Goal: Task Accomplishment & Management: Manage account settings

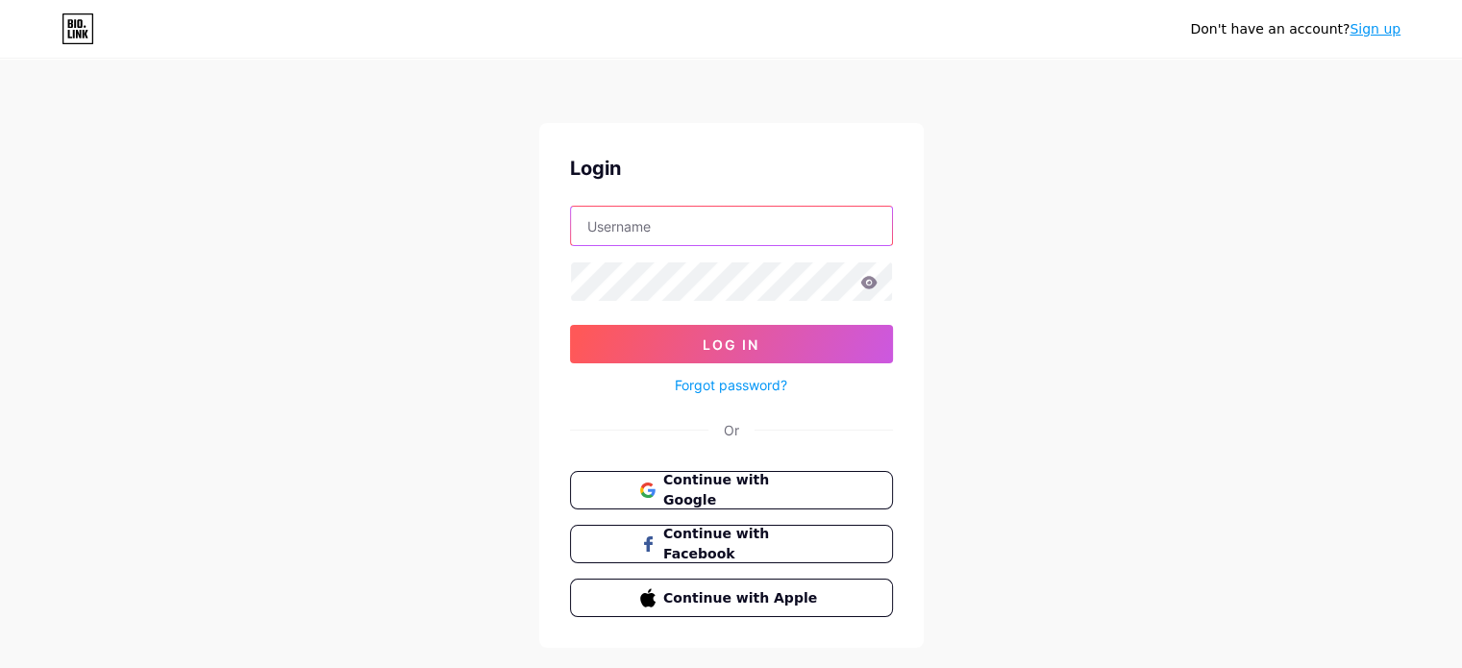
type input "[EMAIL_ADDRESS][DOMAIN_NAME]"
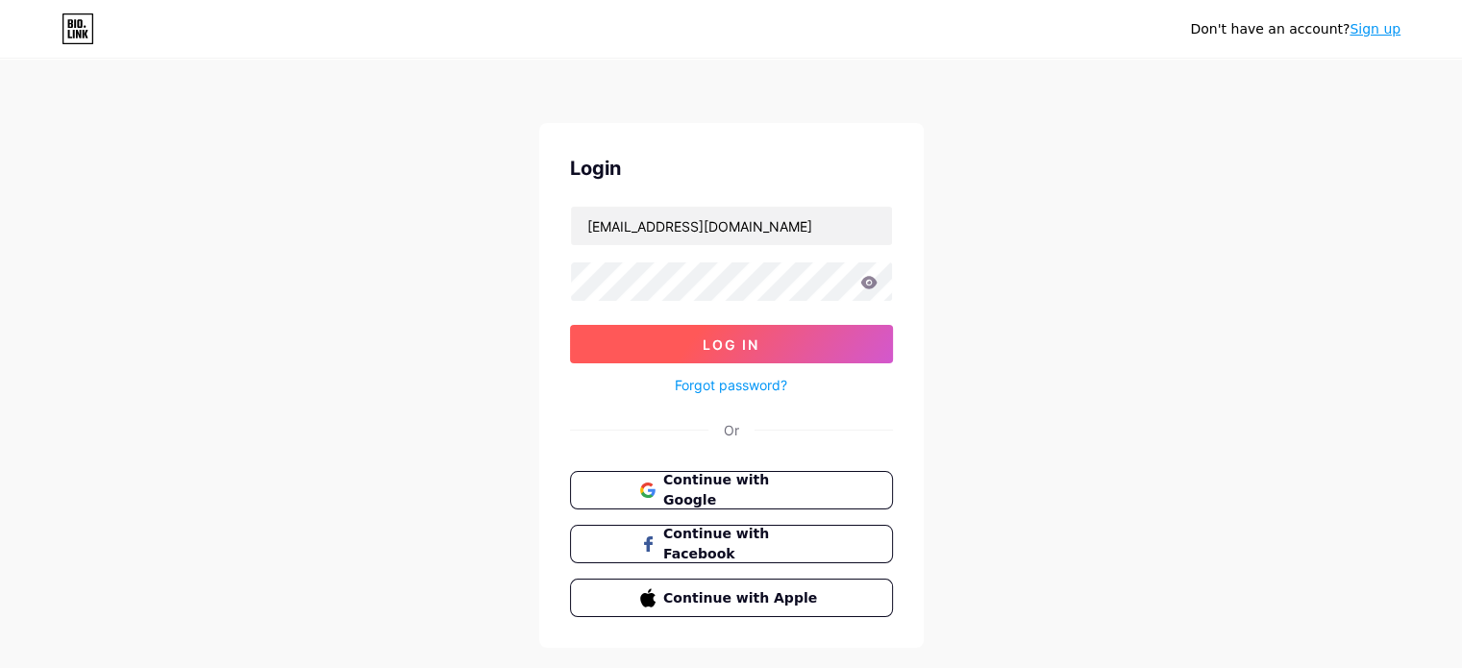
click at [773, 339] on button "Log In" at bounding box center [731, 344] width 323 height 38
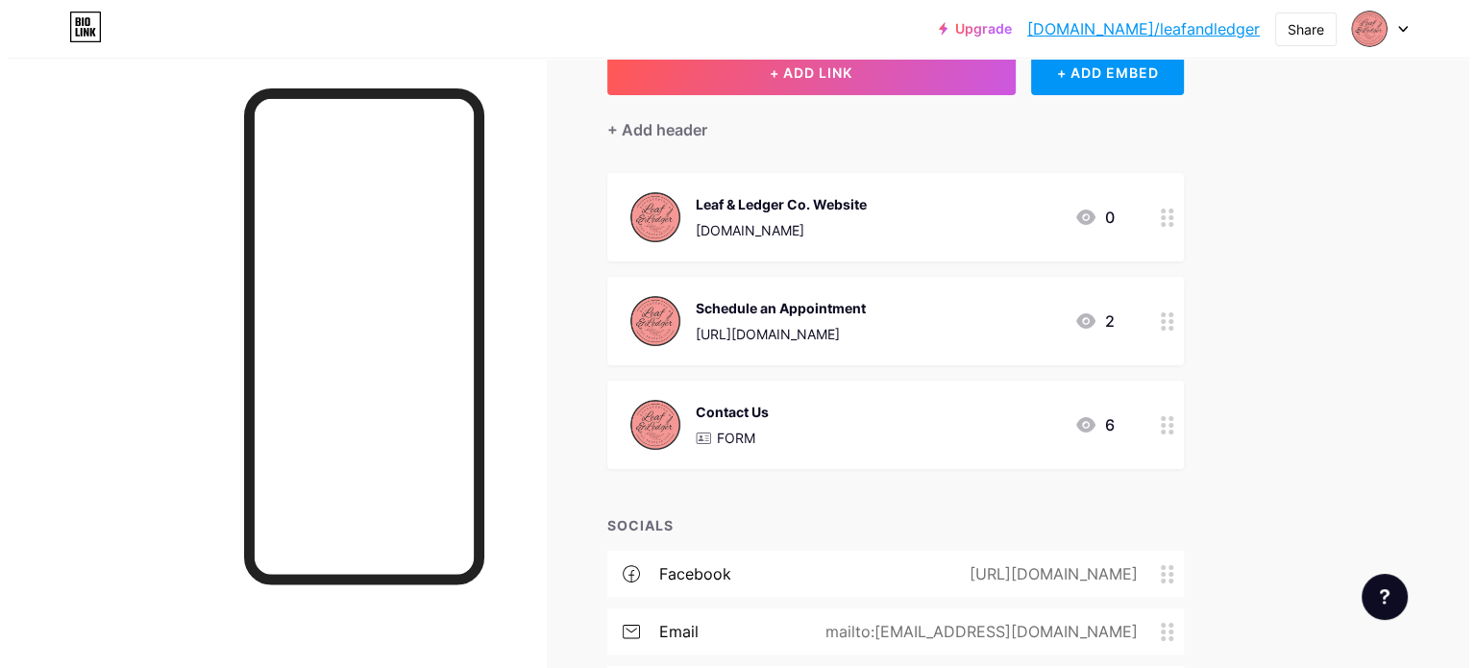
scroll to position [96, 0]
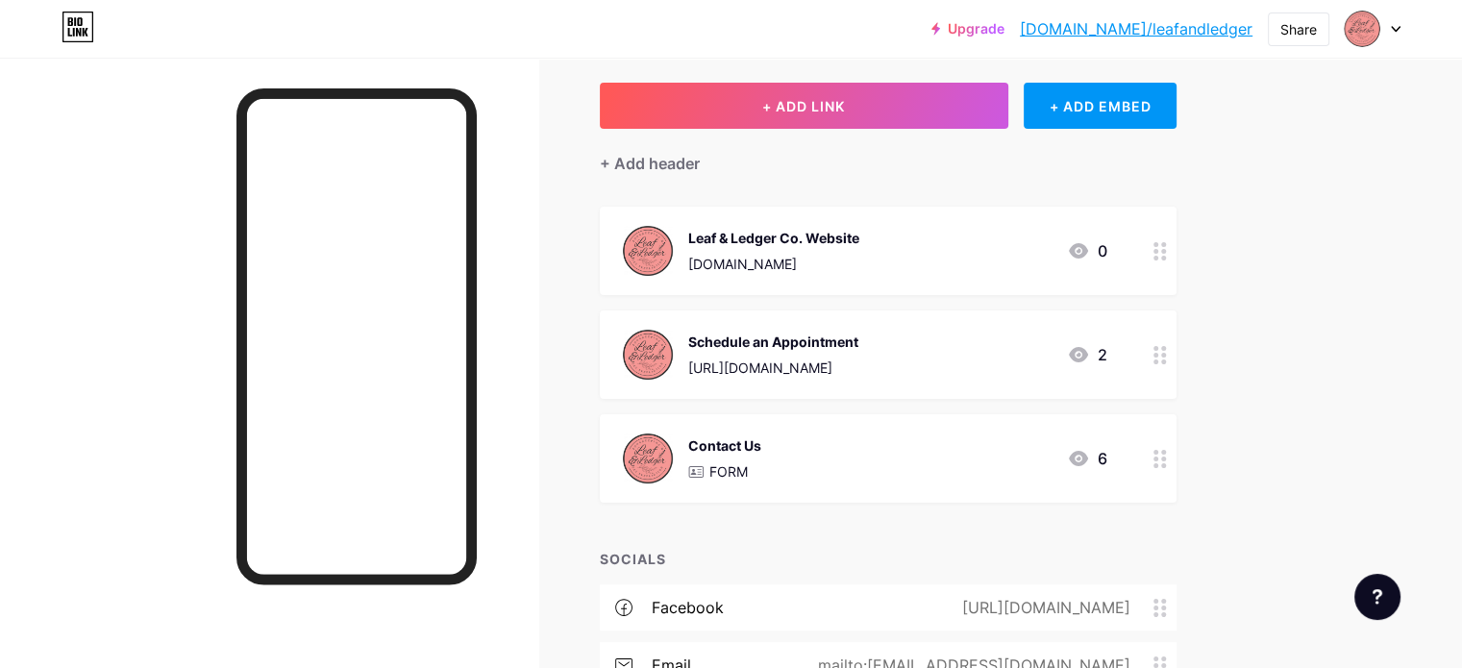
click at [1027, 245] on div "Leaf & Ledger Co. Website [DOMAIN_NAME] 0" at bounding box center [865, 251] width 484 height 50
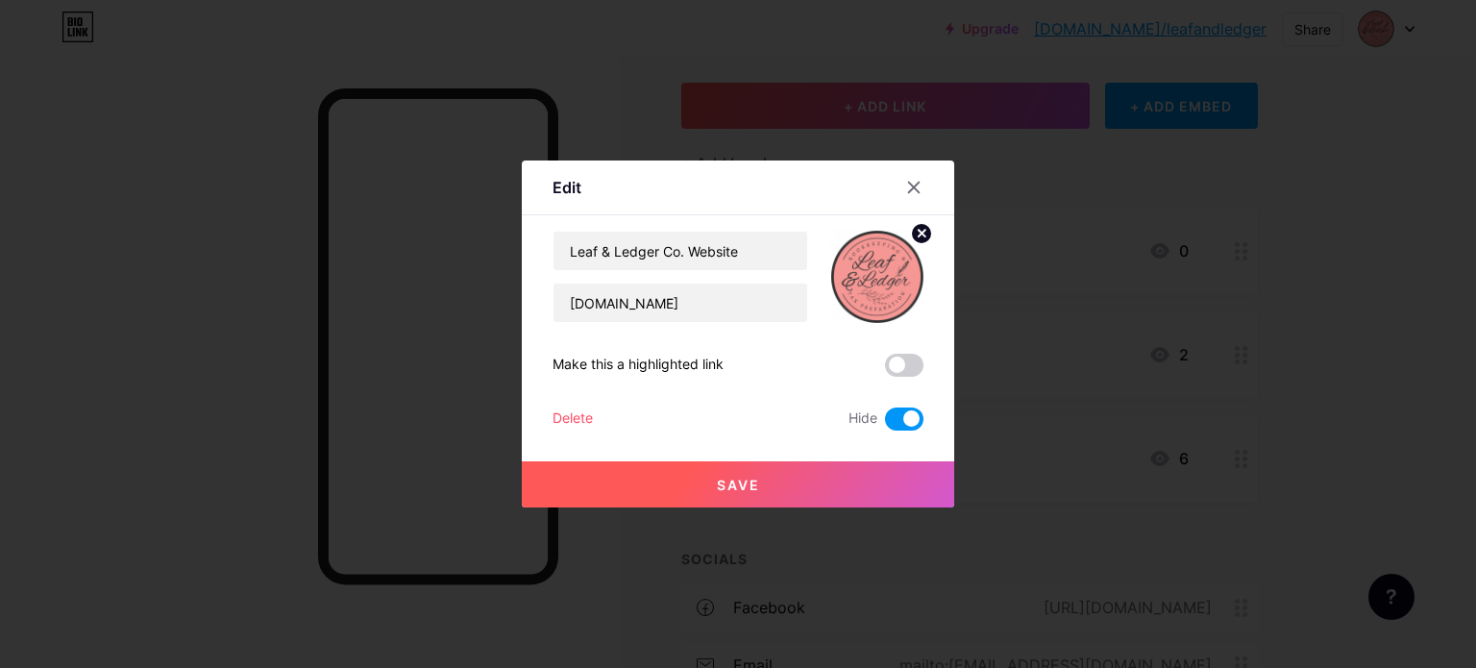
click at [893, 417] on span at bounding box center [904, 419] width 38 height 23
click at [885, 424] on input "checkbox" at bounding box center [885, 424] width 0 height 0
click at [757, 474] on button "Save" at bounding box center [738, 484] width 433 height 46
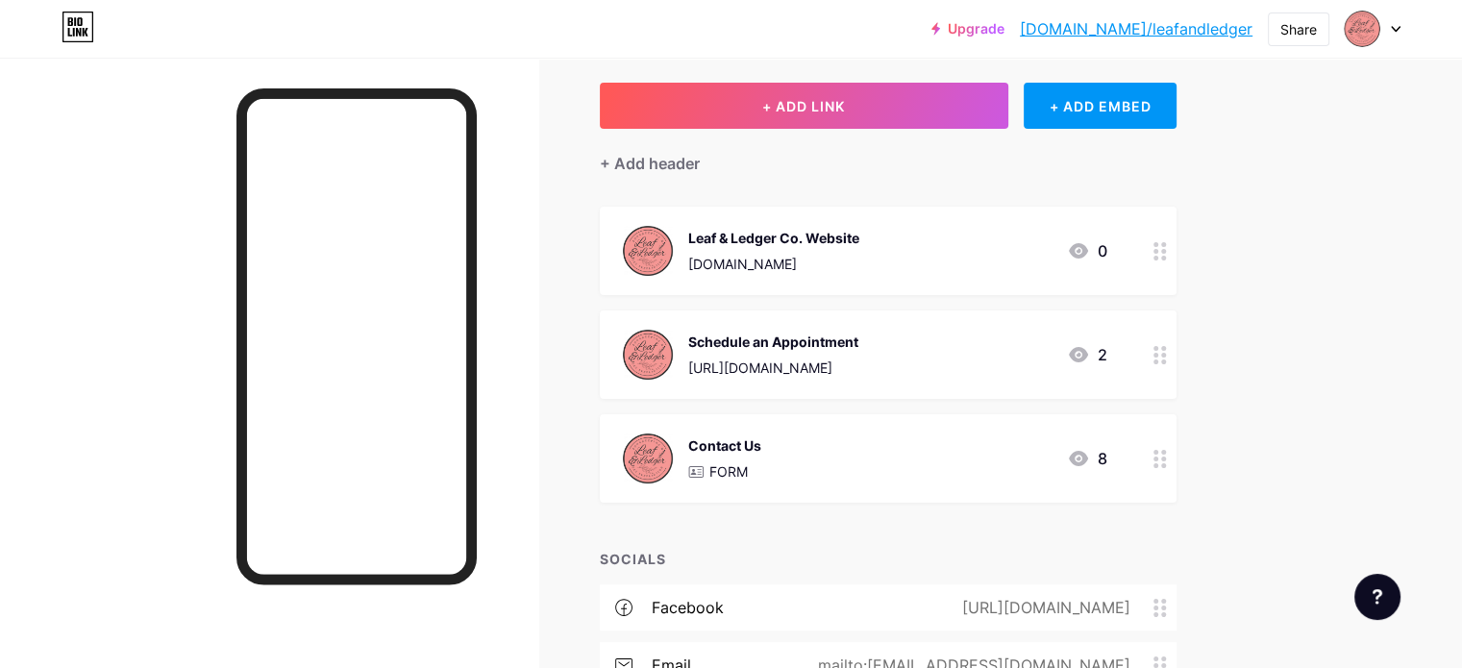
click at [982, 460] on div "Contact Us FORM 8" at bounding box center [865, 458] width 484 height 50
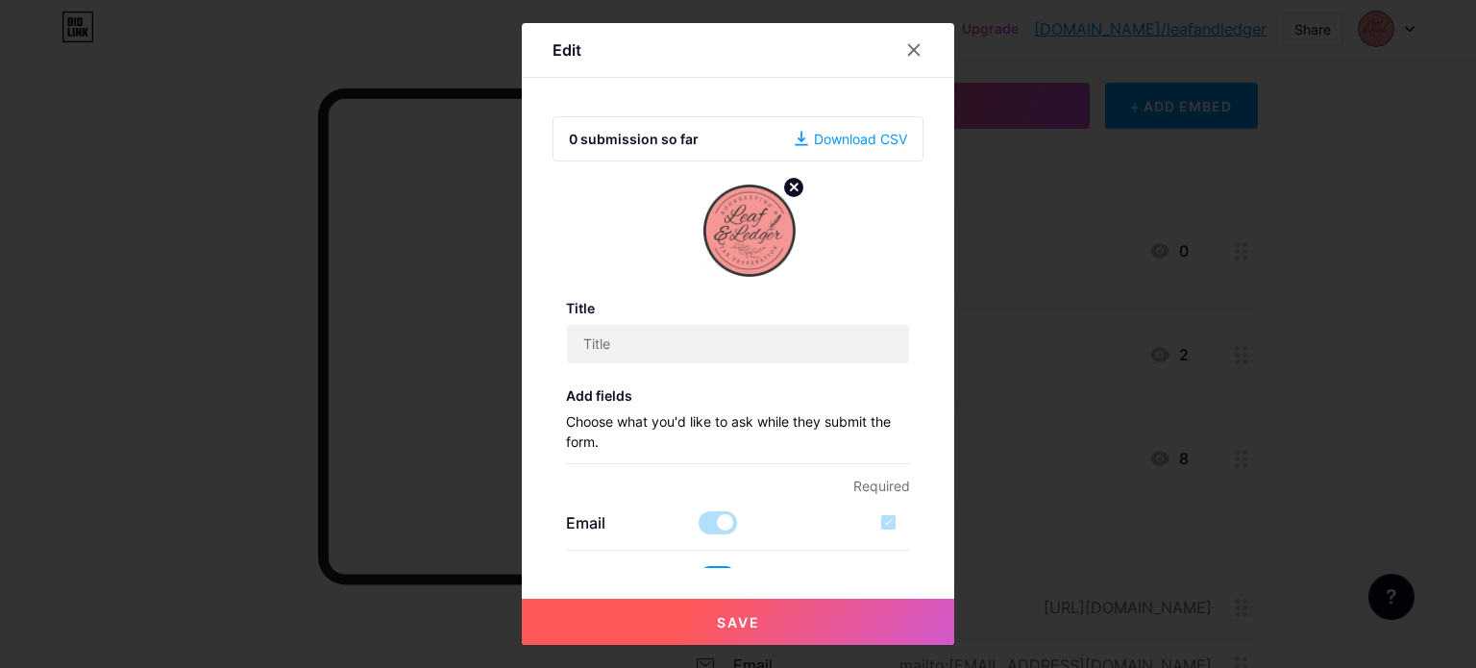
type input "Contact Us"
checkbox input "true"
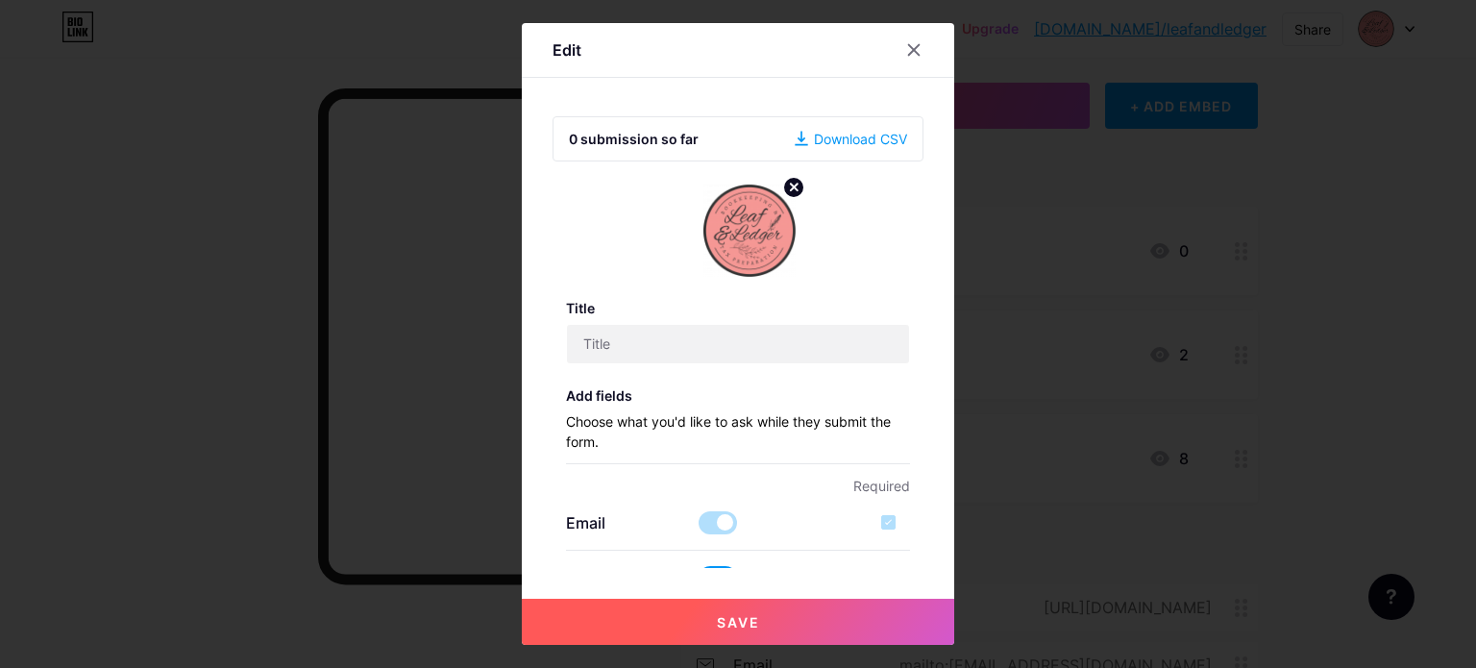
type textarea "Thank you for contacting Leaf & Ledger Co. We will get back to you as soon as p…"
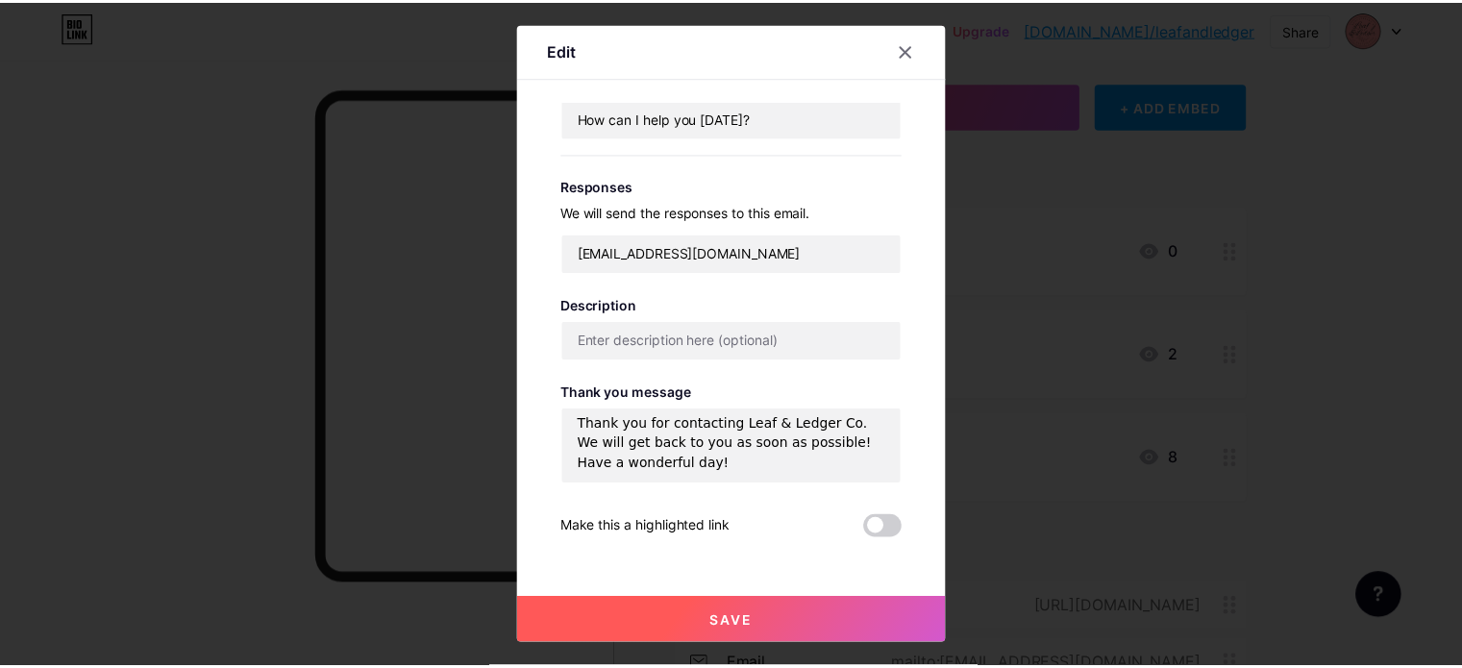
scroll to position [692, 0]
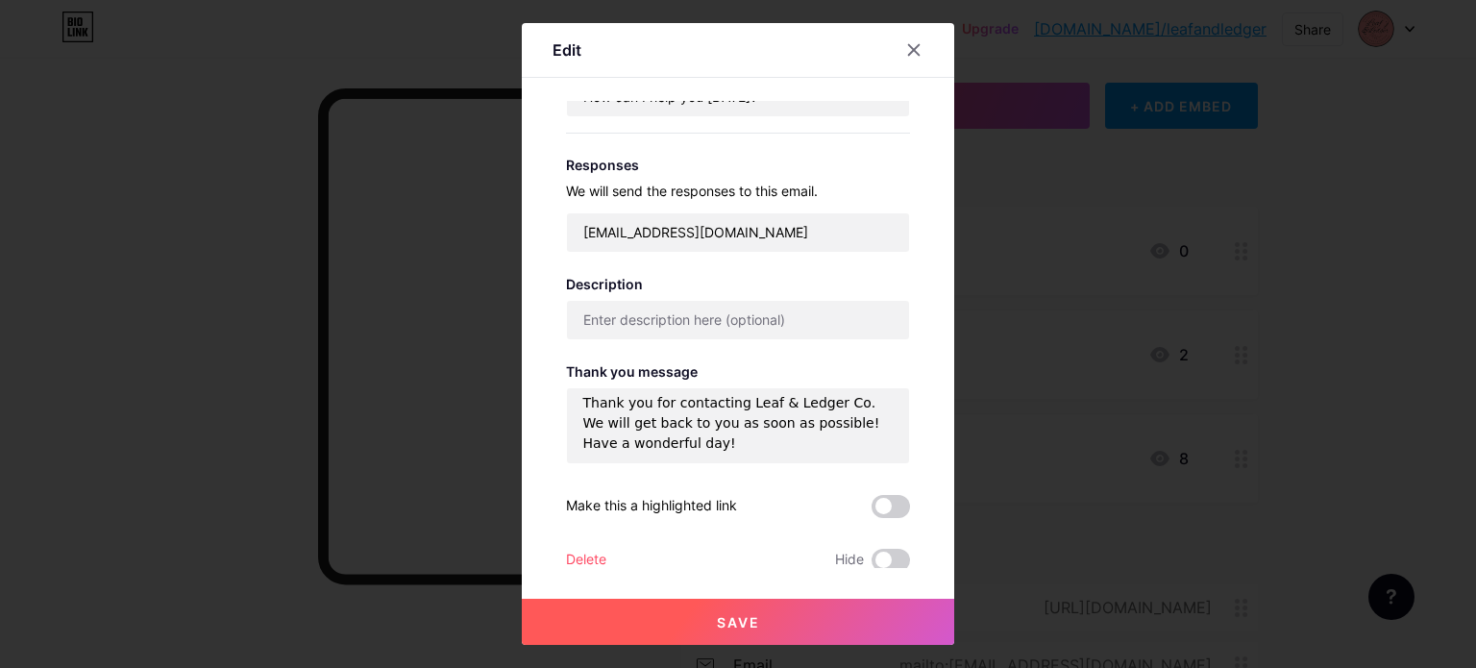
click at [756, 618] on button "Save" at bounding box center [738, 622] width 433 height 46
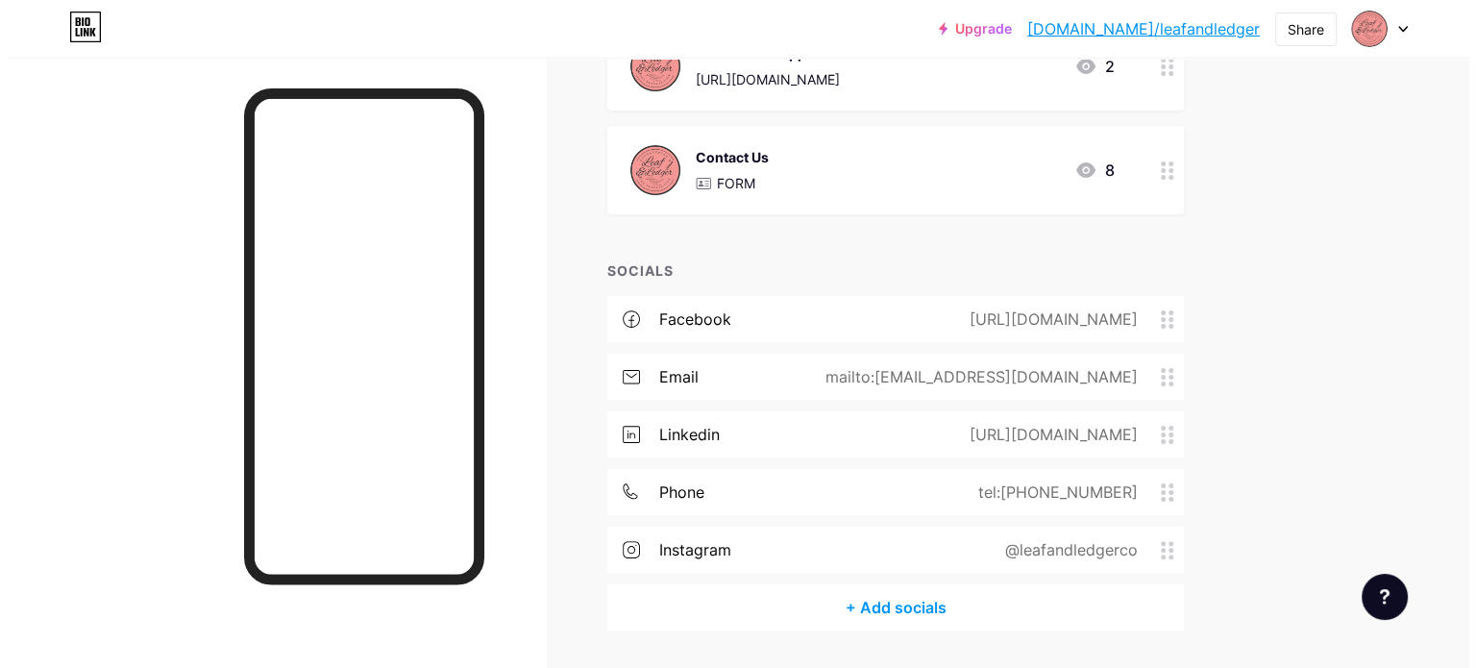
scroll to position [441, 0]
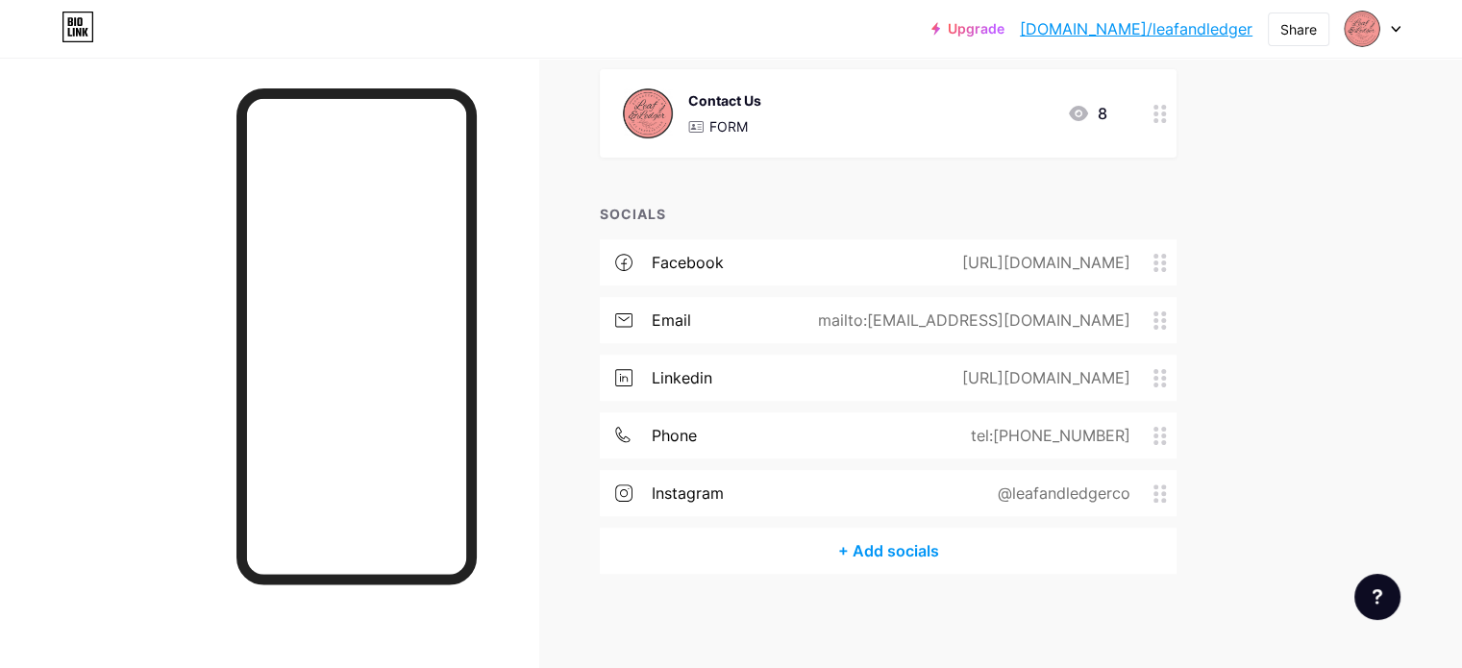
click at [1000, 545] on div "+ Add socials" at bounding box center [888, 551] width 577 height 46
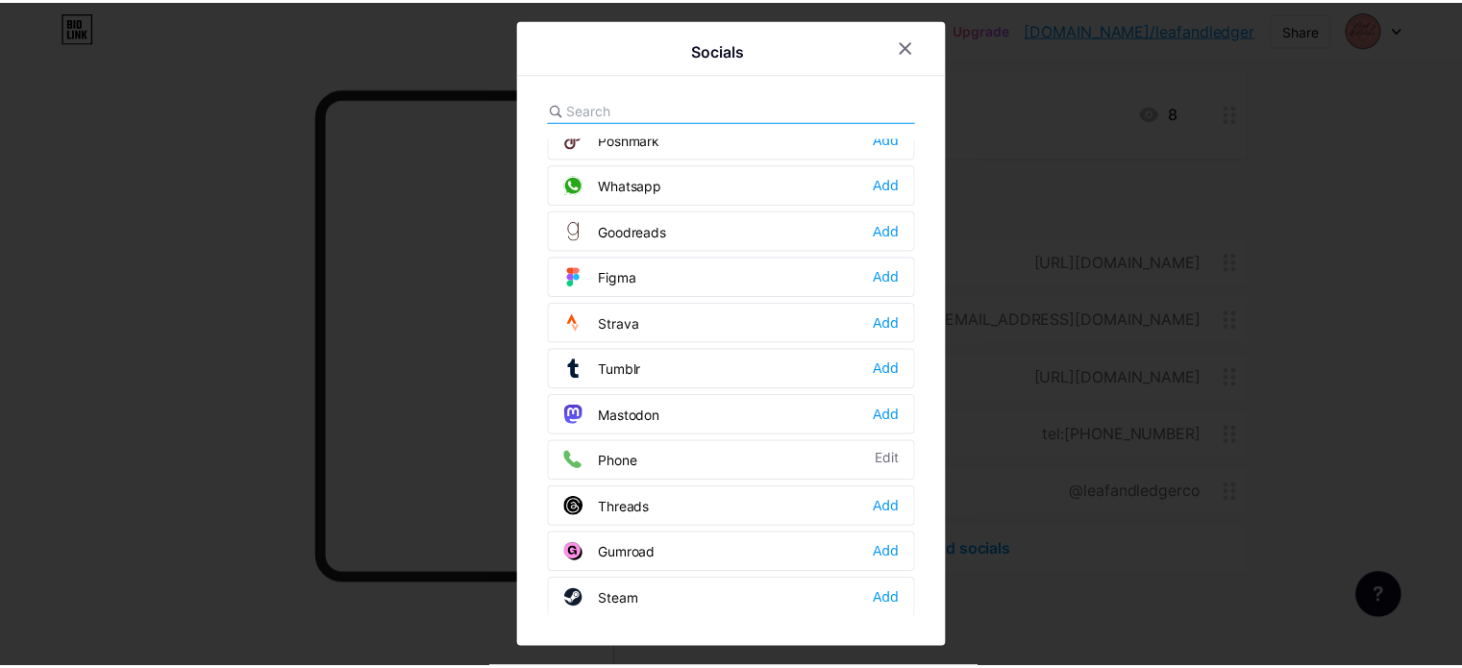
scroll to position [1715, 0]
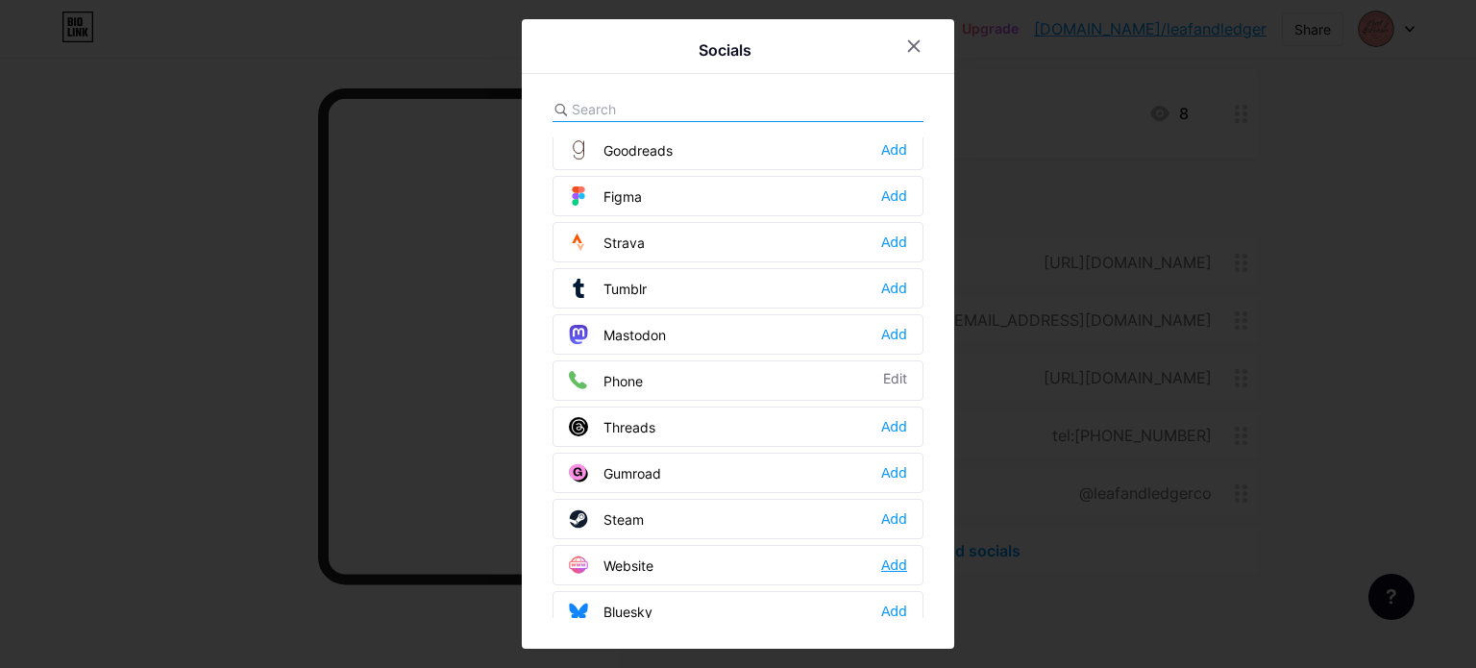
click at [884, 556] on div "Add" at bounding box center [894, 565] width 26 height 19
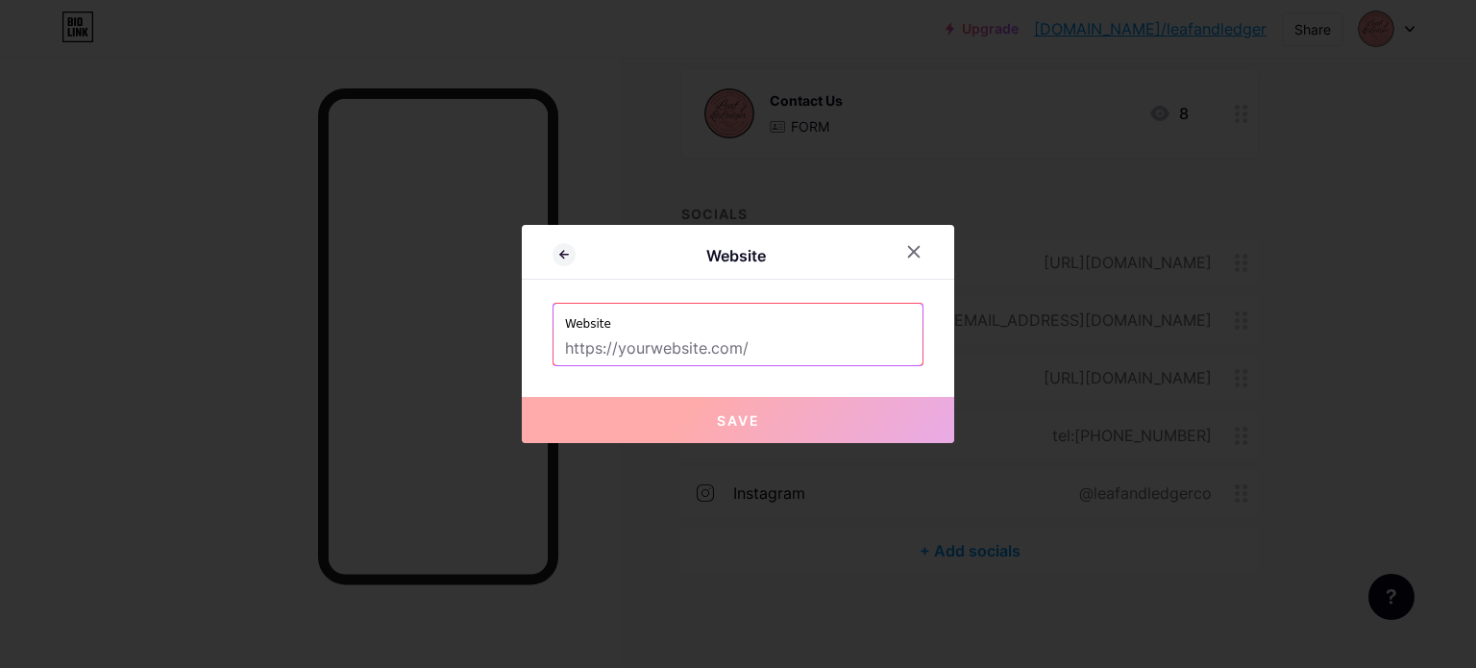
drag, startPoint x: 771, startPoint y: 355, endPoint x: 796, endPoint y: 343, distance: 27.5
click at [741, 352] on input "text" at bounding box center [738, 349] width 346 height 33
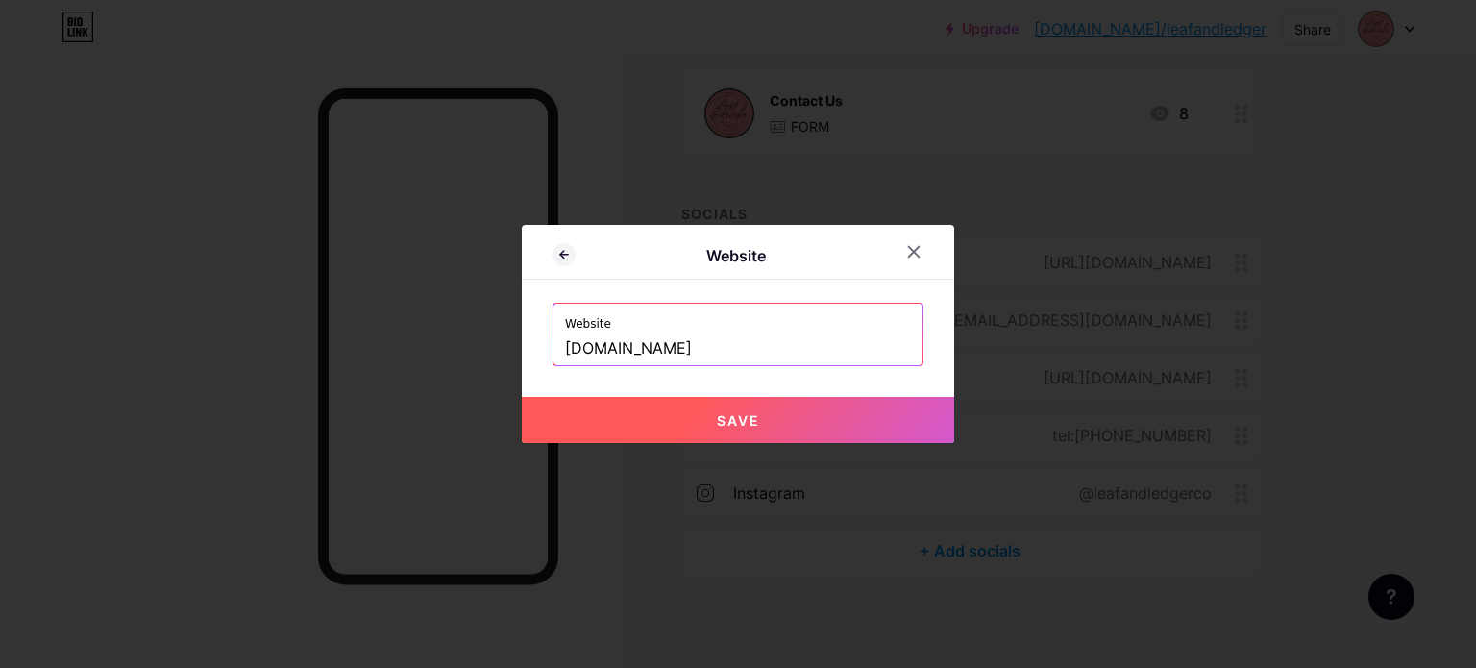
click at [768, 422] on button "Save" at bounding box center [738, 420] width 433 height 46
type input "[URL][DOMAIN_NAME]"
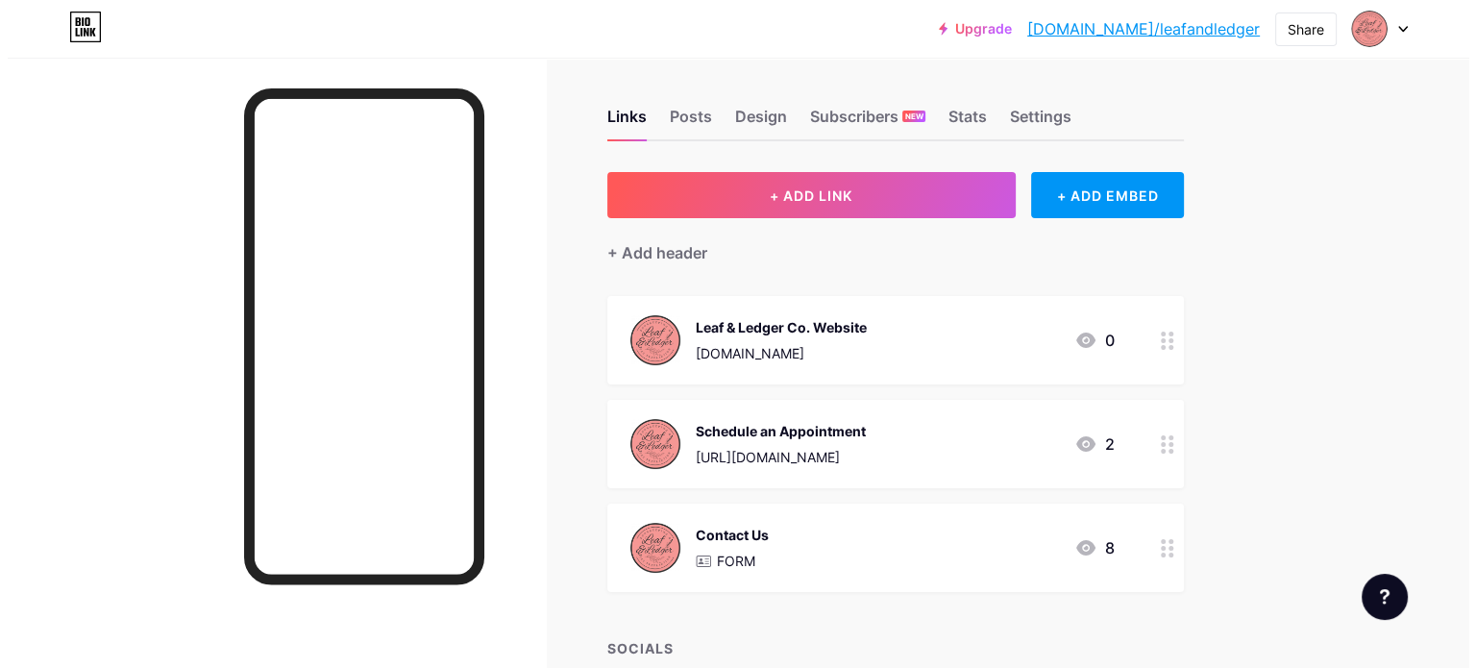
scroll to position [0, 0]
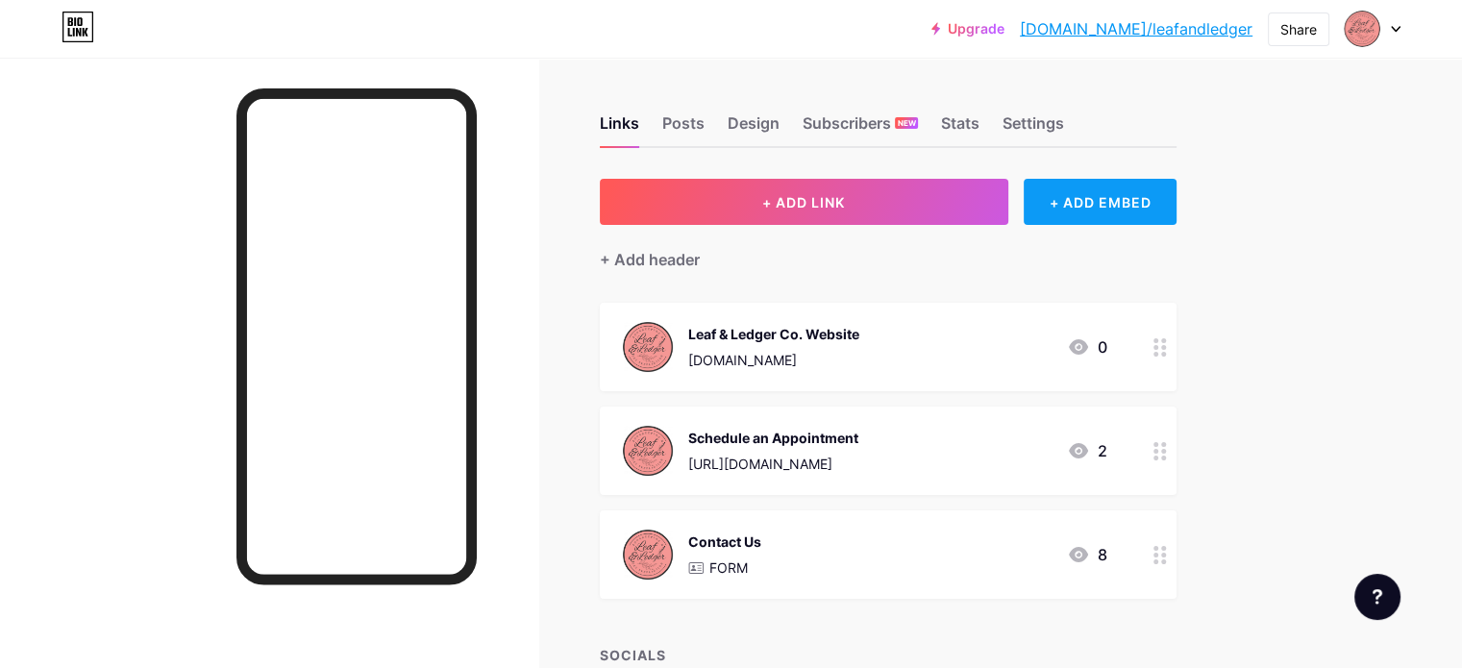
click at [1176, 203] on div "+ ADD EMBED" at bounding box center [1100, 202] width 153 height 46
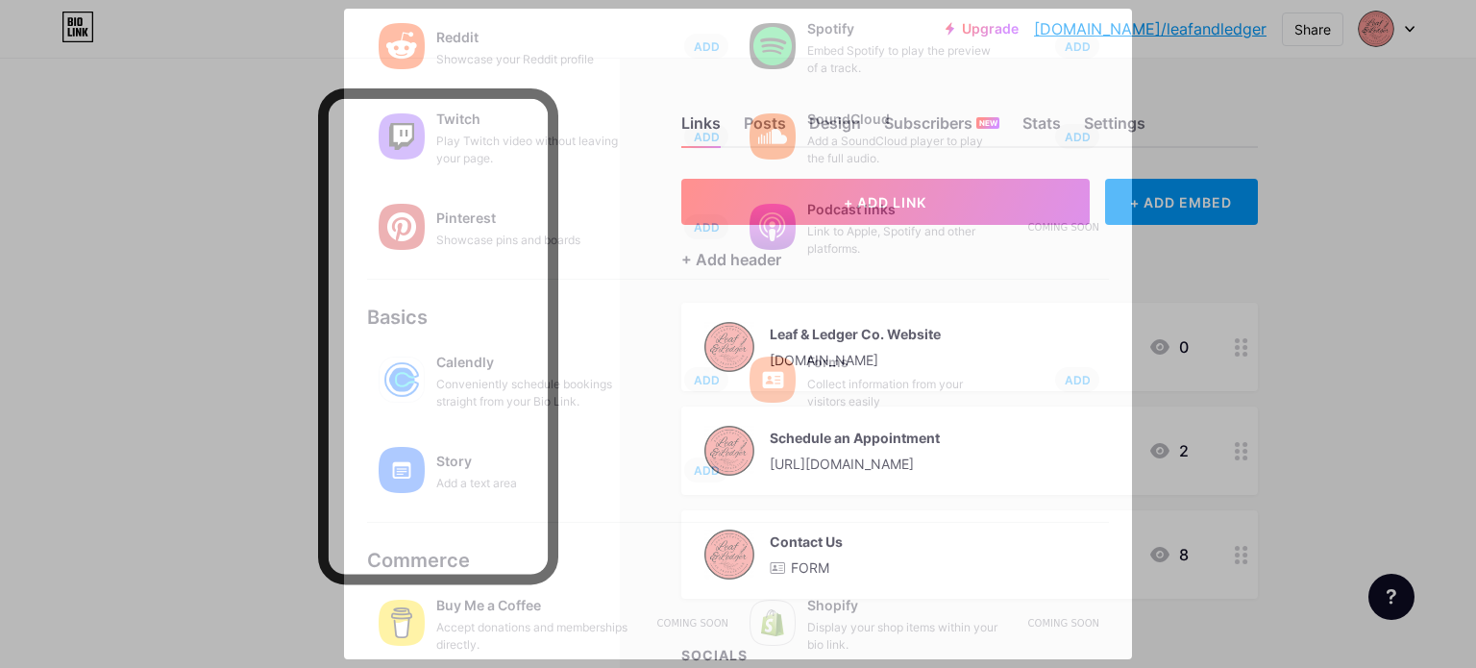
scroll to position [327, 0]
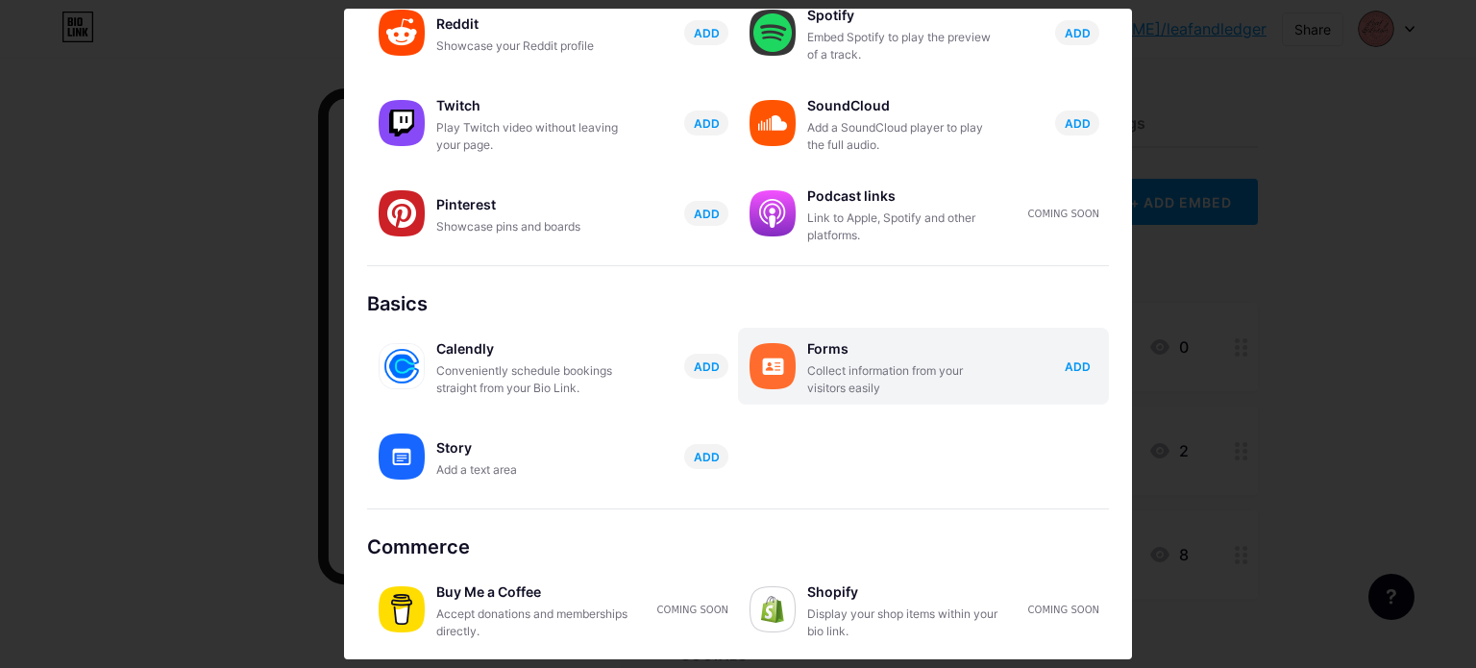
click at [1072, 363] on span "ADD" at bounding box center [1078, 367] width 26 height 16
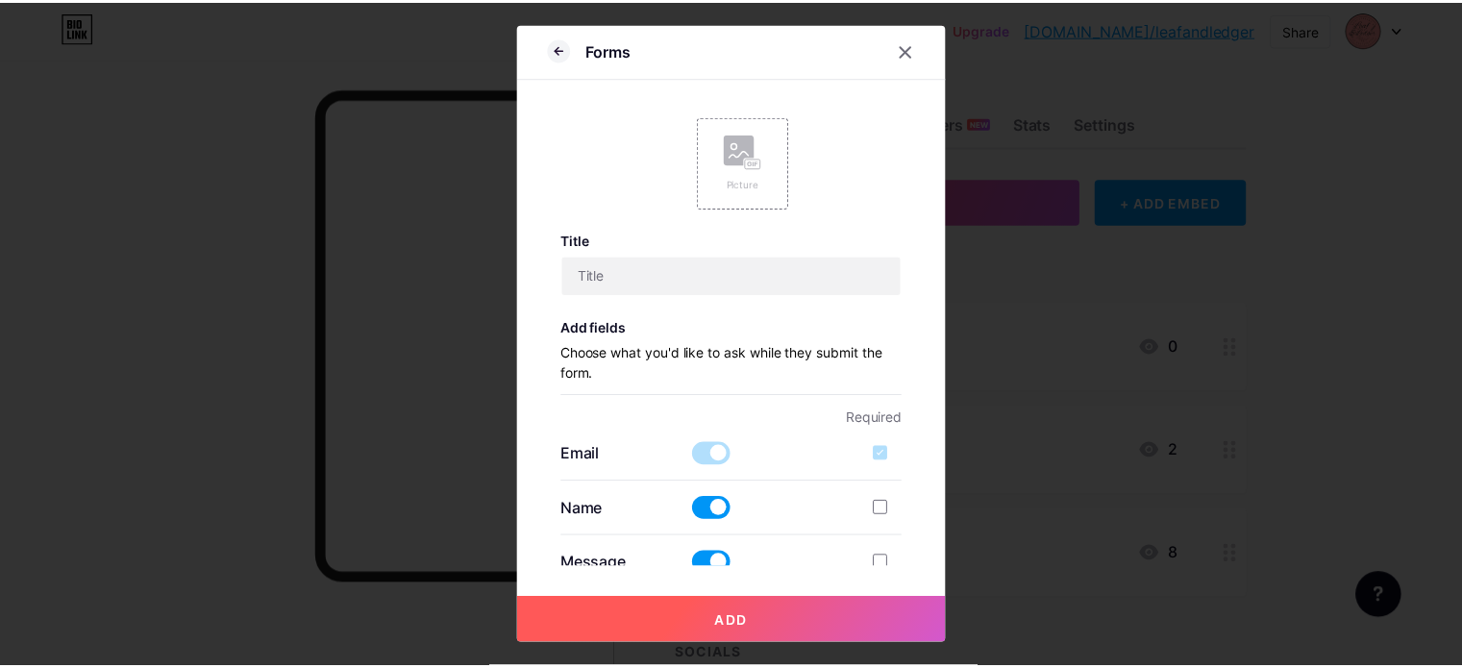
scroll to position [0, 0]
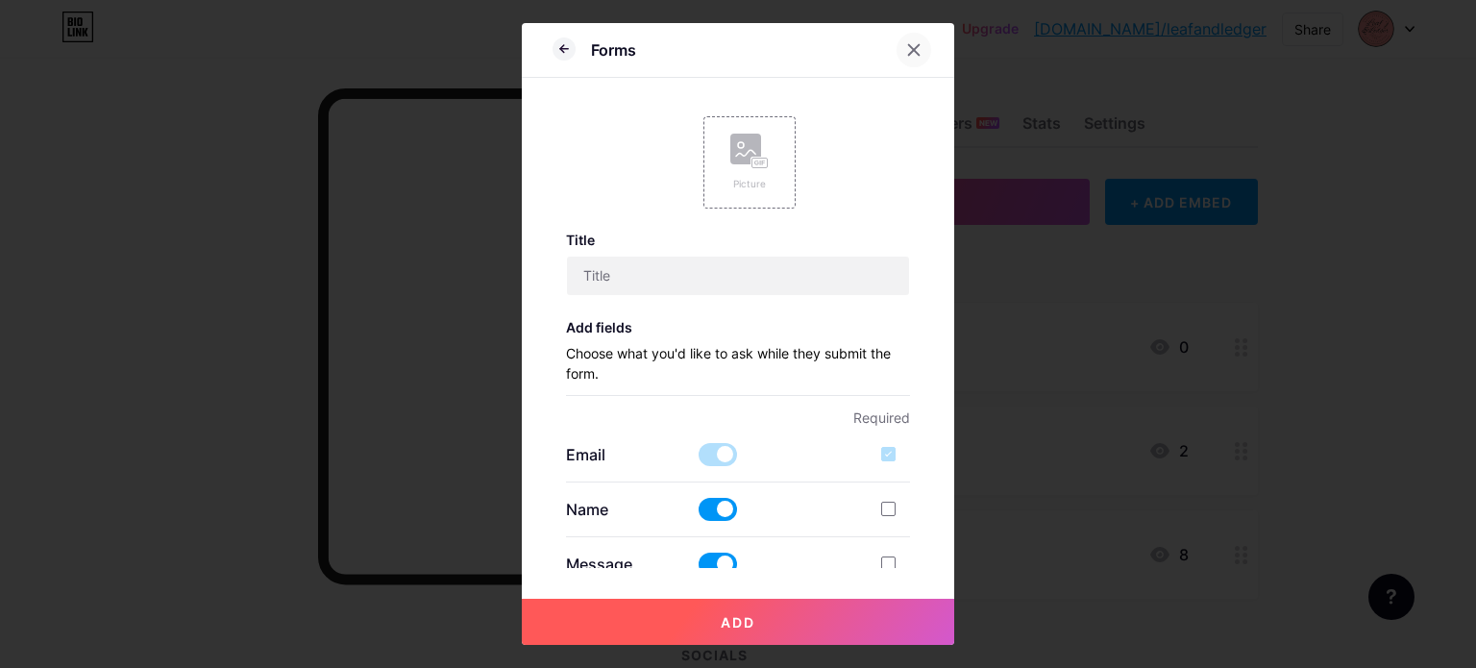
click at [909, 48] on icon at bounding box center [914, 49] width 11 height 11
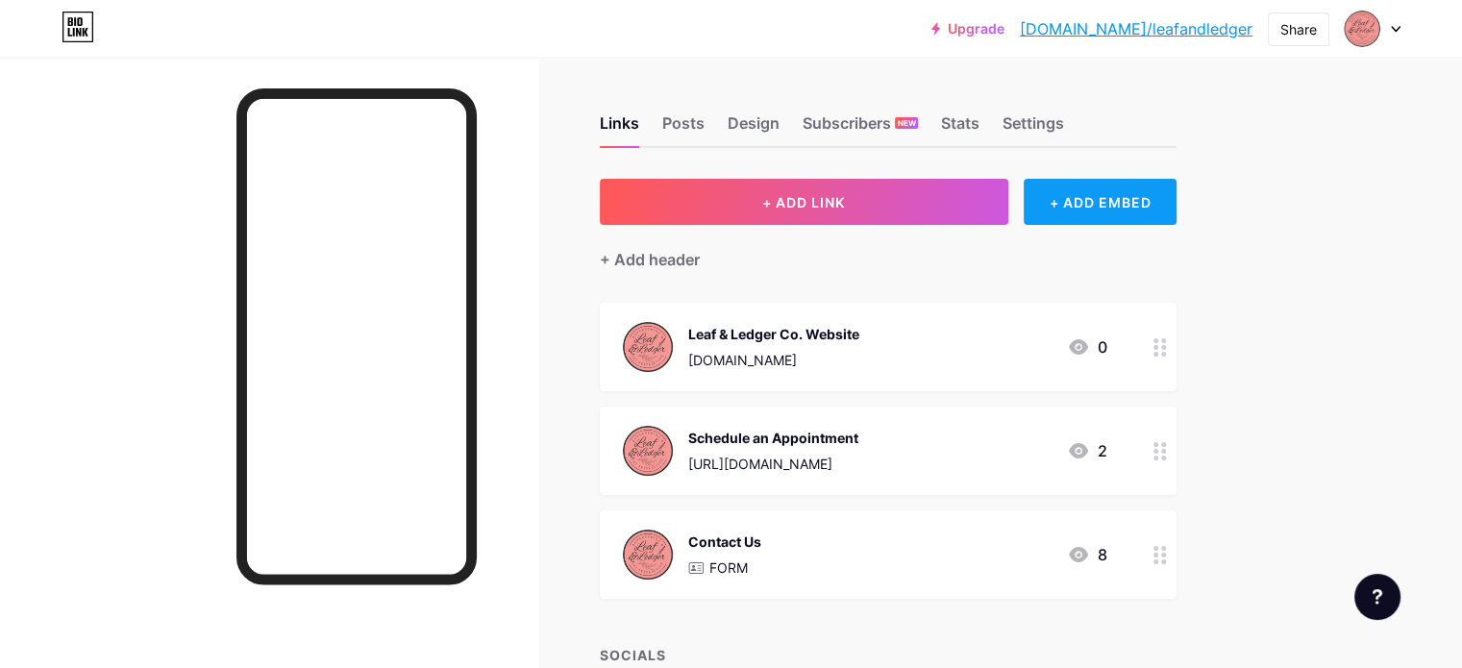
click at [1176, 202] on div "+ ADD EMBED" at bounding box center [1100, 202] width 153 height 46
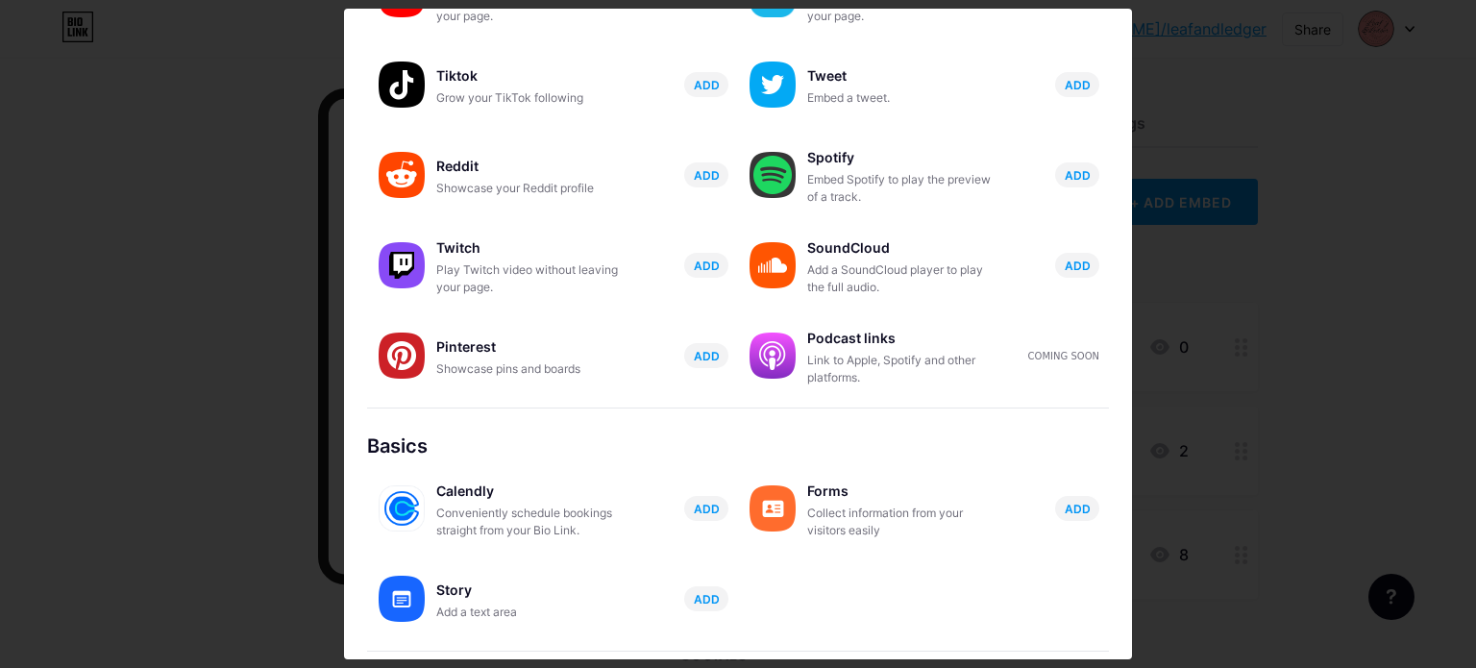
scroll to position [327, 0]
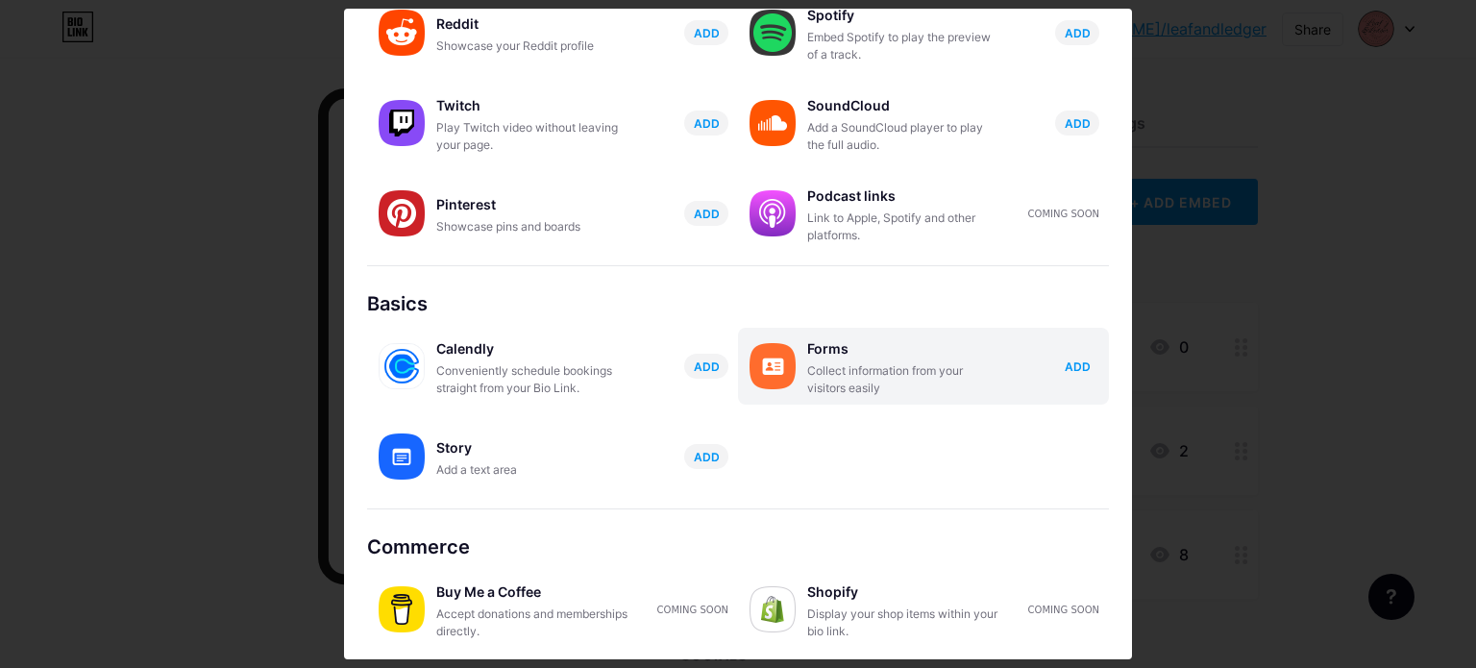
click at [1065, 365] on span "ADD" at bounding box center [1078, 367] width 26 height 16
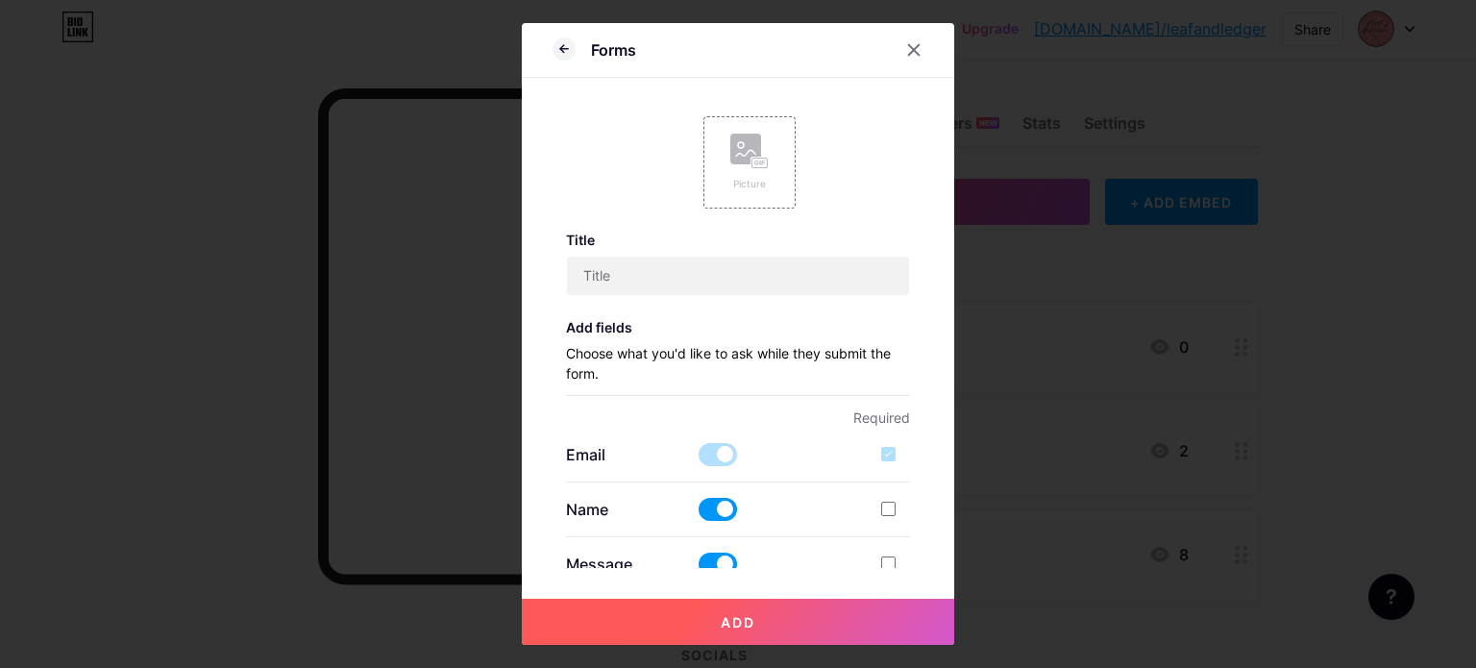
scroll to position [0, 0]
click at [881, 507] on div at bounding box center [888, 509] width 14 height 14
click at [910, 519] on input "checkbox" at bounding box center [916, 525] width 12 height 12
checkbox input "true"
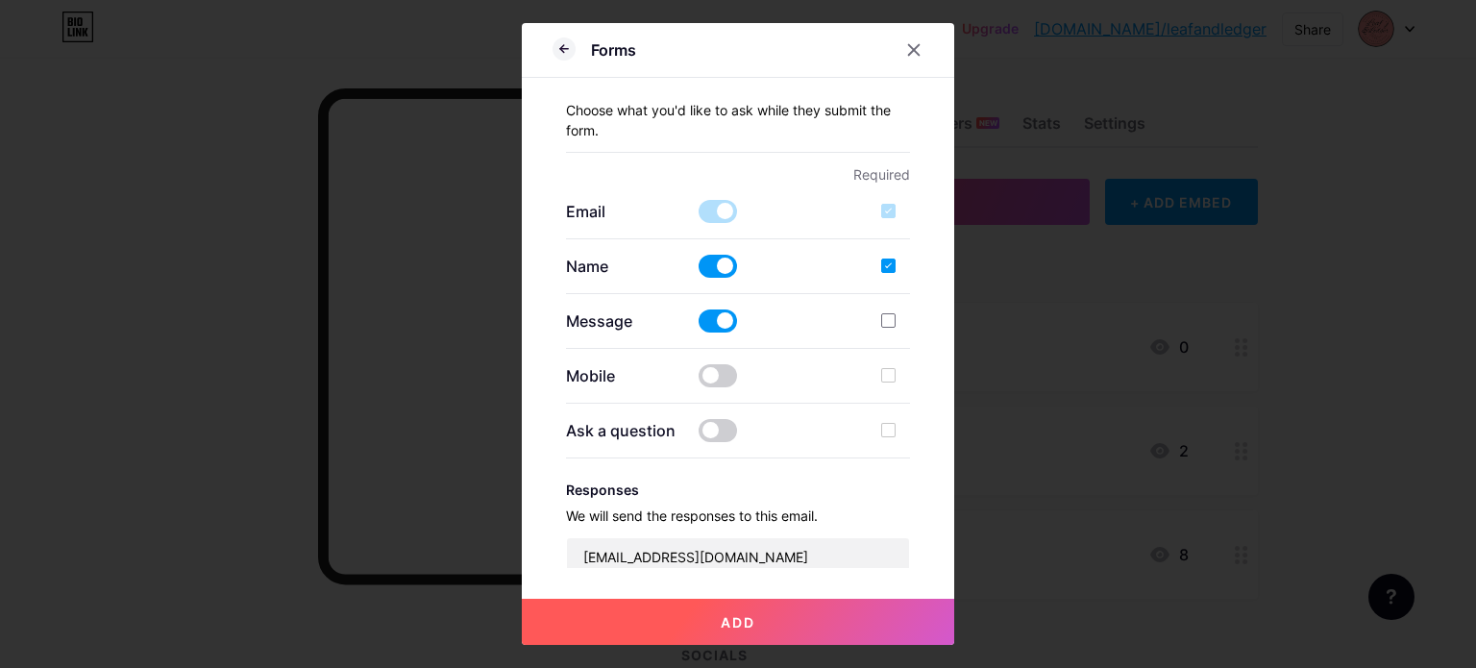
scroll to position [384, 0]
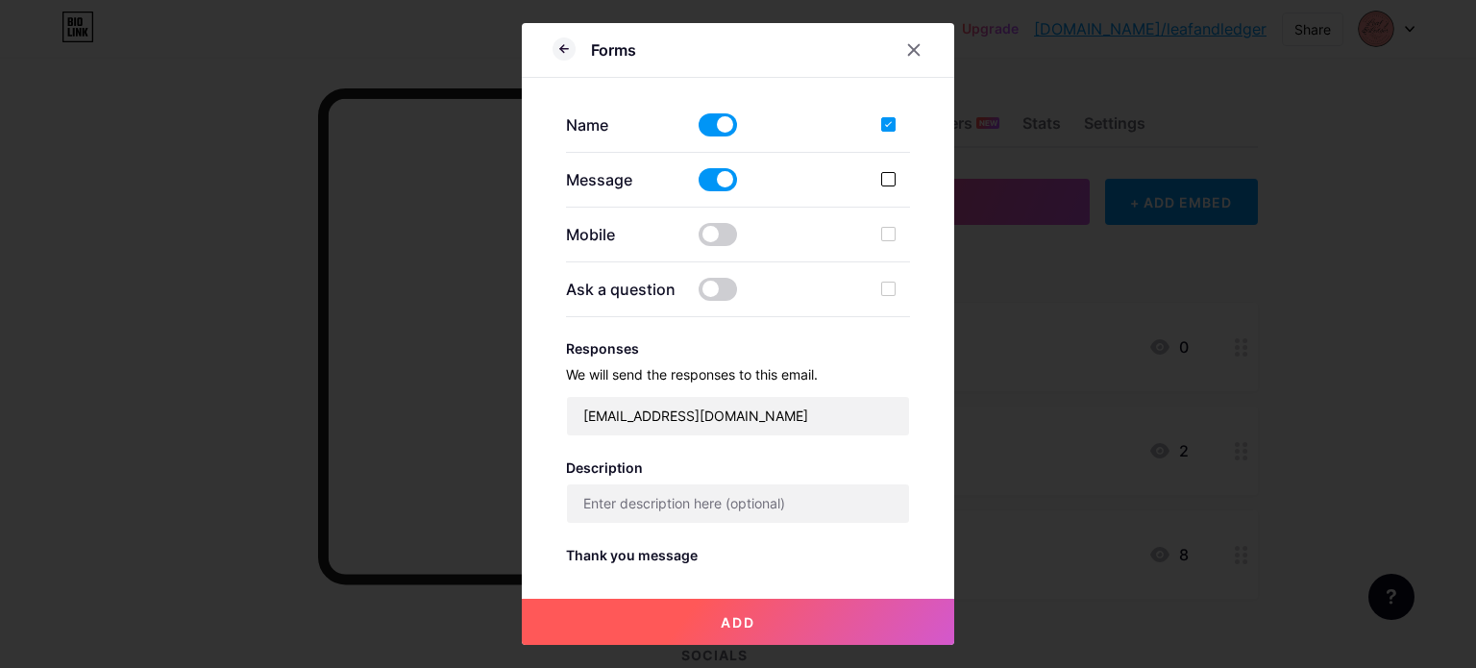
click at [881, 180] on div at bounding box center [888, 179] width 14 height 14
click at [910, 189] on input "checkbox" at bounding box center [916, 195] width 12 height 12
checkbox input "true"
click at [881, 230] on div at bounding box center [888, 234] width 14 height 14
click at [703, 235] on span at bounding box center [718, 234] width 38 height 23
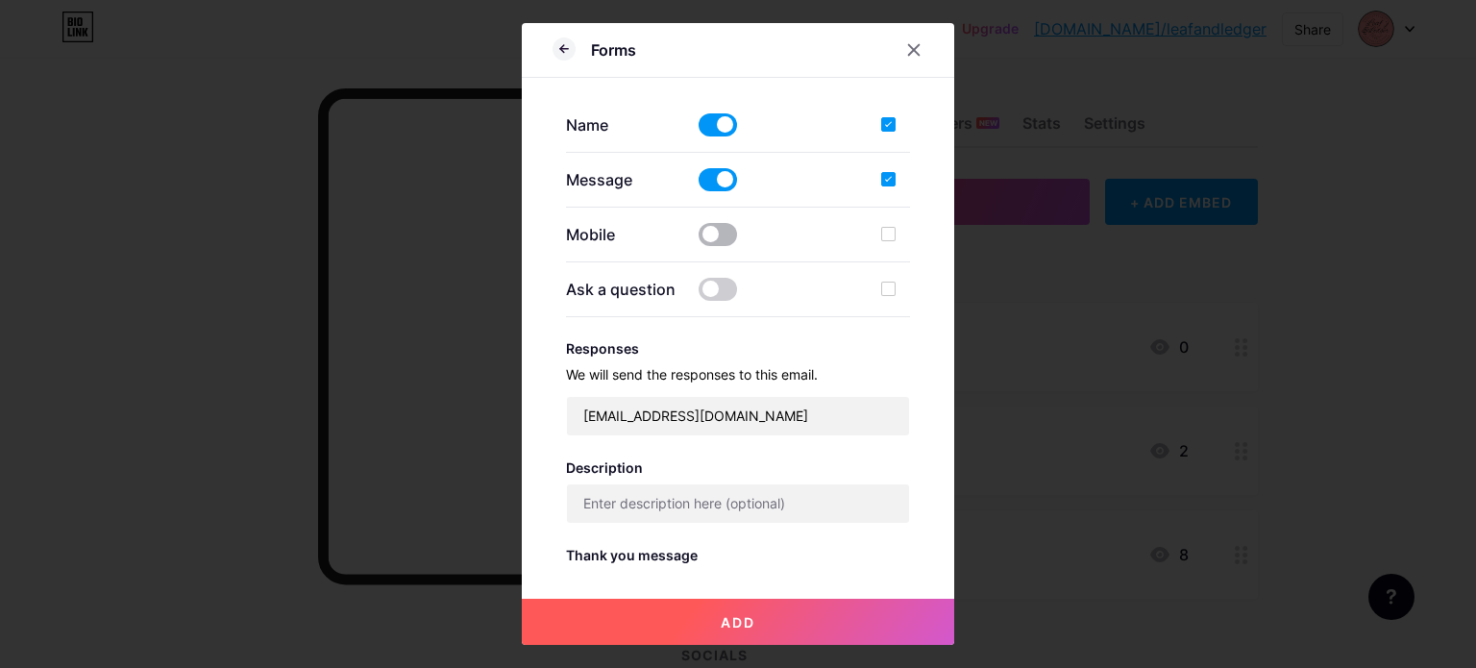
click at [699, 239] on input "checkbox" at bounding box center [699, 239] width 0 height 0
click at [709, 292] on span at bounding box center [718, 289] width 38 height 23
click at [699, 294] on input "checkbox" at bounding box center [699, 294] width 0 height 0
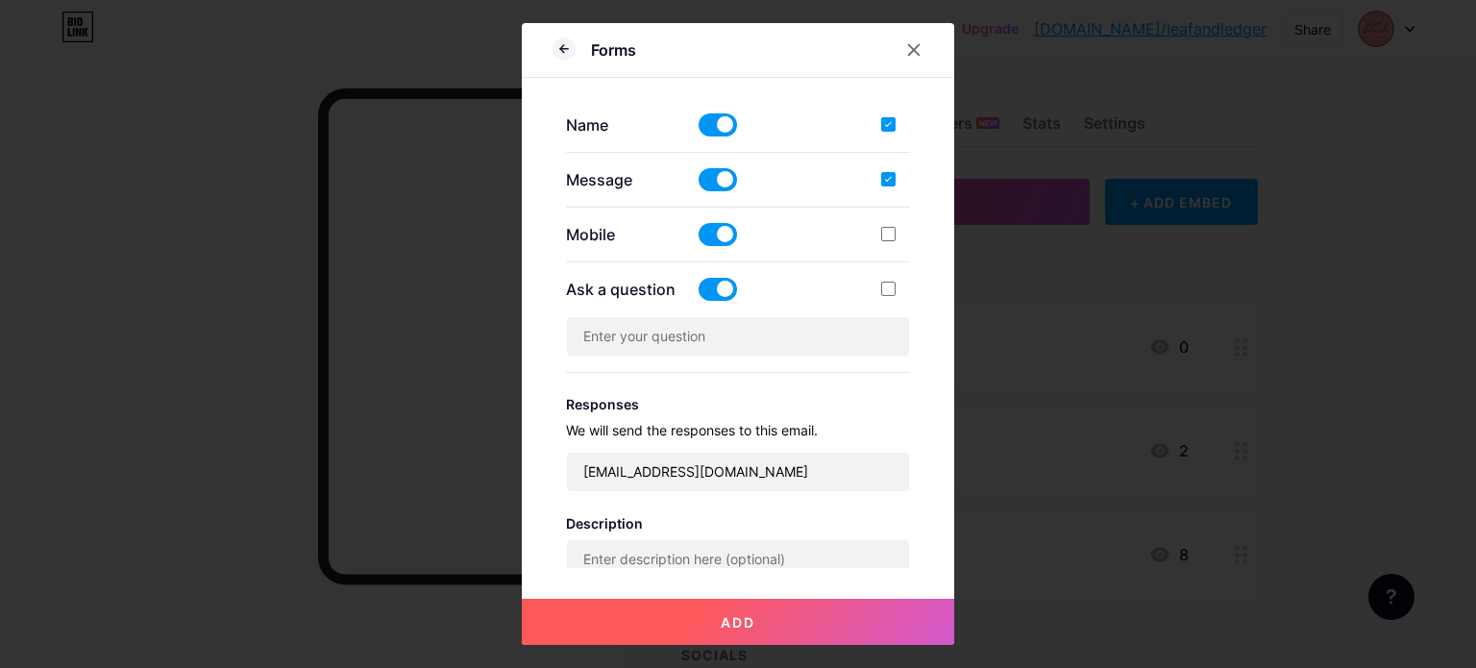
click at [872, 235] on div "Mobile" at bounding box center [738, 234] width 345 height 23
click at [881, 234] on div at bounding box center [888, 234] width 14 height 14
click at [910, 244] on input "checkbox" at bounding box center [916, 250] width 12 height 12
checkbox input "true"
click at [881, 285] on div at bounding box center [888, 289] width 14 height 14
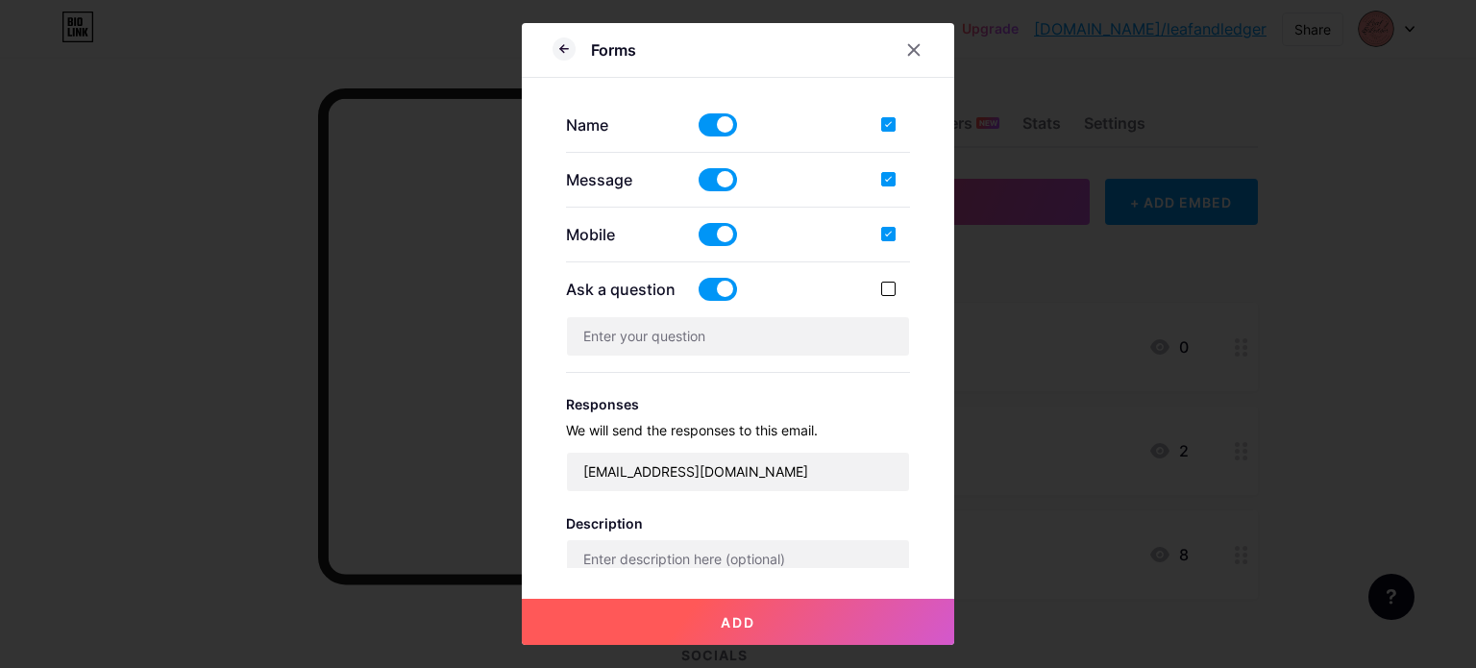
click at [910, 299] on input "checkbox" at bounding box center [916, 305] width 12 height 12
checkbox input "true"
click at [773, 338] on input "text" at bounding box center [738, 336] width 343 height 38
type input "How can I help you [DATE]?"
drag, startPoint x: 631, startPoint y: 470, endPoint x: 645, endPoint y: 468, distance: 13.6
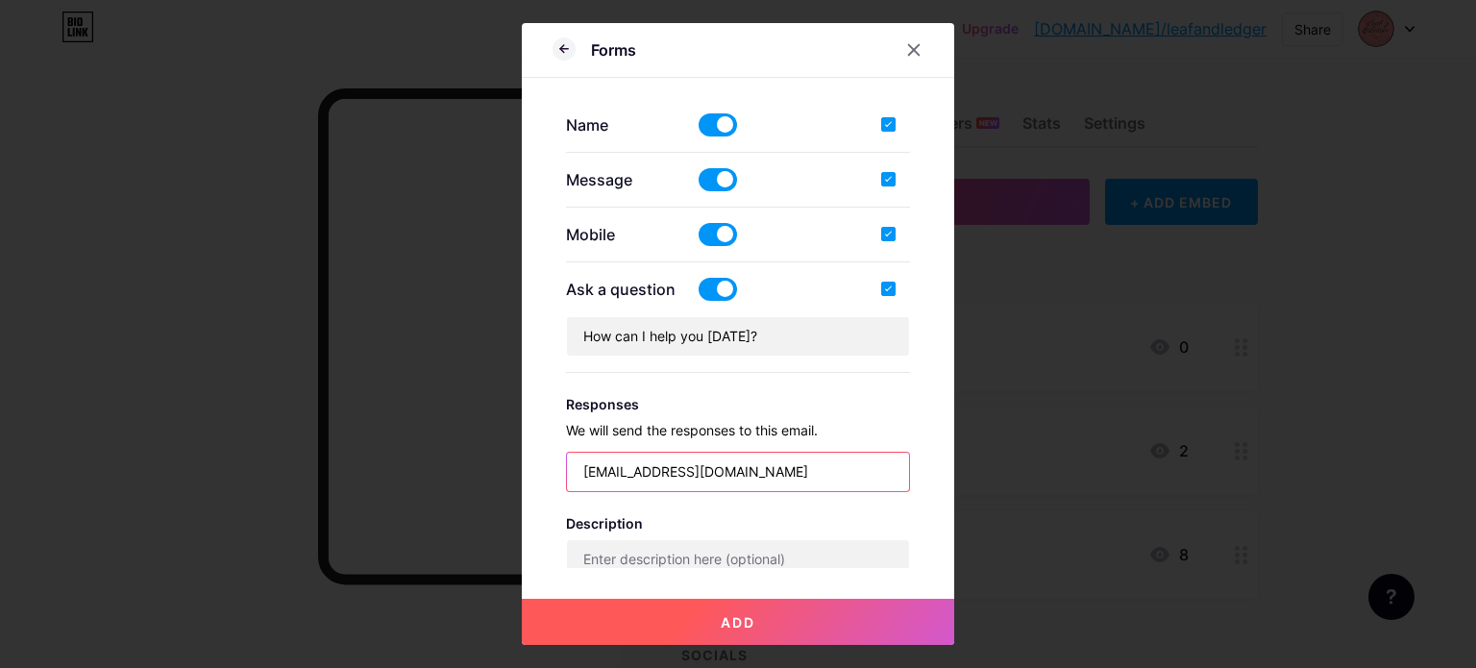
click at [631, 471] on input "[EMAIL_ADDRESS][DOMAIN_NAME]" at bounding box center [738, 472] width 343 height 38
type input "[PERSON_NAME][EMAIL_ADDRESS][DOMAIN_NAME]"
click at [908, 468] on div "Picture Title Add fields Choose what you'd like to ask while they submit the fo…" at bounding box center [738, 335] width 371 height 468
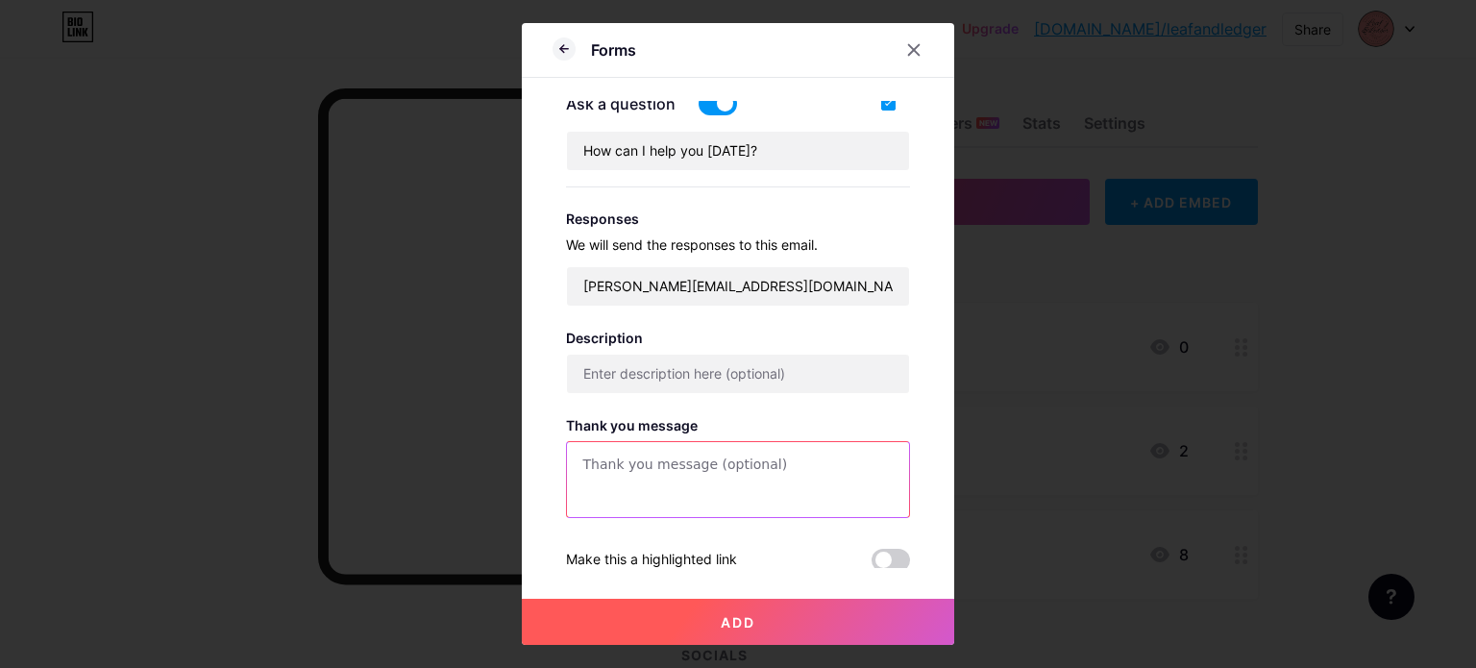
paste textarea "Thank you for contacting Leaf & Ledger Co. We will get back to you as soon as p…"
type textarea "Thank you for contacting Leaf & Ledger Co. We will get back to you as soon as p…"
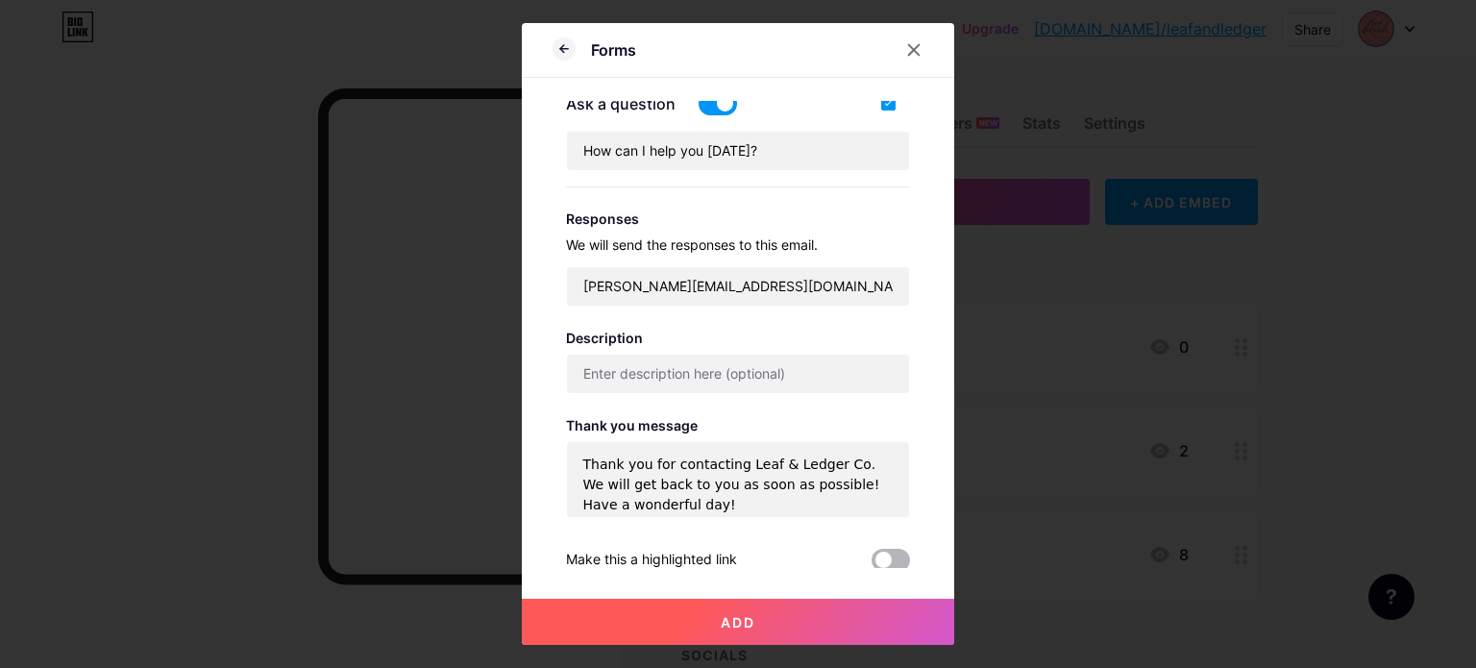
click at [880, 557] on span at bounding box center [891, 560] width 38 height 23
click at [872, 565] on input "checkbox" at bounding box center [872, 565] width 0 height 0
click at [757, 628] on button "Add" at bounding box center [738, 622] width 433 height 46
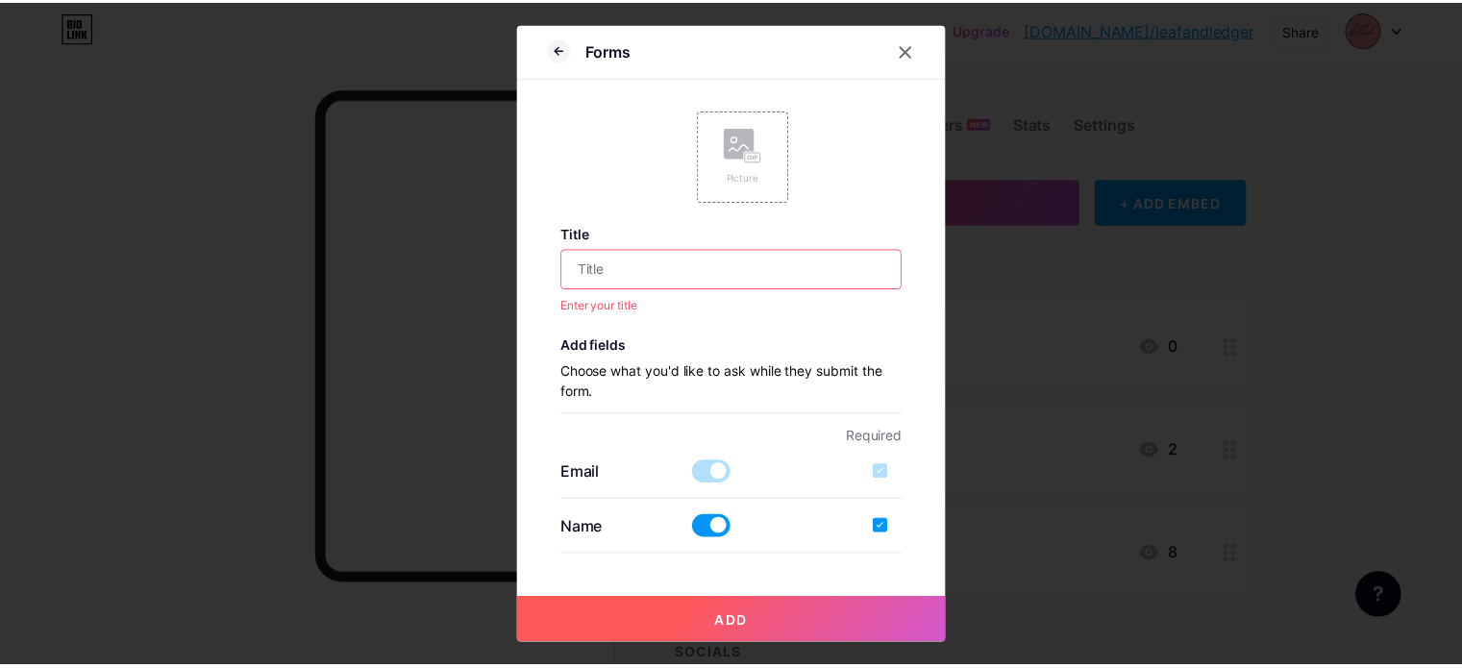
scroll to position [0, 0]
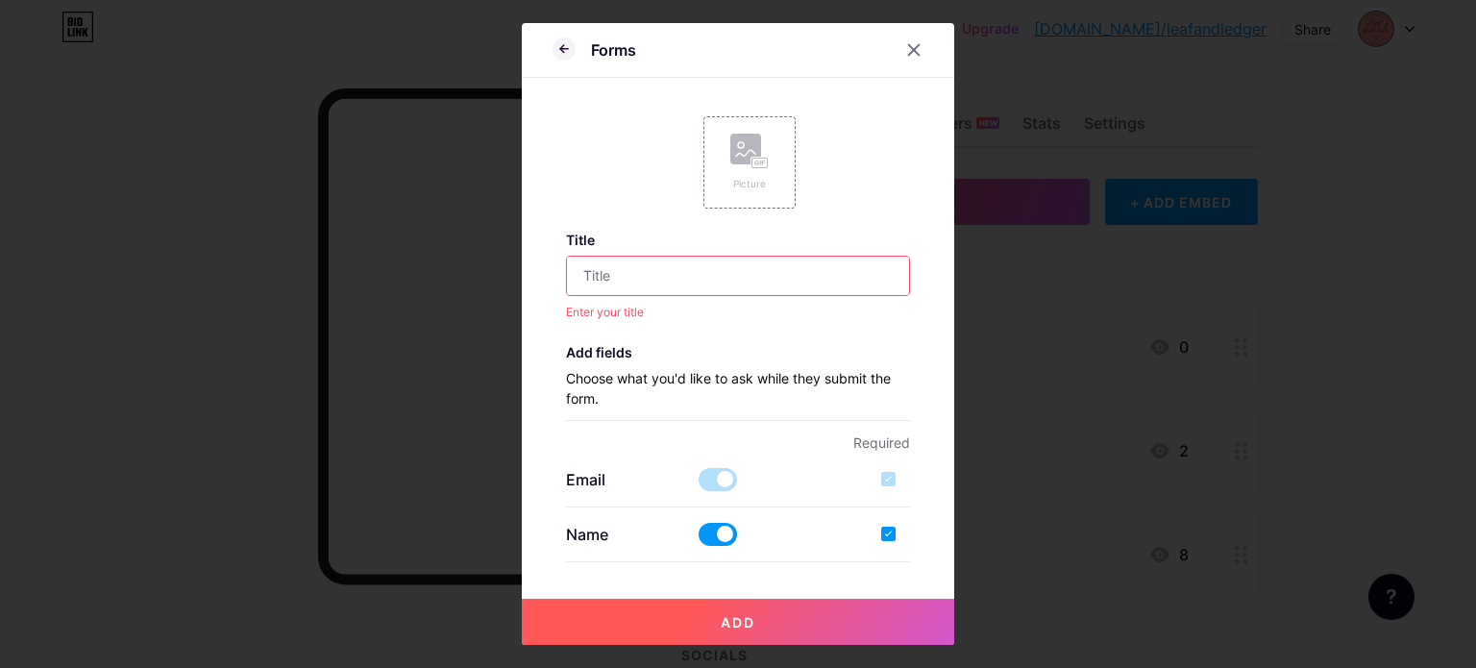
click at [661, 276] on input "text" at bounding box center [738, 276] width 343 height 38
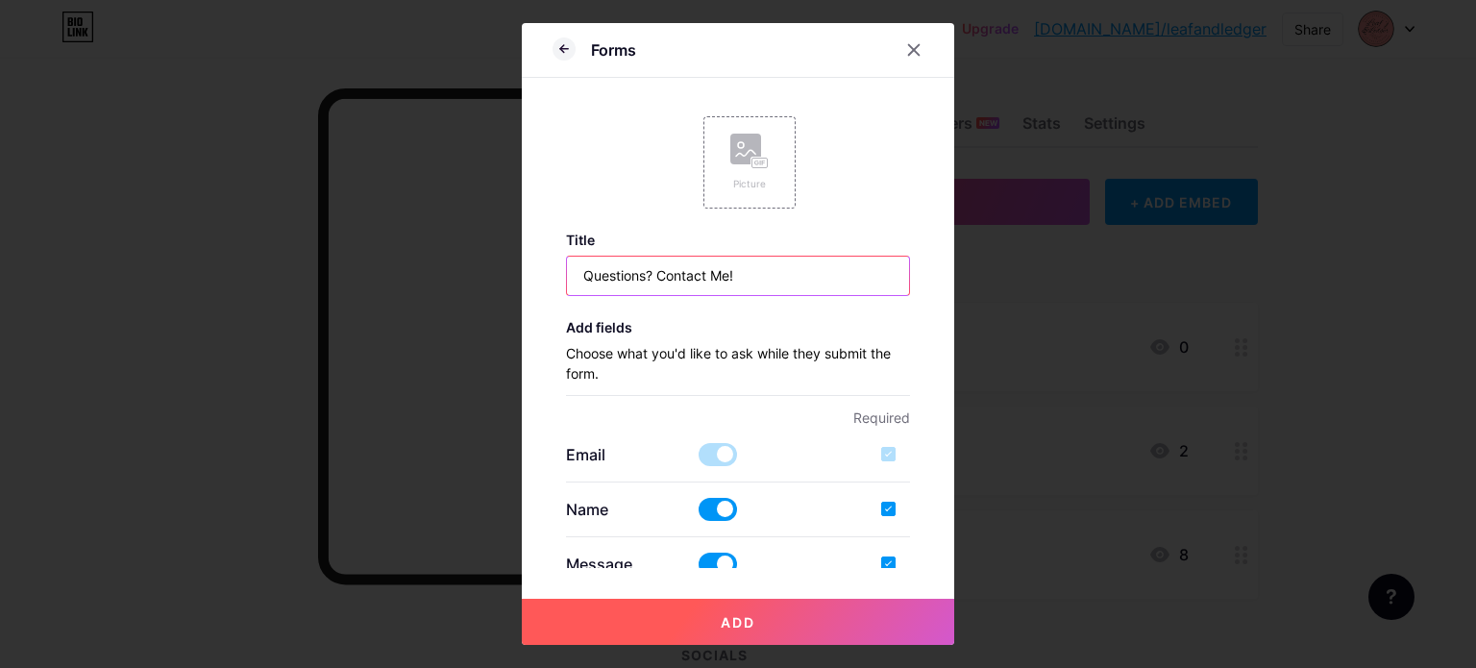
type input "Questions? Contact Me!"
click at [791, 615] on button "Add" at bounding box center [738, 622] width 433 height 46
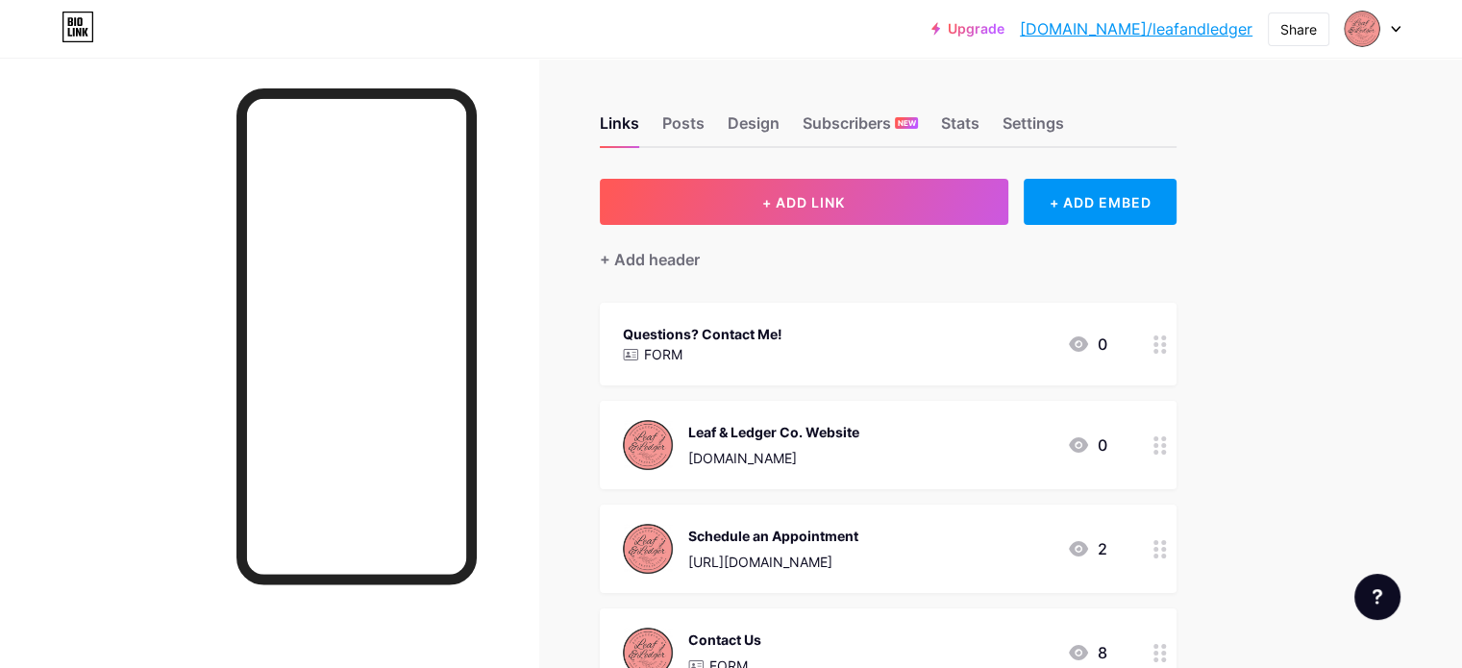
click at [747, 174] on div "Links Posts Design Subscribers NEW Stats Settings + ADD LINK + ADD EMBED + Add …" at bounding box center [628, 662] width 1257 height 1209
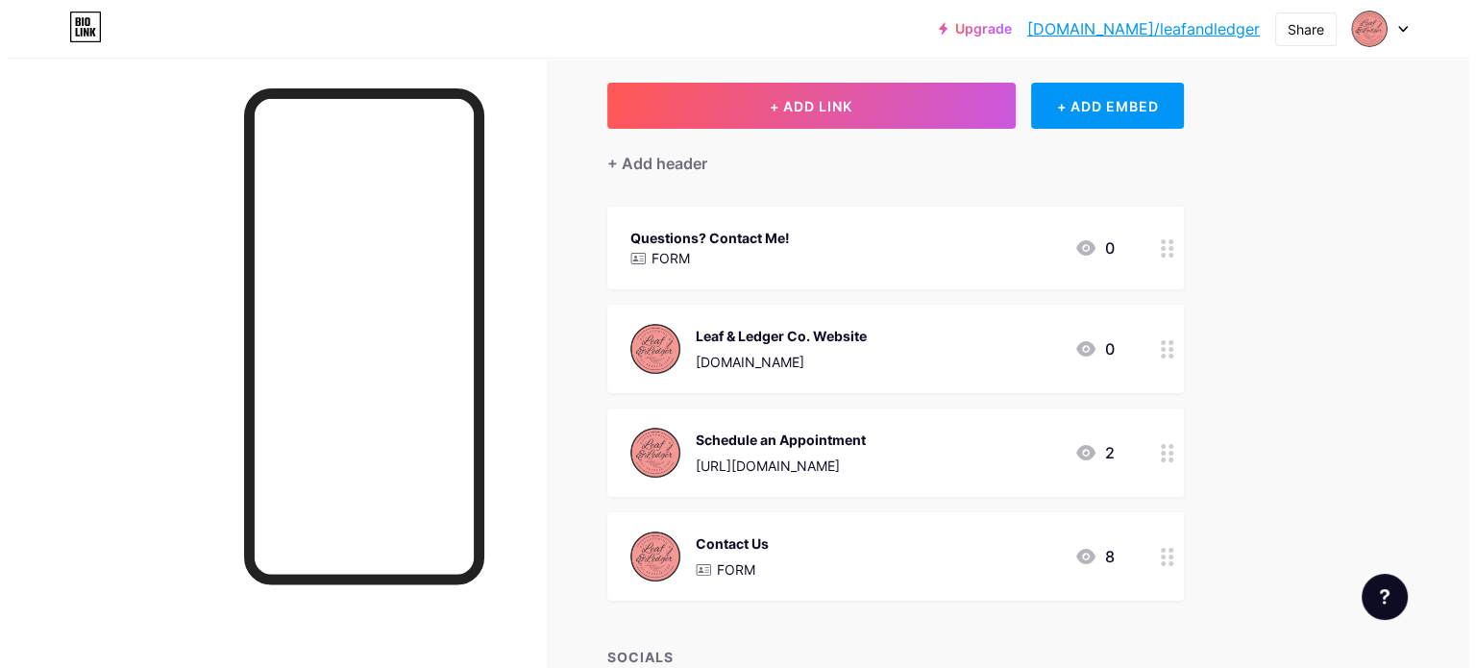
scroll to position [96, 0]
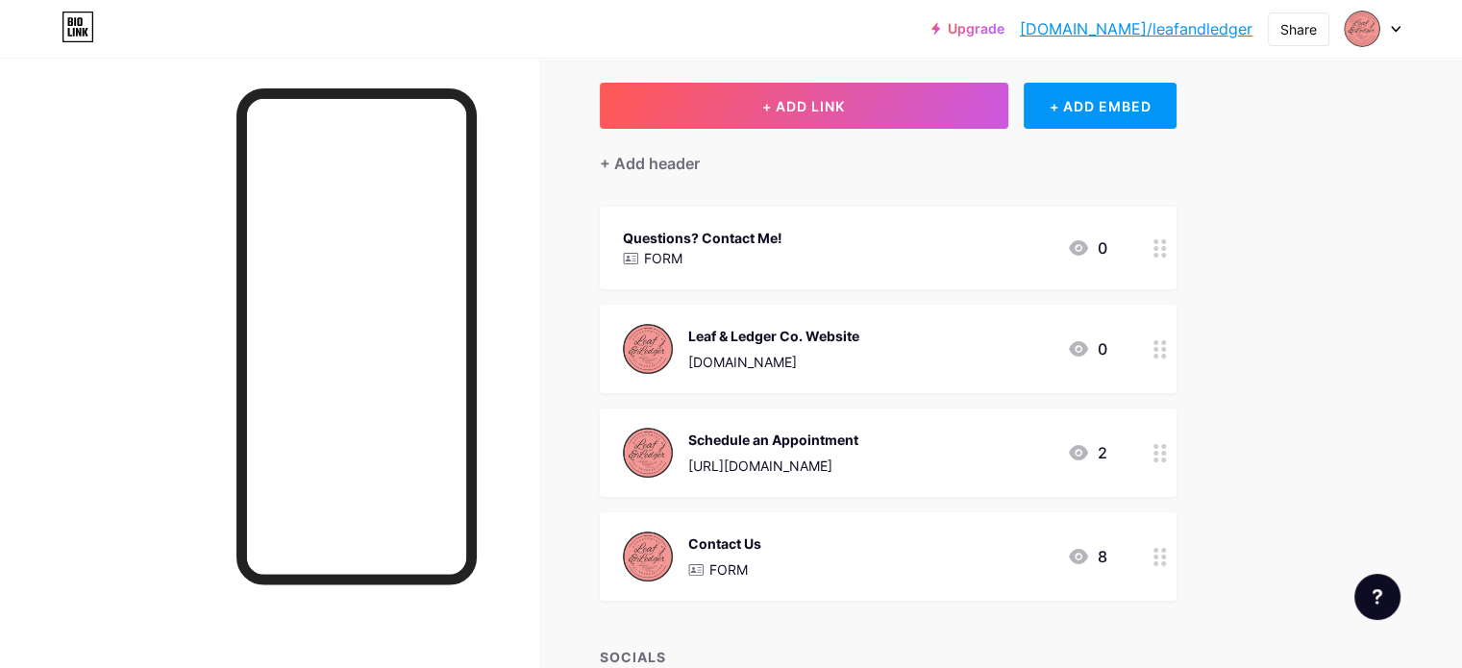
click at [1167, 245] on icon at bounding box center [1159, 248] width 13 height 18
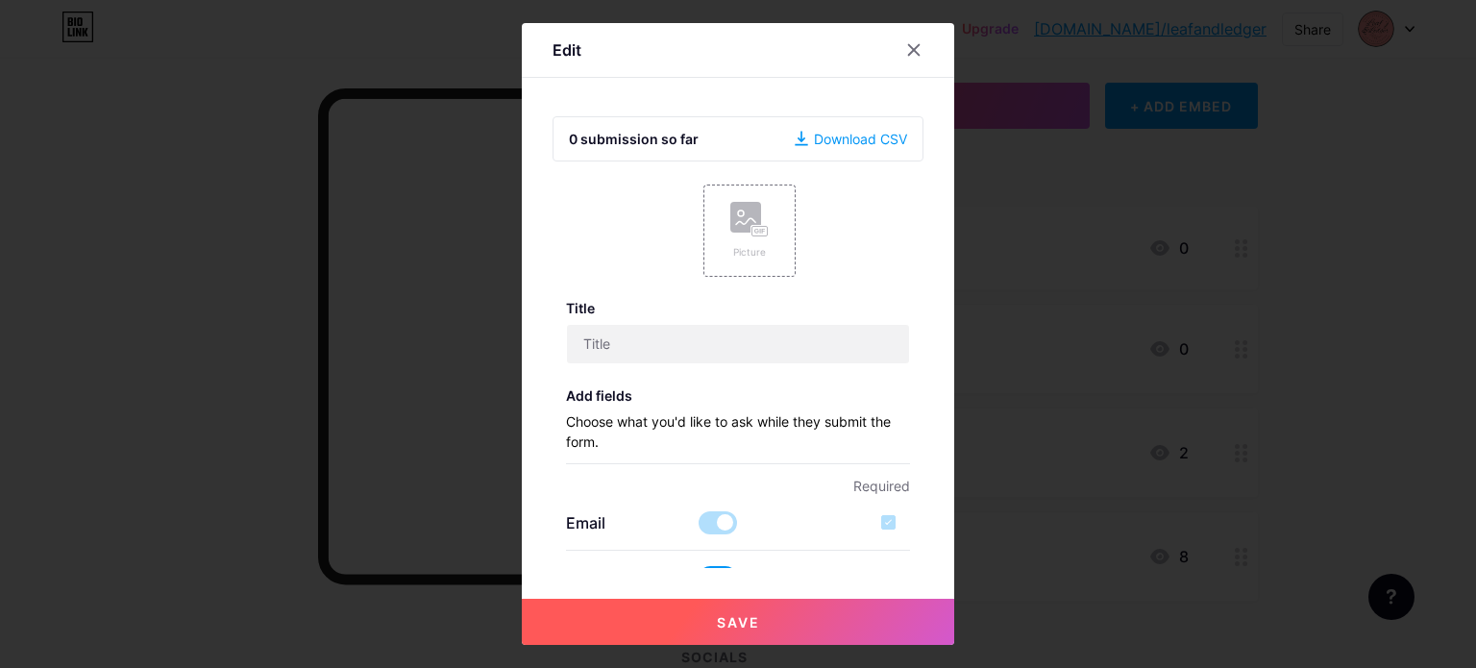
type input "Questions? Contact Me!"
checkbox input "true"
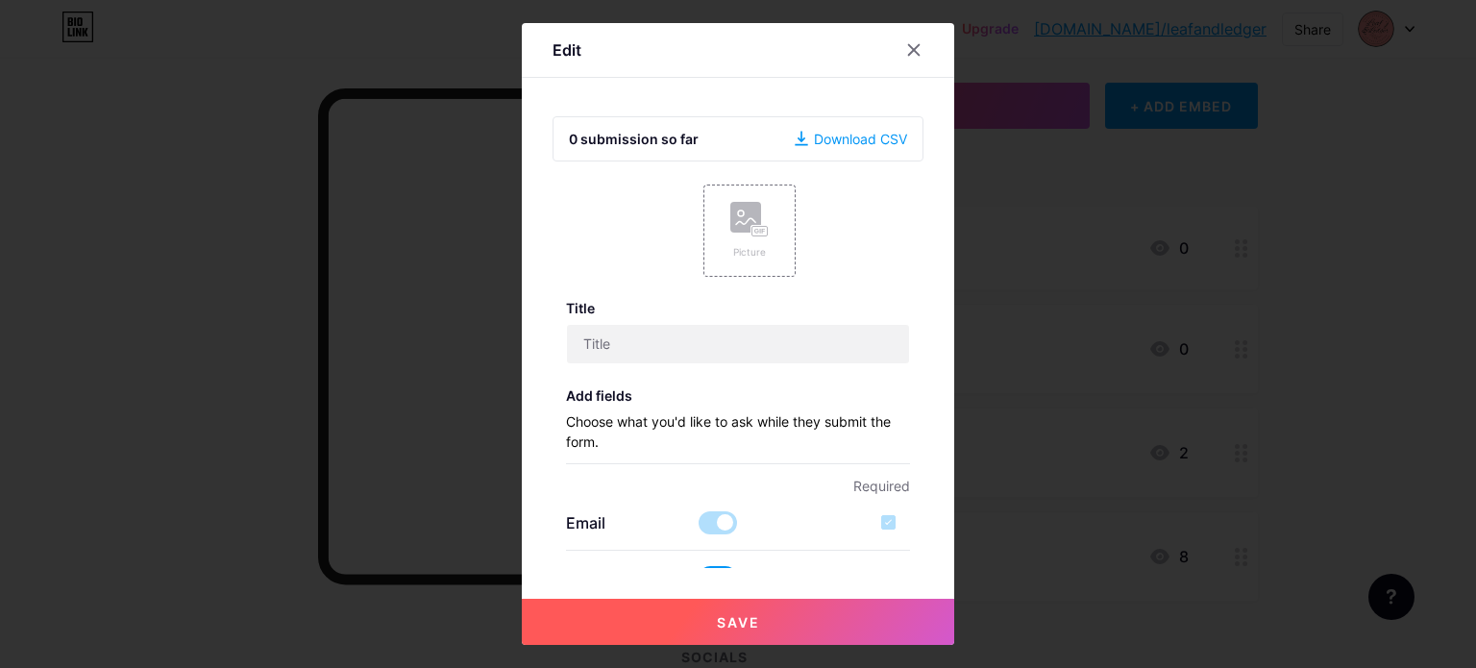
type input "[PERSON_NAME][EMAIL_ADDRESS][DOMAIN_NAME]"
type textarea "Thank you for contacting Leaf & Ledger Co. We will get back to you as soon as p…"
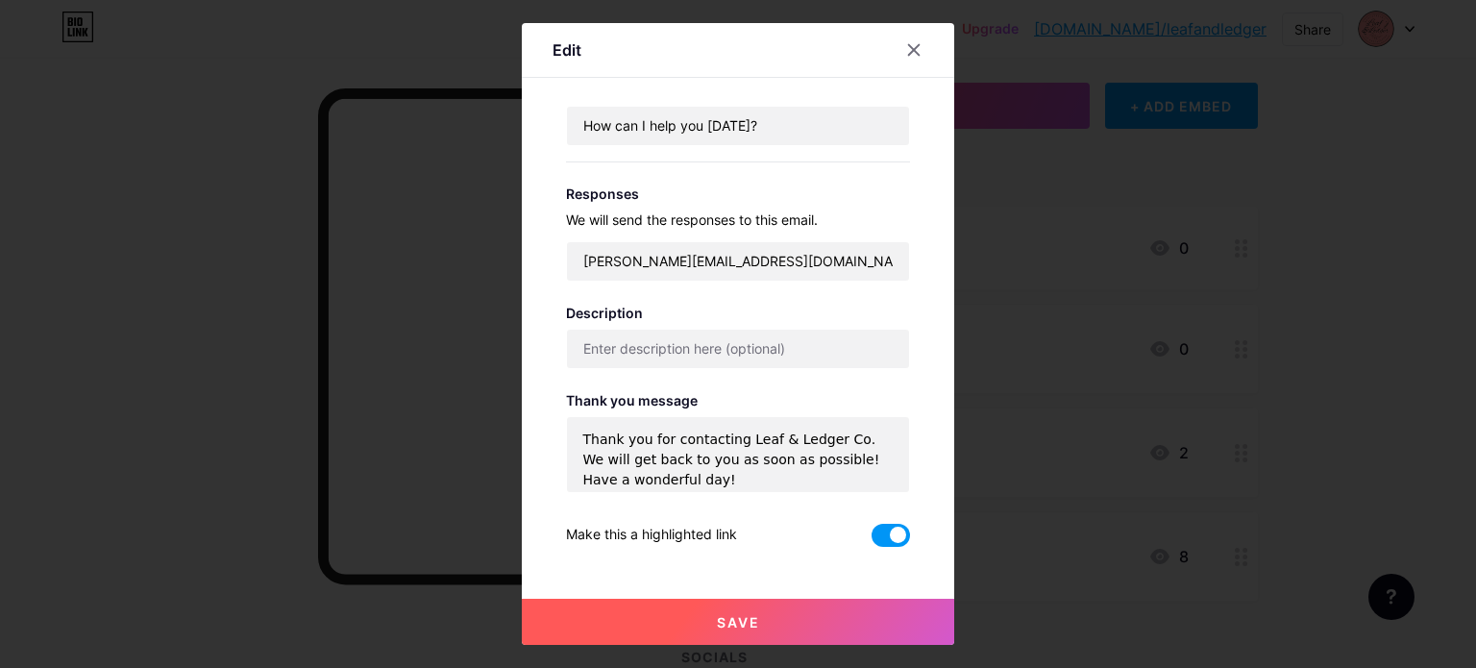
scroll to position [692, 0]
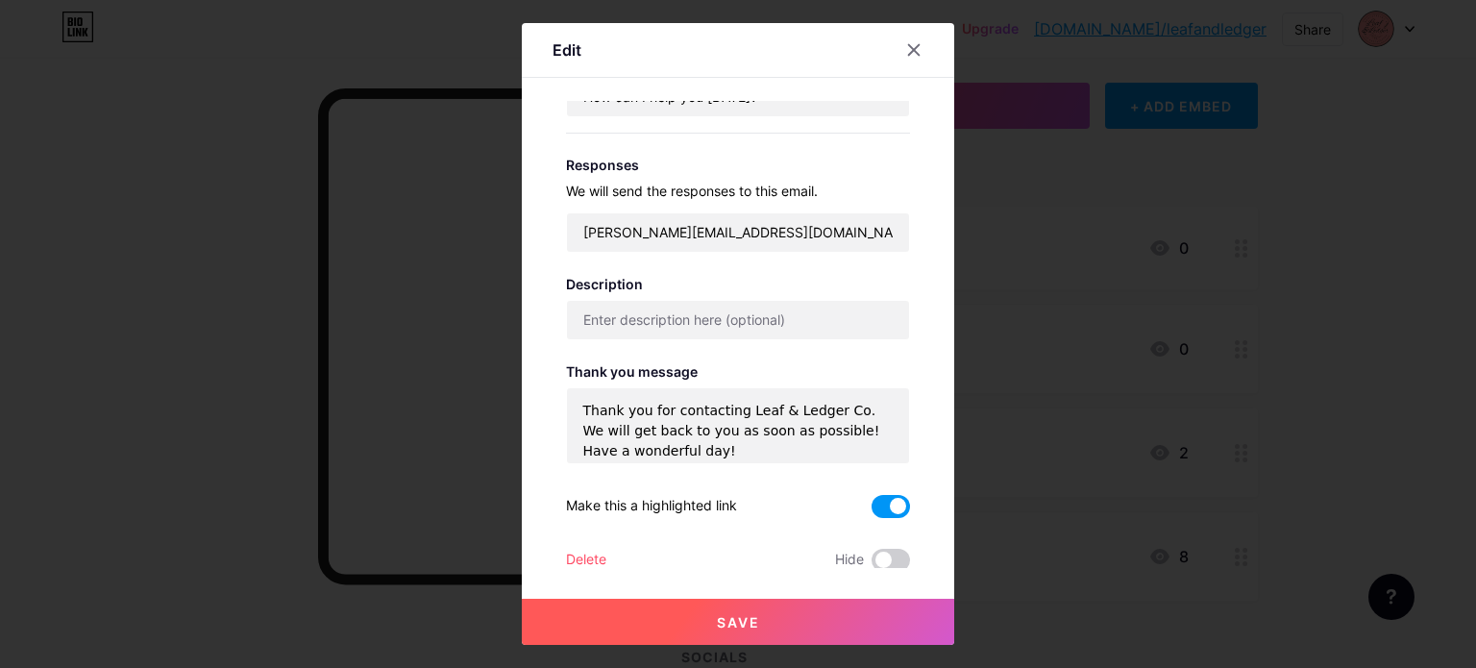
click at [575, 553] on div "Delete" at bounding box center [586, 560] width 40 height 23
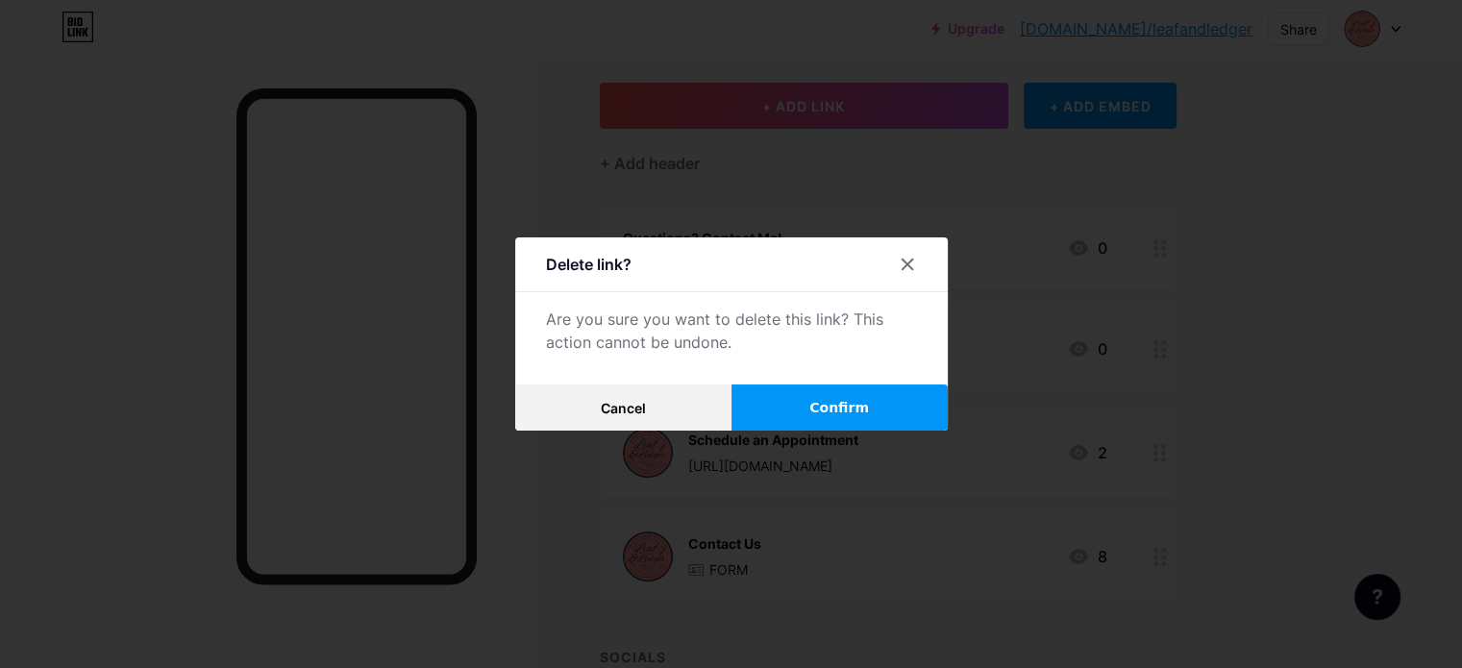
click at [819, 410] on span "Confirm" at bounding box center [839, 408] width 60 height 20
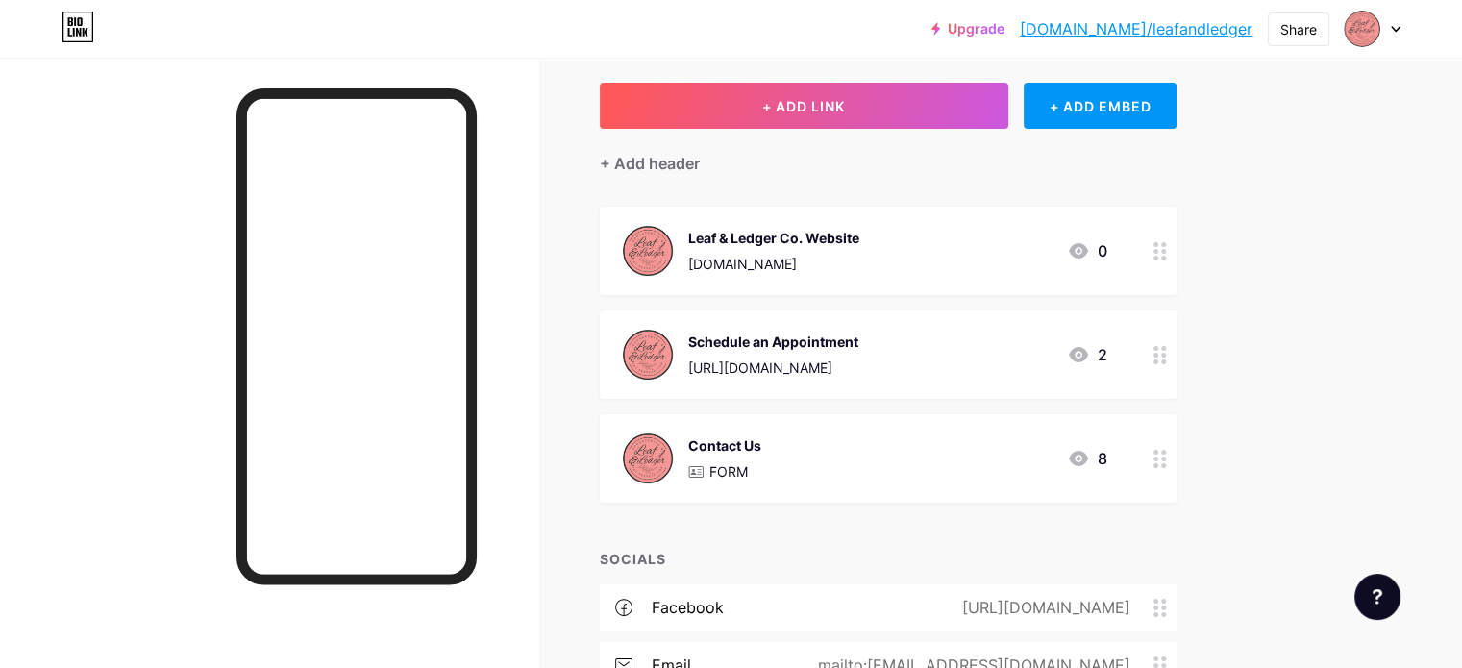
click at [1076, 463] on div "Contact Us FORM 8" at bounding box center [865, 458] width 484 height 50
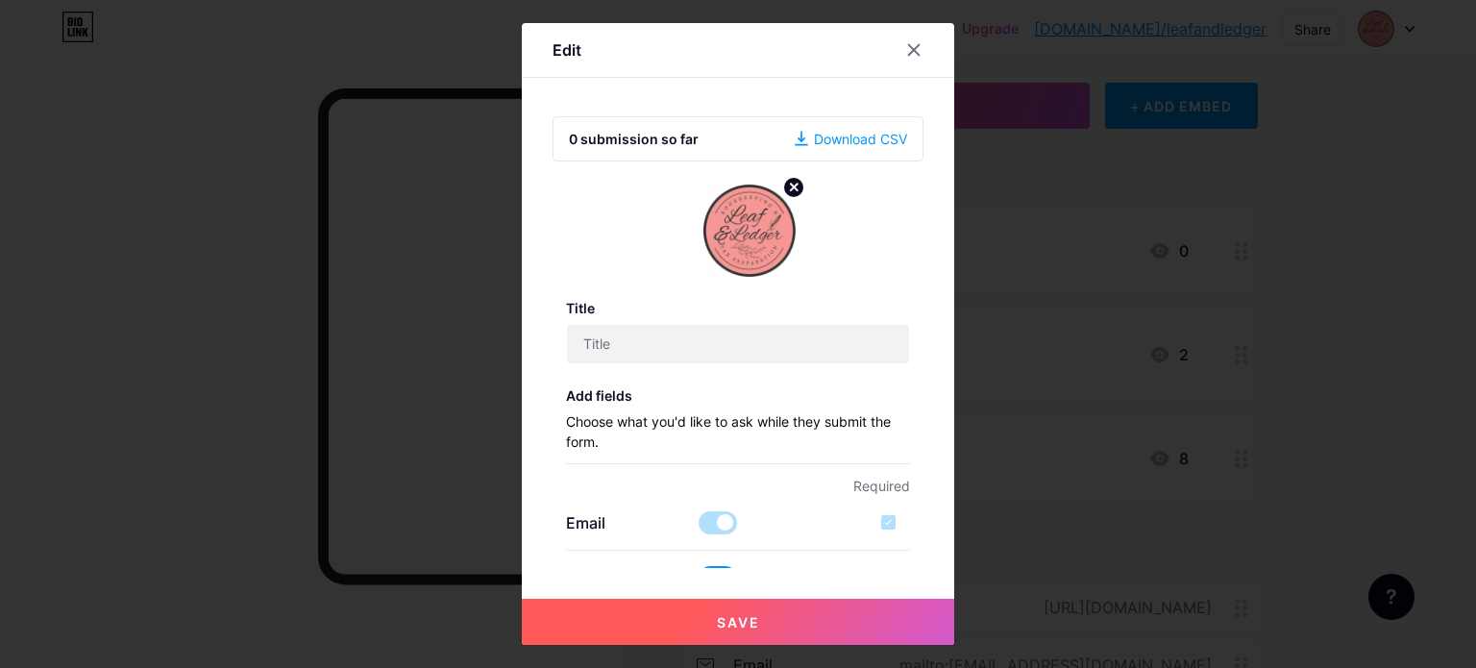
type input "Contact Us"
checkbox input "true"
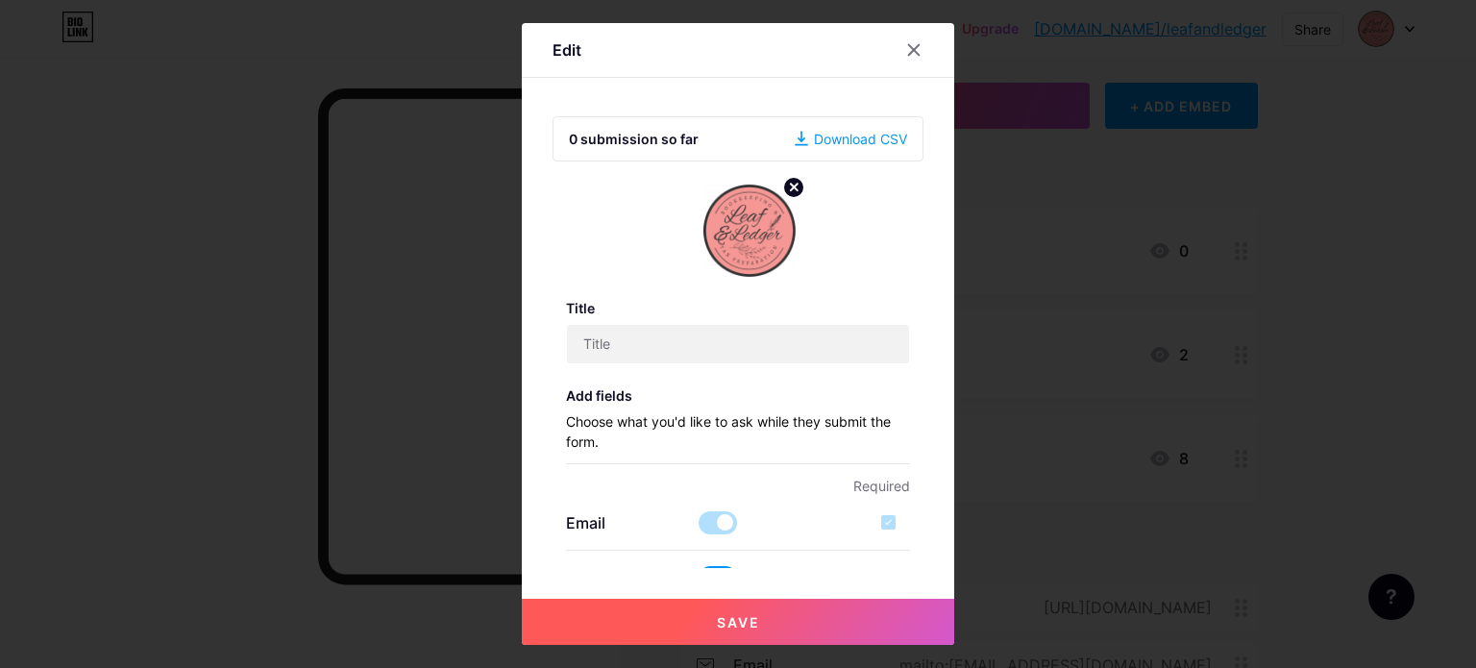
type textarea "Thank you for contacting Leaf & Ledger Co. We will get back to you as soon as p…"
drag, startPoint x: 694, startPoint y: 347, endPoint x: 541, endPoint y: 346, distance: 152.8
click at [541, 346] on div "Edit 4 submissions so far Download CSV Title Contact Us Add fields Choose what …" at bounding box center [738, 334] width 433 height 623
type input "Questions? Contact Me!"
click at [791, 184] on icon at bounding box center [794, 187] width 7 height 7
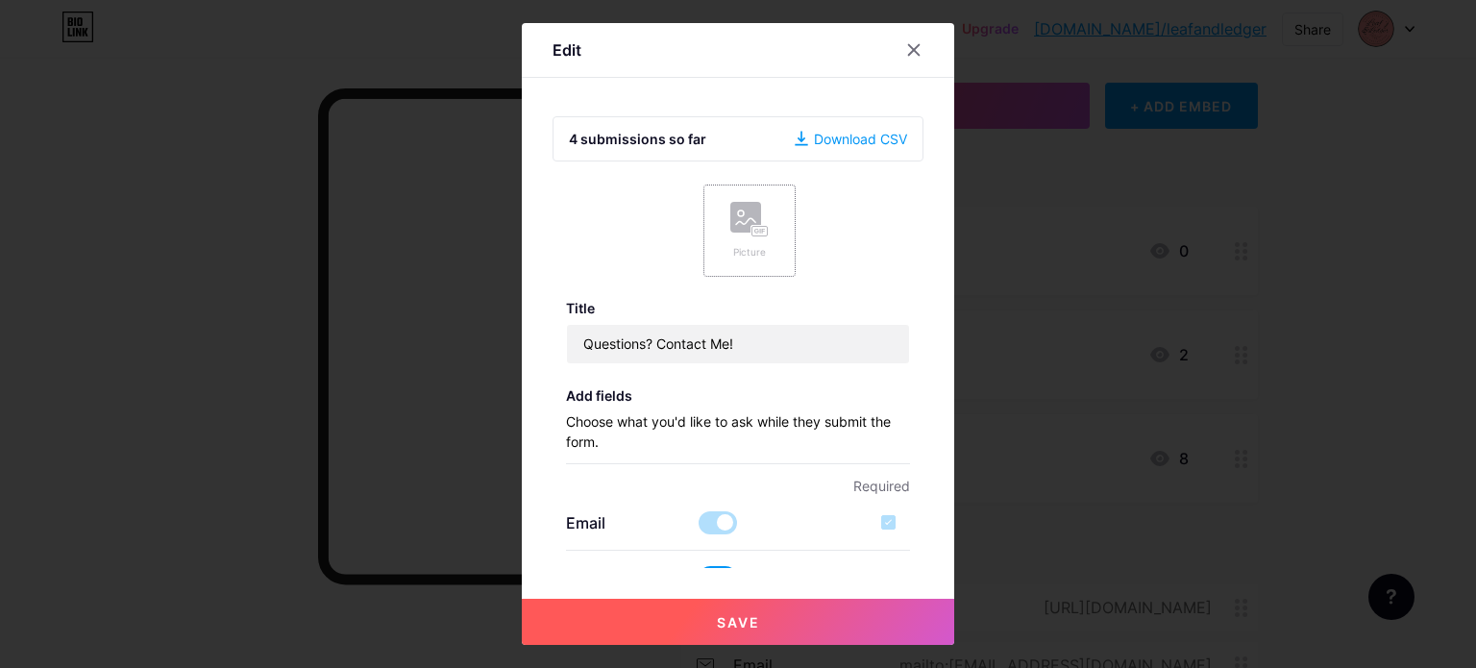
click at [753, 233] on rect at bounding box center [760, 231] width 15 height 10
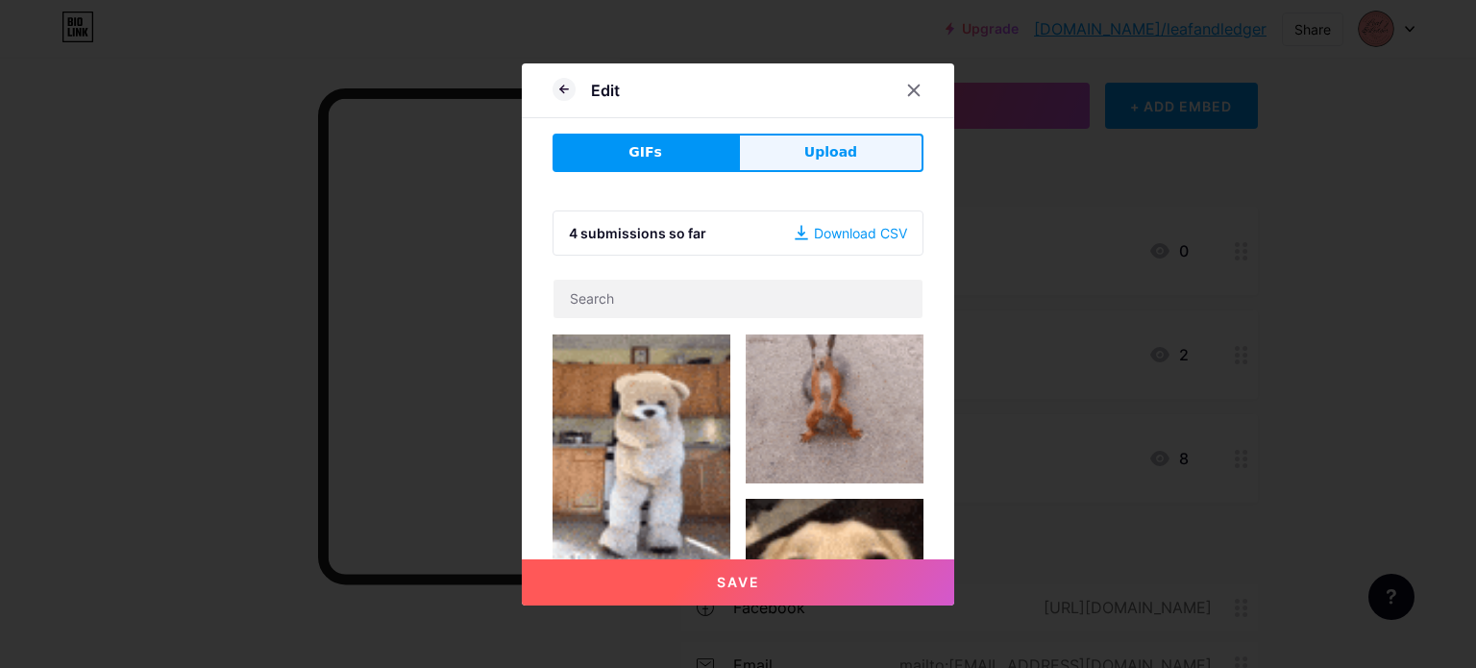
click at [825, 142] on span "Upload" at bounding box center [830, 152] width 53 height 20
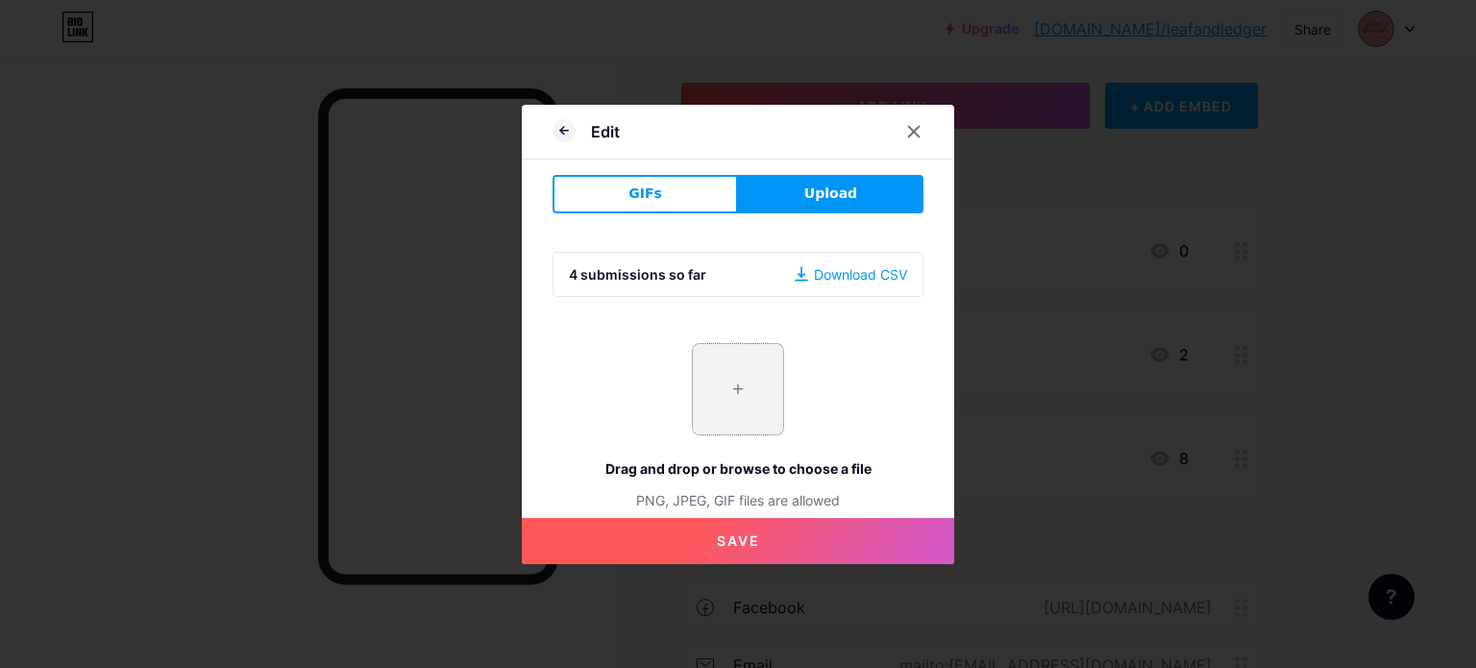
click at [741, 396] on input "file" at bounding box center [738, 389] width 90 height 90
type input "C:\fakepath\L&L Logo pink 2025.png"
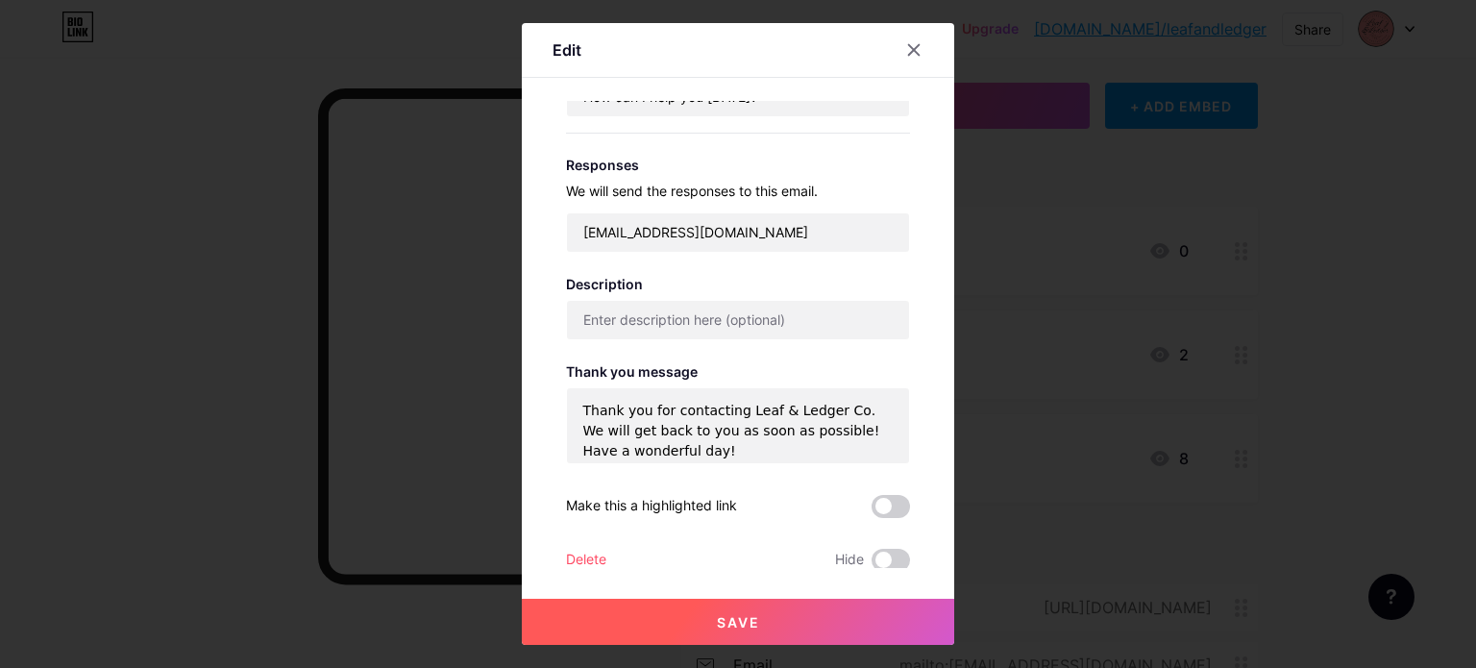
scroll to position [8, 0]
click at [884, 504] on span at bounding box center [891, 506] width 38 height 23
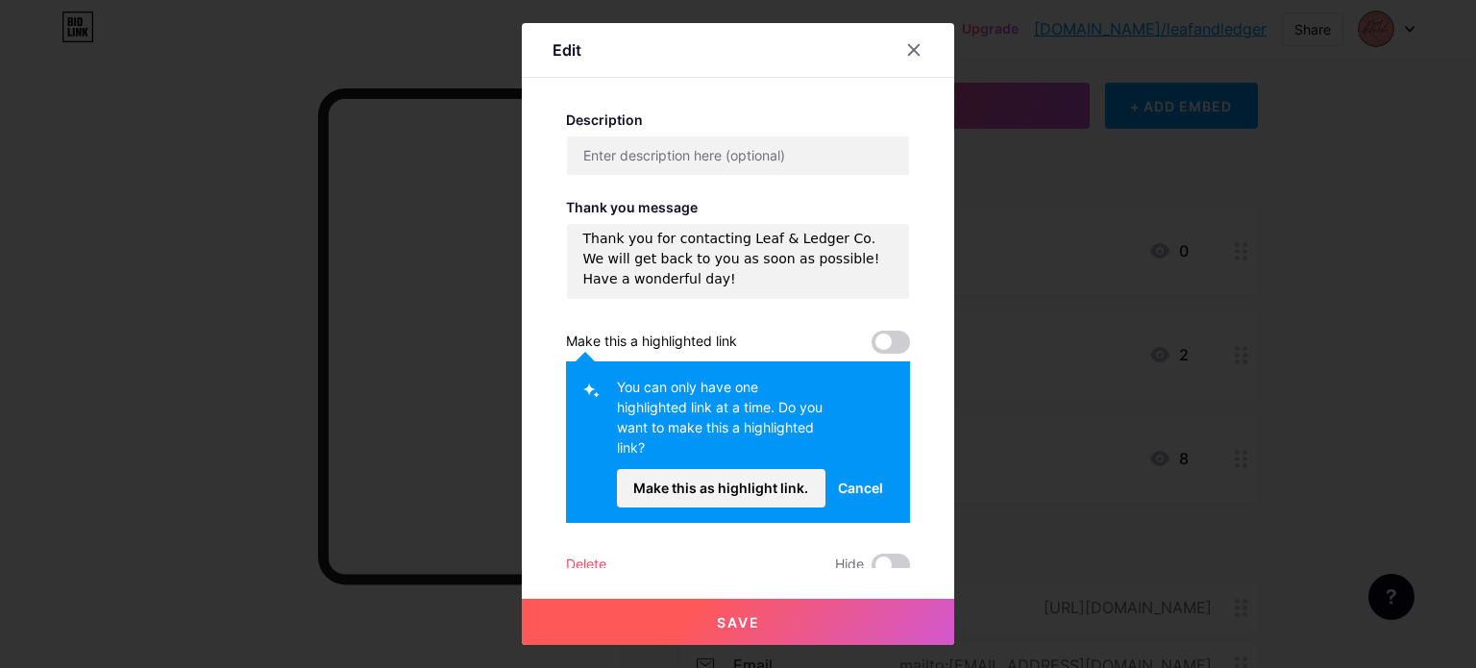
scroll to position [861, 0]
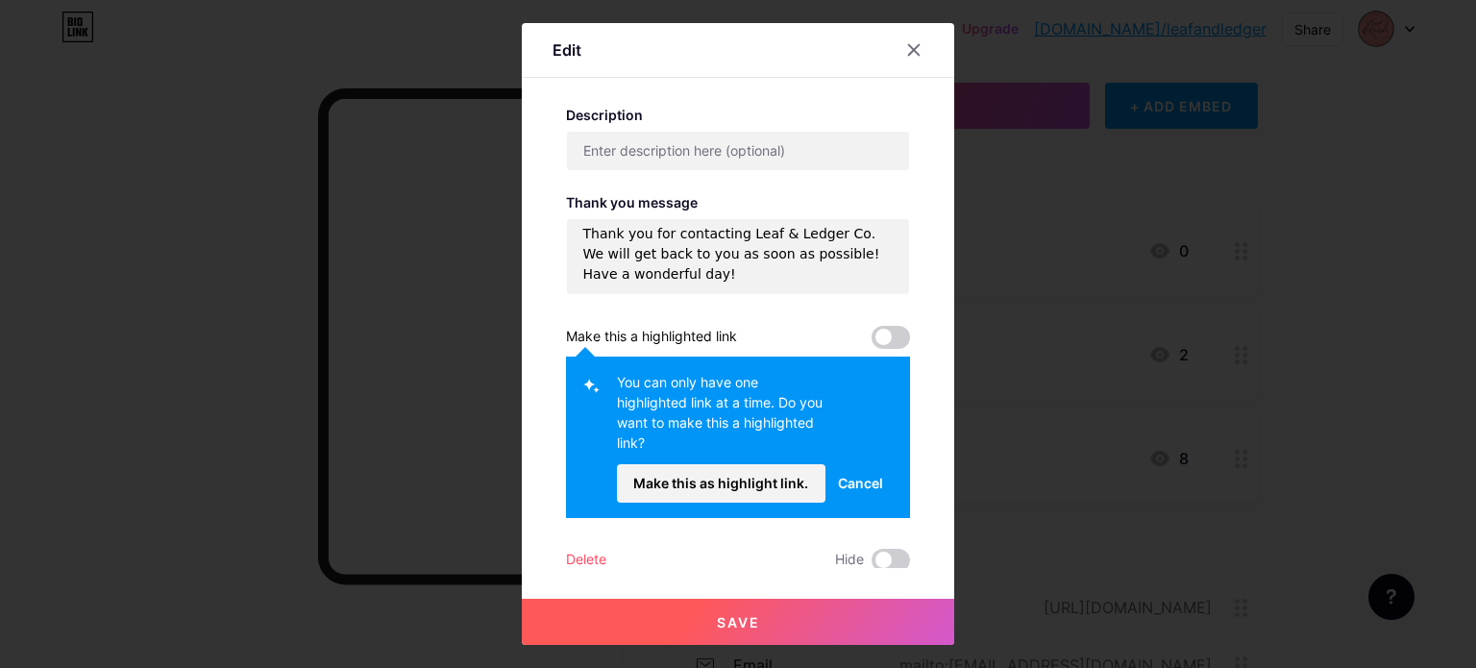
click at [848, 482] on span "Cancel" at bounding box center [860, 483] width 45 height 20
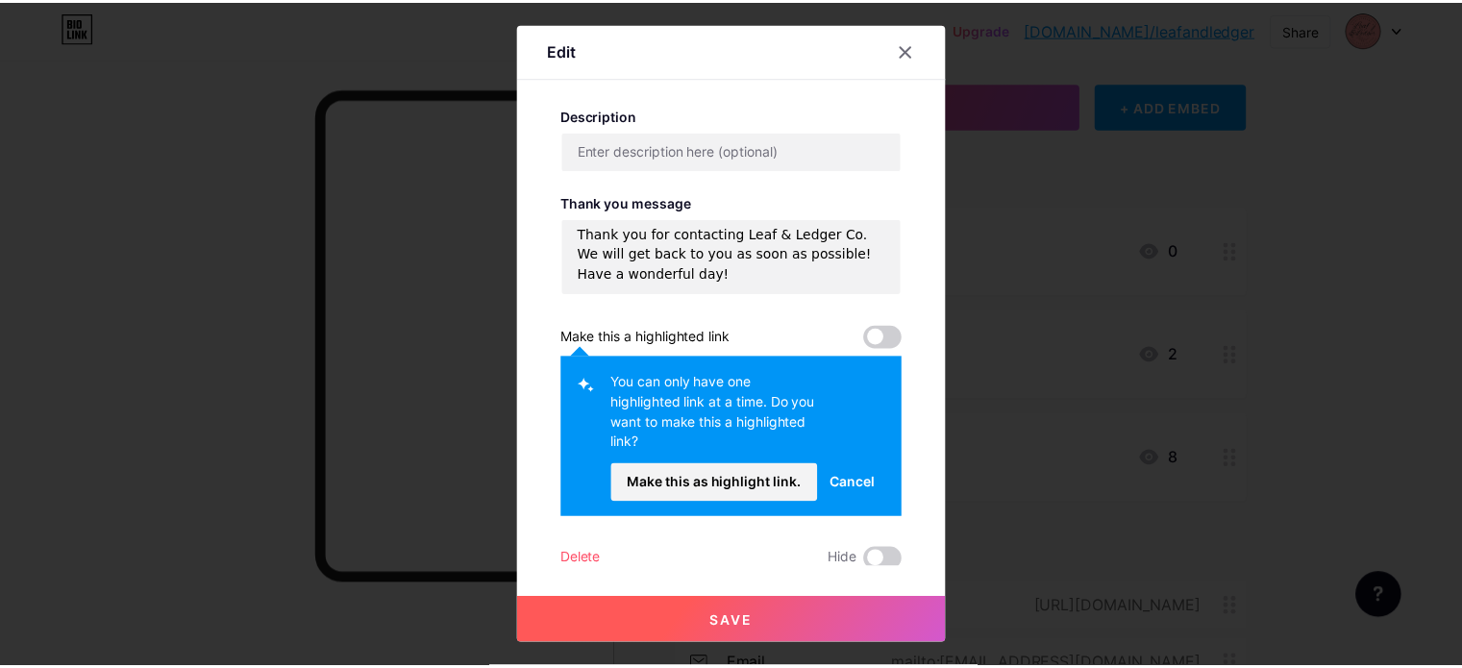
scroll to position [692, 0]
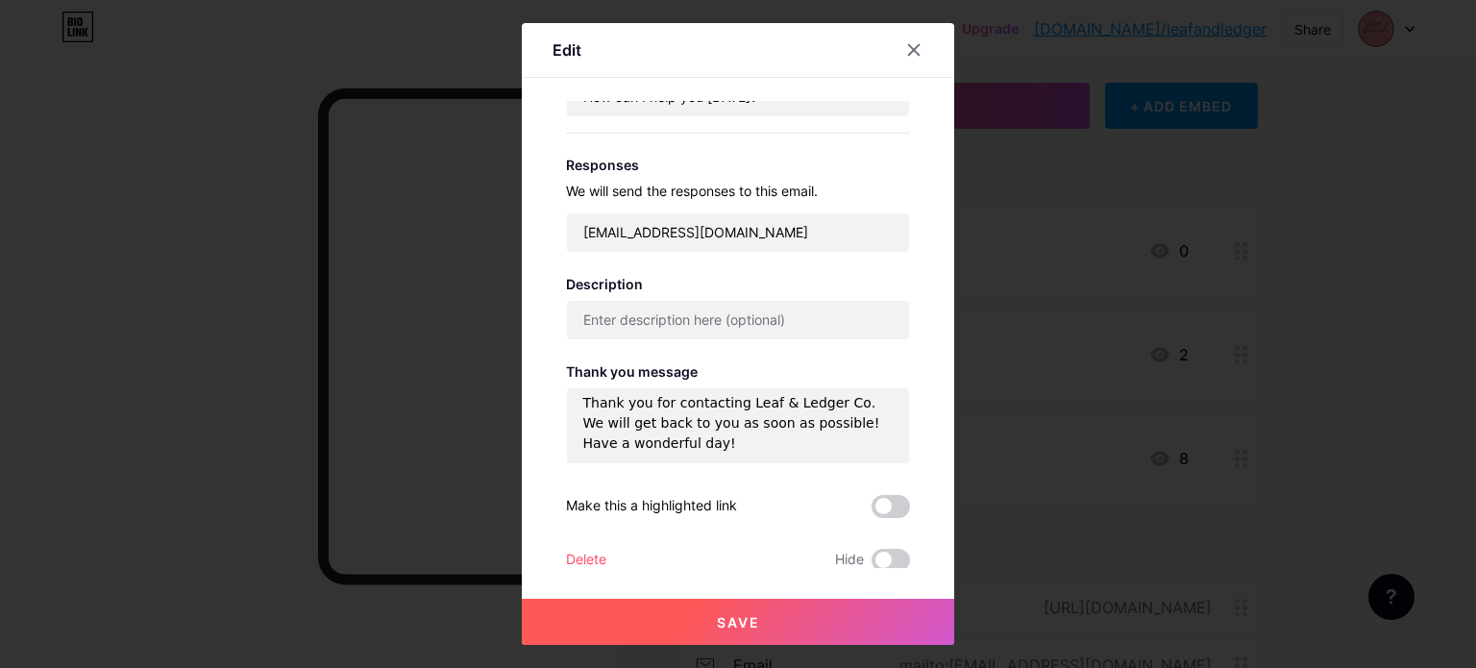
click at [779, 616] on button "Save" at bounding box center [738, 622] width 433 height 46
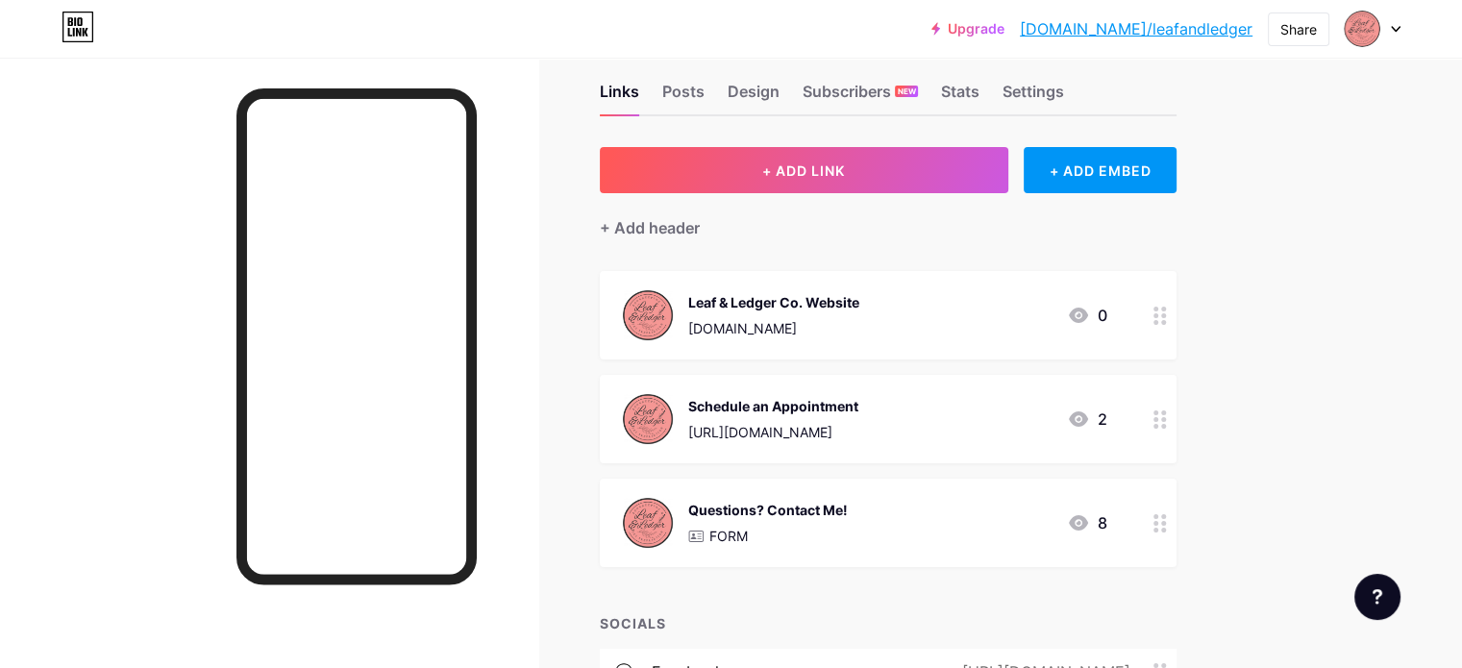
scroll to position [0, 0]
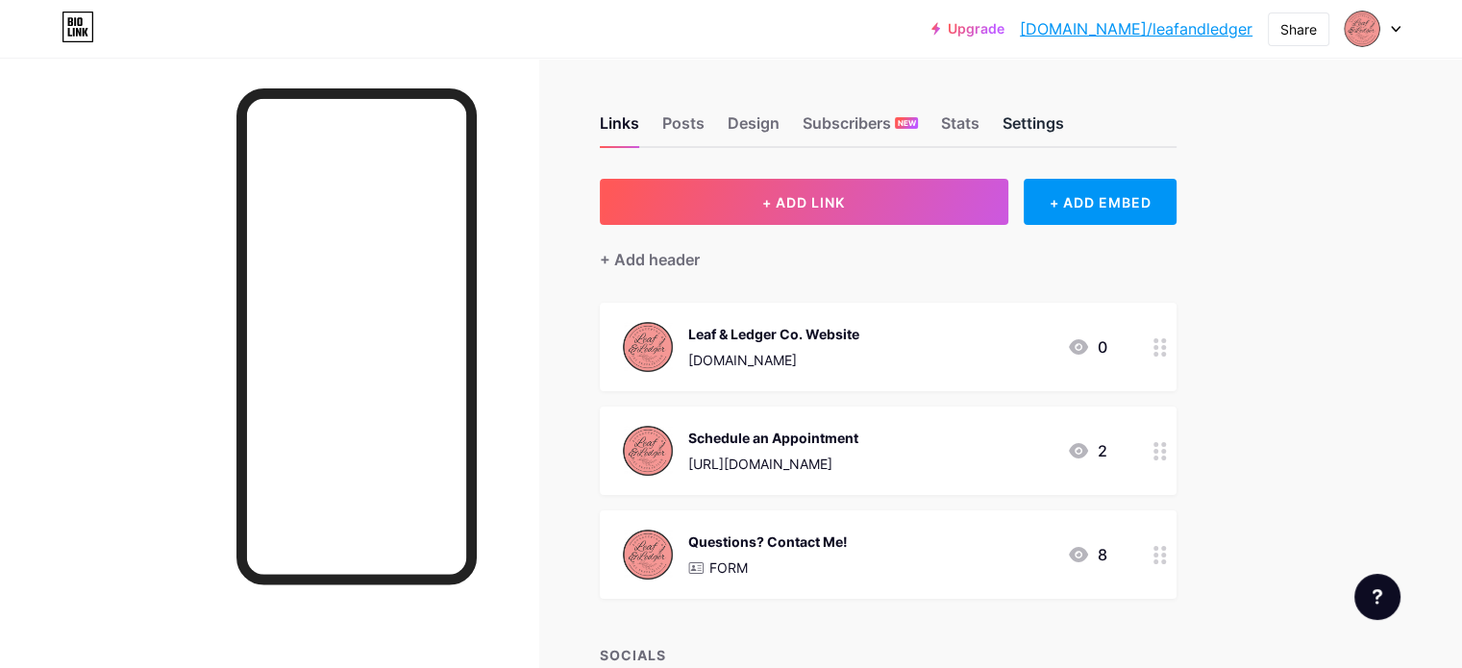
click at [1064, 121] on div "Settings" at bounding box center [1033, 128] width 62 height 35
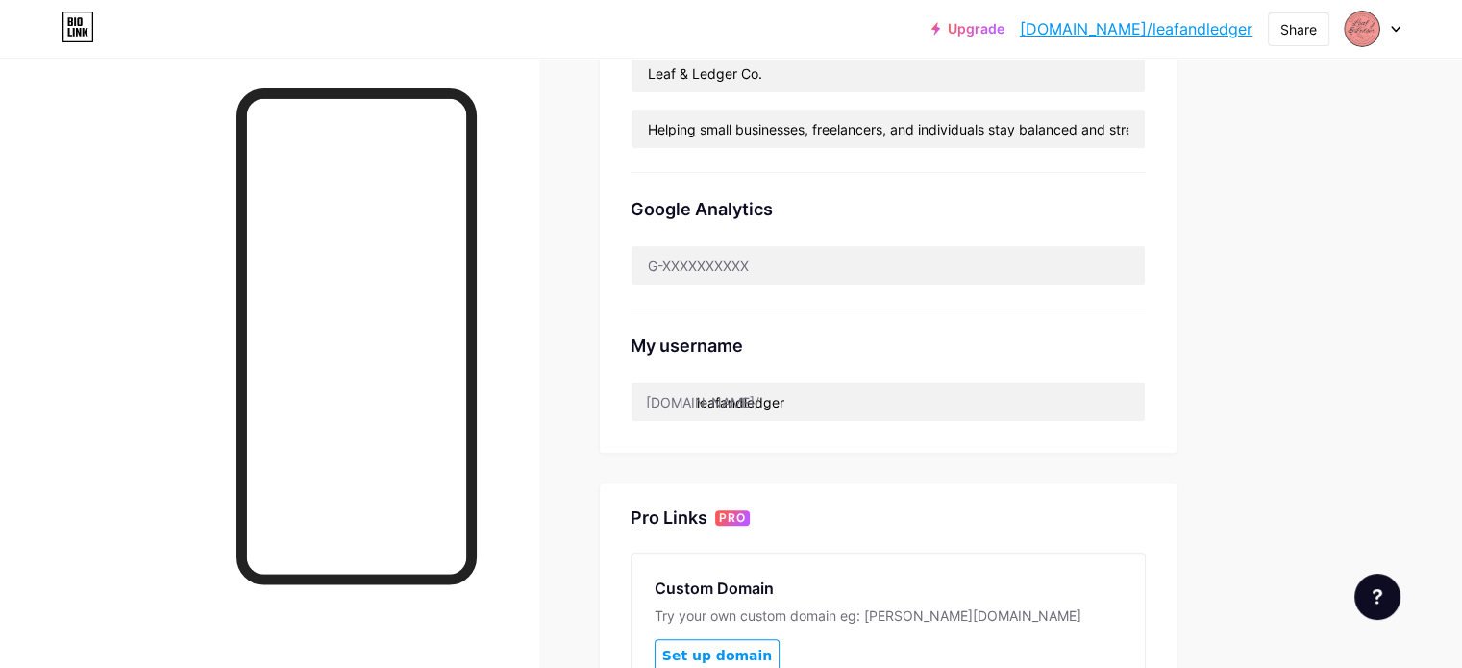
scroll to position [384, 0]
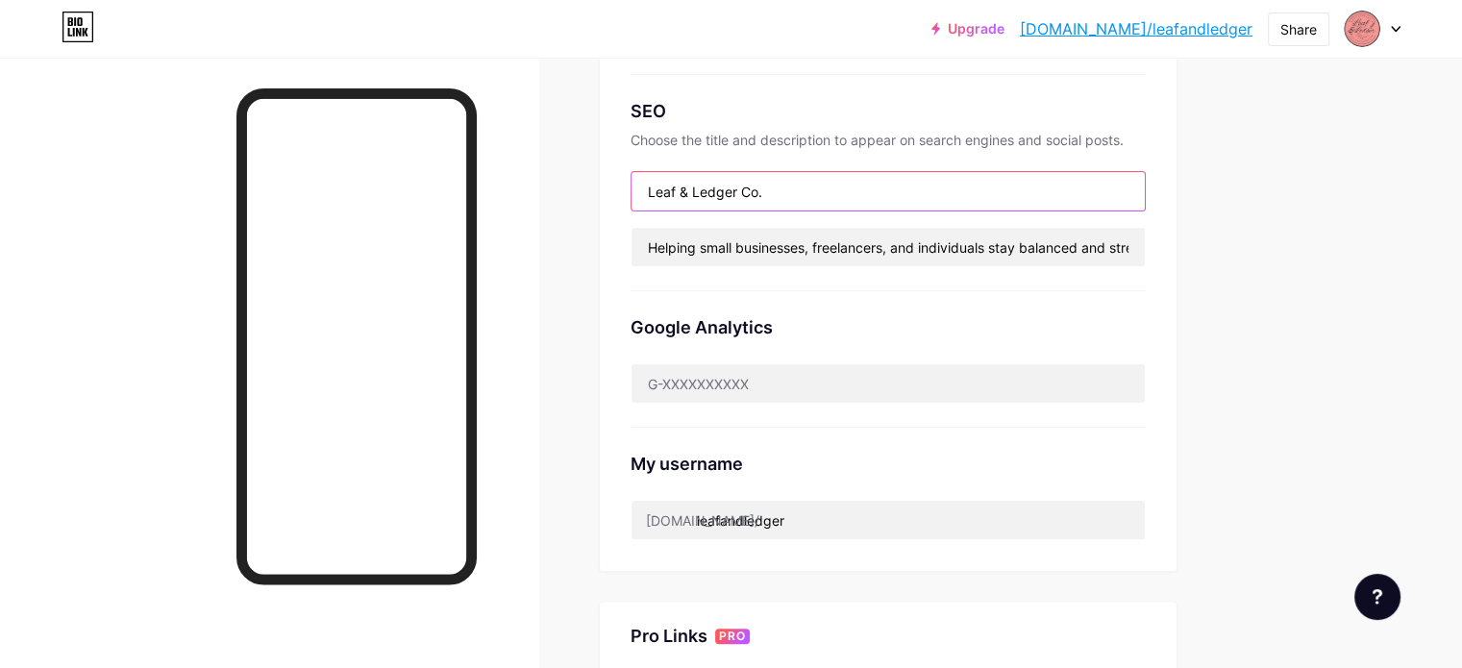
click at [946, 191] on input "Leaf & Ledger Co." at bounding box center [887, 191] width 513 height 38
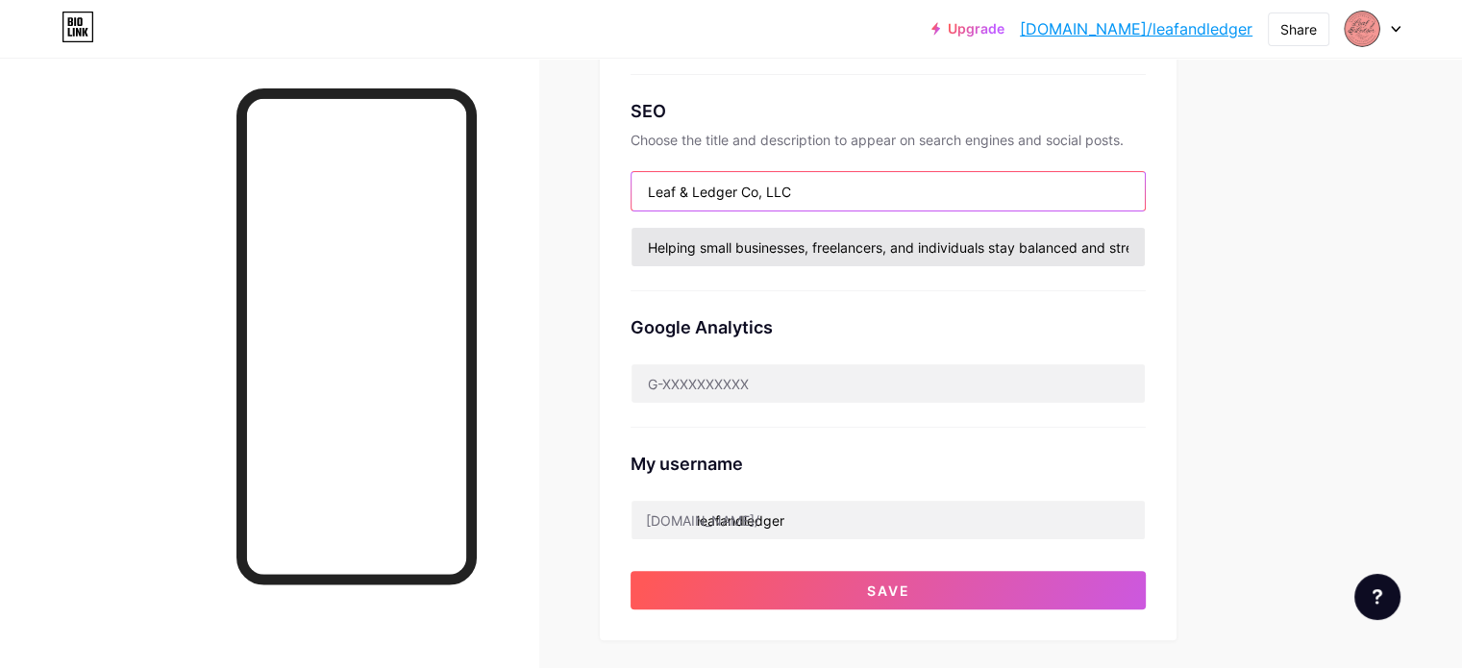
scroll to position [673, 0]
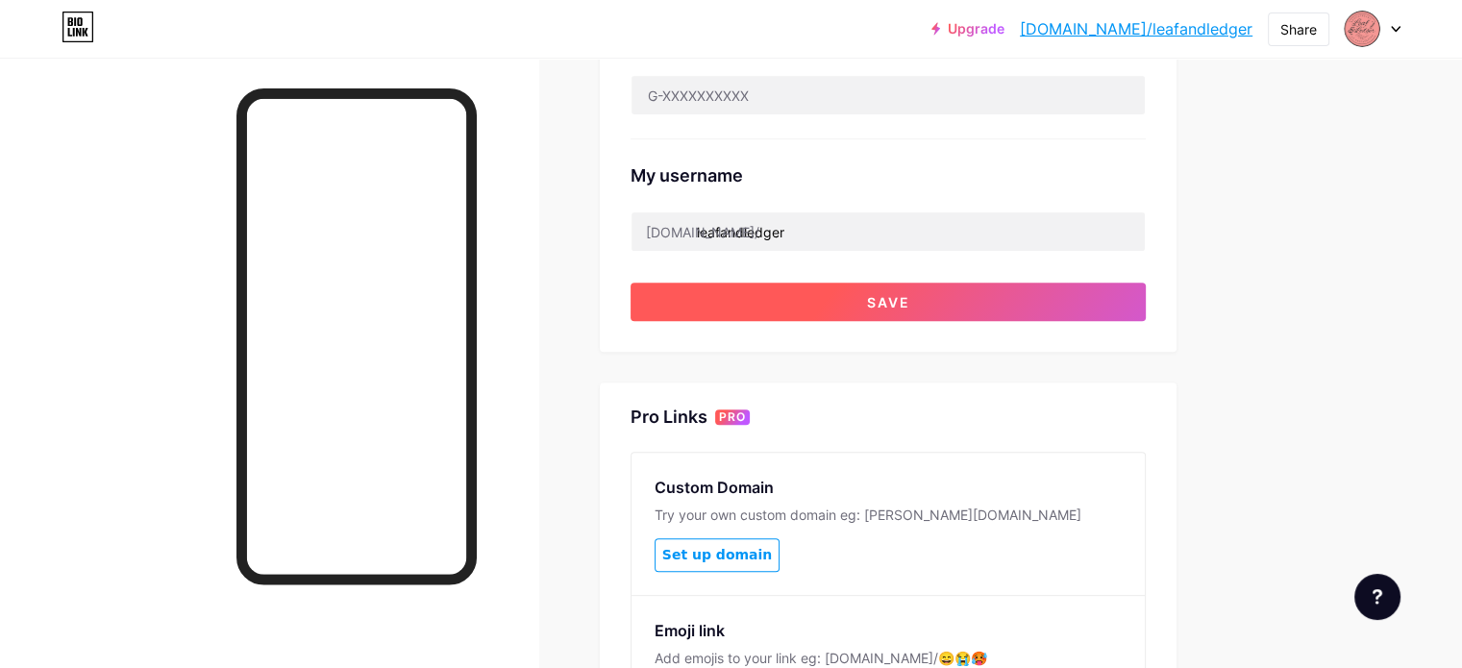
type input "Leaf & Ledger Co, LLC"
click at [1016, 304] on button "Save" at bounding box center [888, 302] width 515 height 38
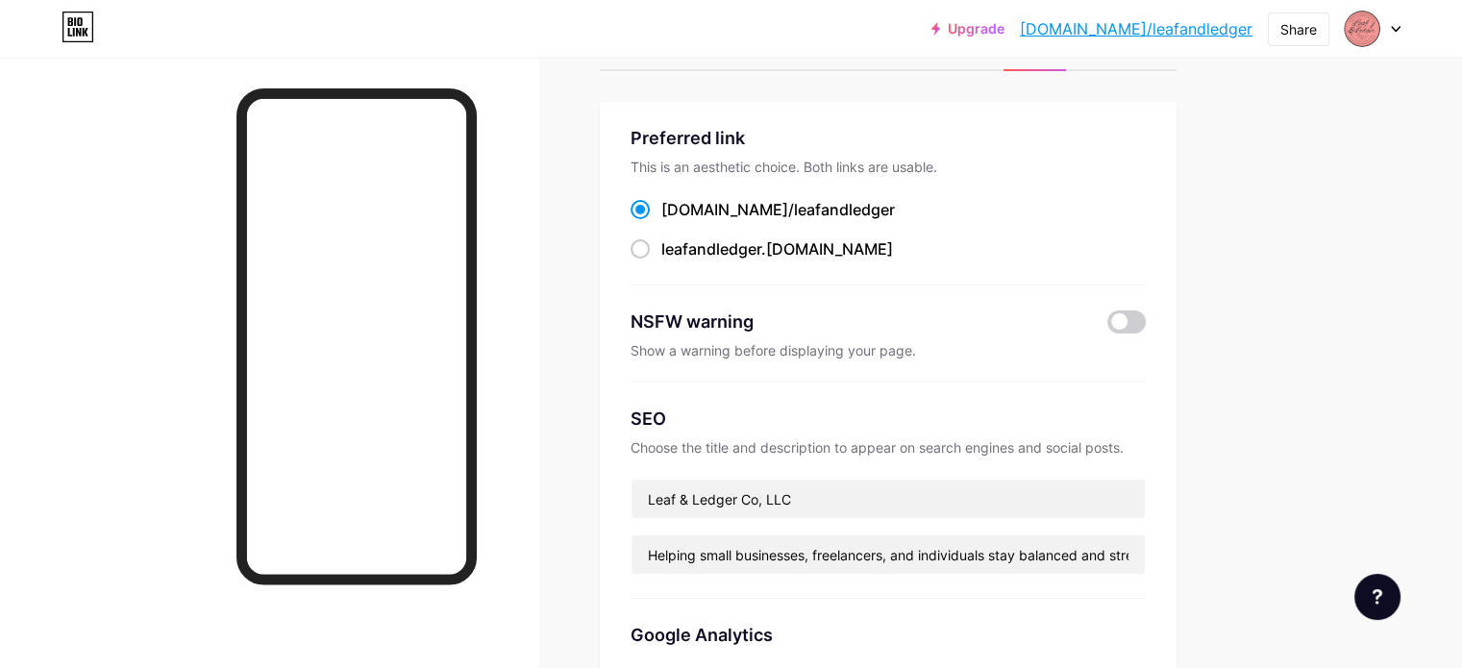
scroll to position [0, 0]
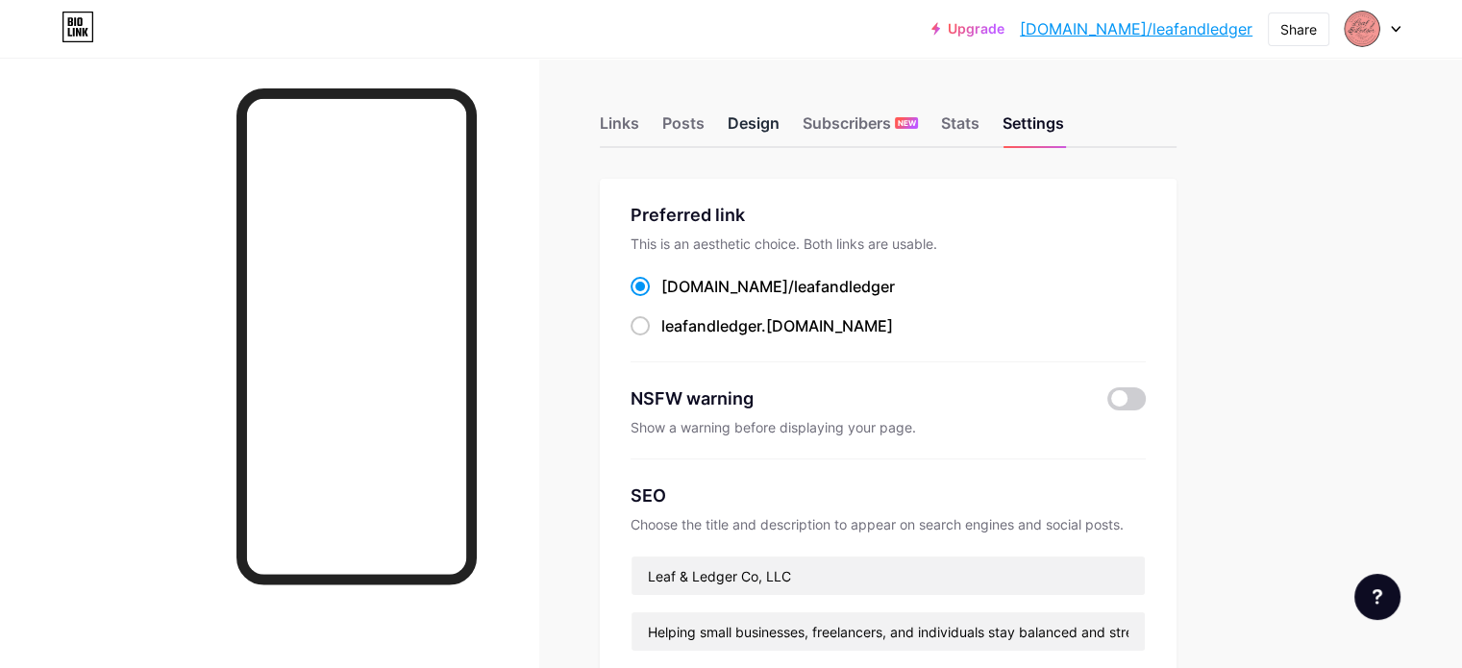
click at [779, 121] on div "Design" at bounding box center [754, 128] width 52 height 35
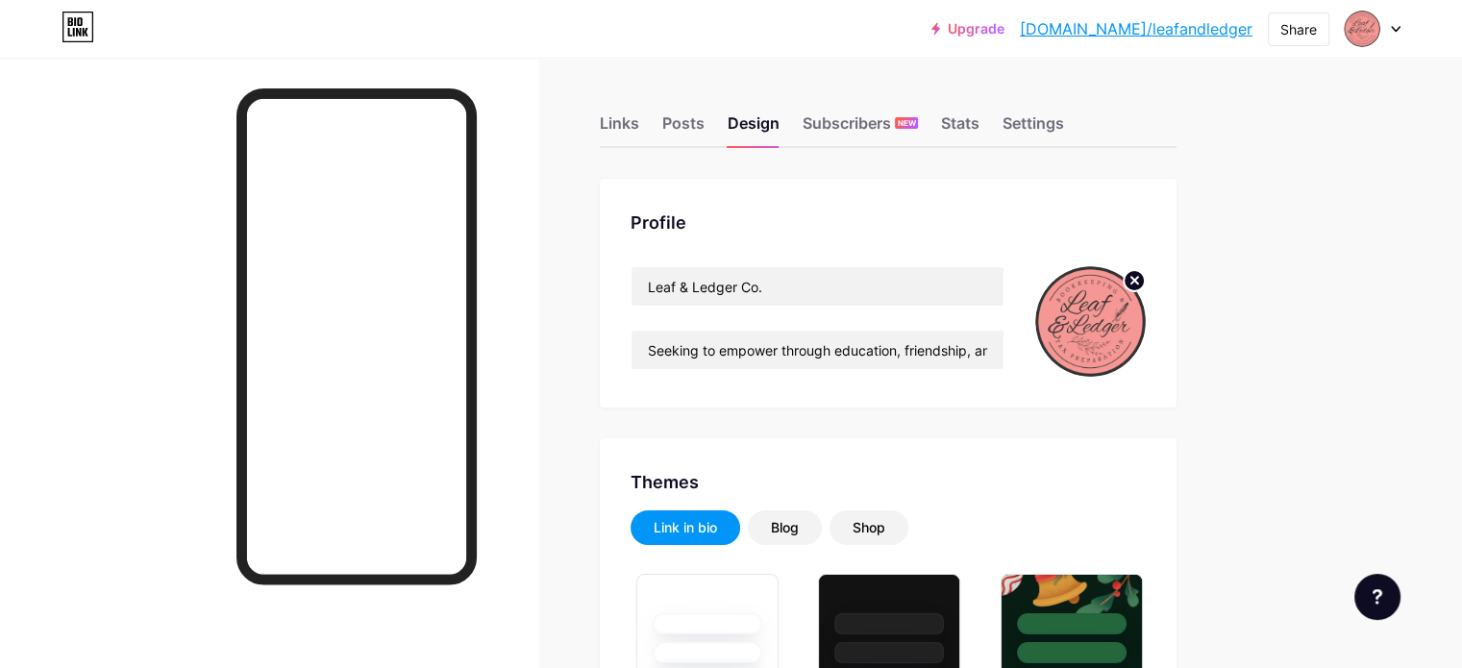
type input "#9caf88"
type input "#f5f5f2"
type input "#333333"
click at [991, 351] on input "Seeking to empower through education, friendship, and support. 🌿 | [PERSON_NAME…" at bounding box center [817, 350] width 372 height 38
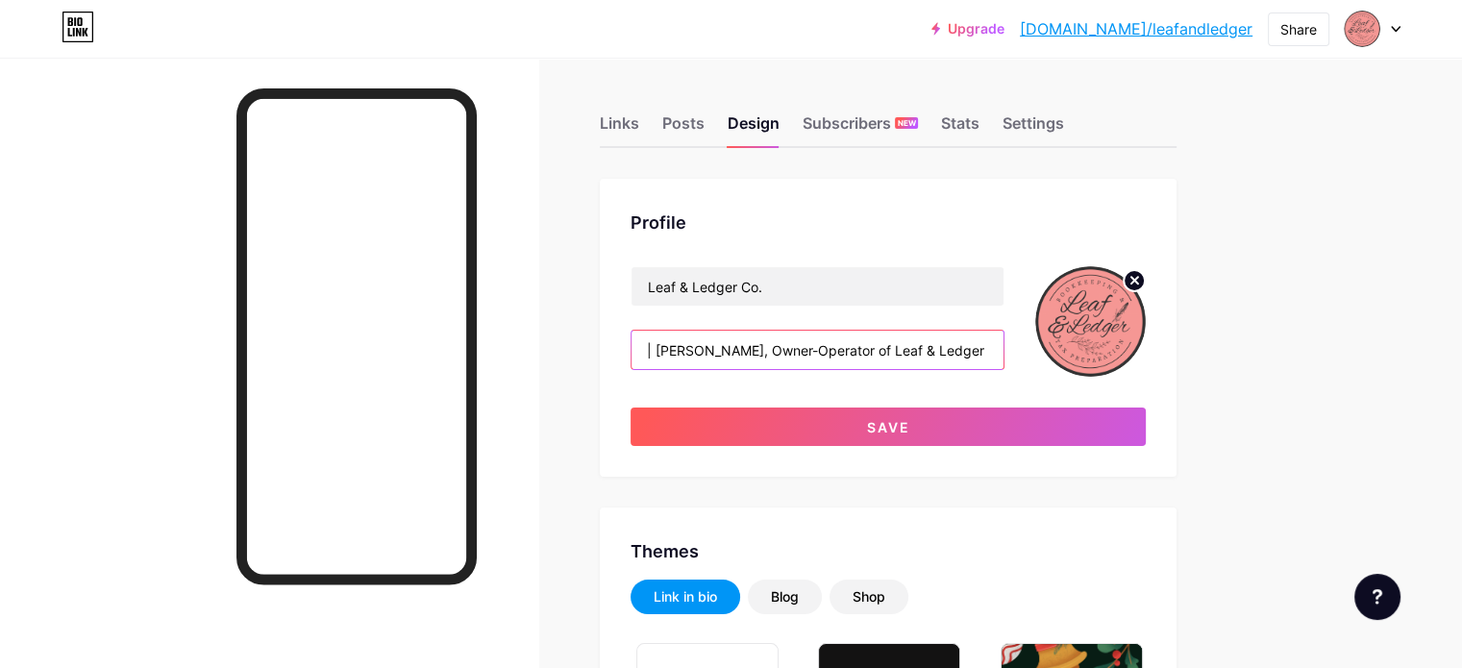
scroll to position [0, 442]
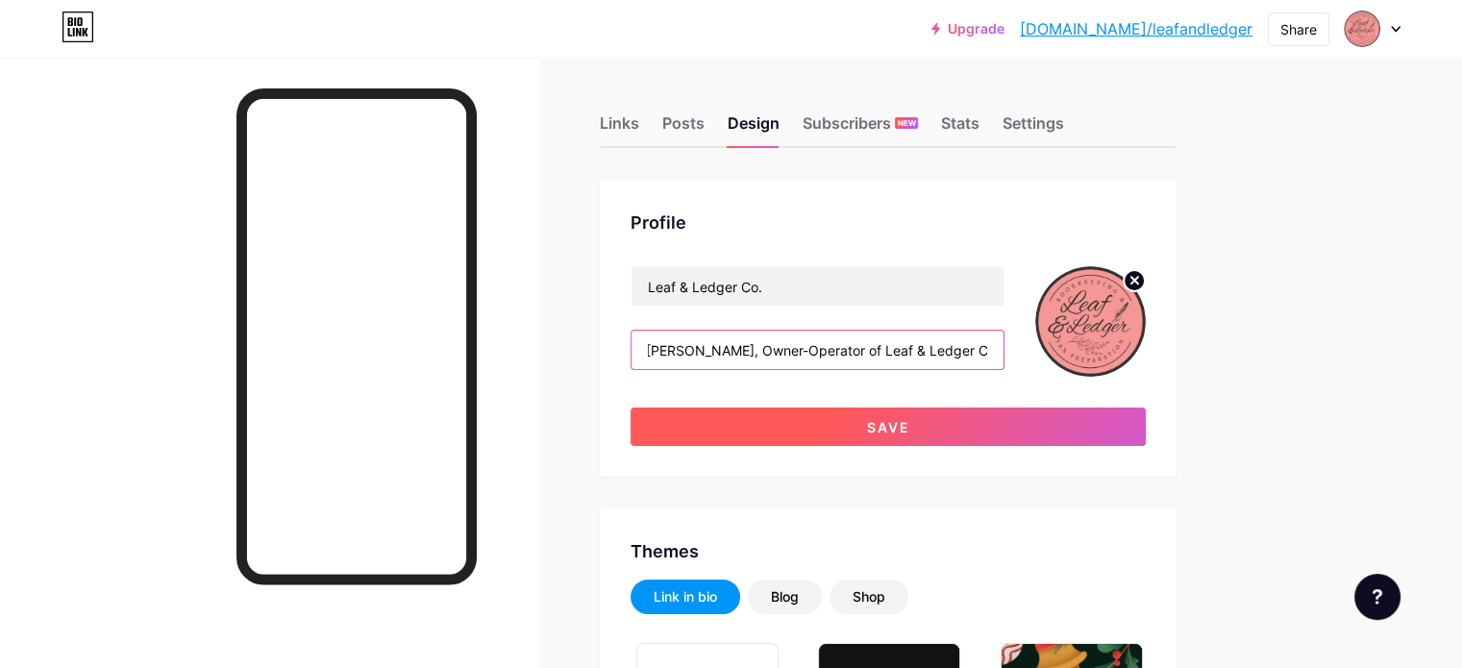
type input "Seeking to empower through education, friendship, and support. 🌿 | [PERSON_NAME…"
click at [1053, 419] on button "Save" at bounding box center [888, 427] width 515 height 38
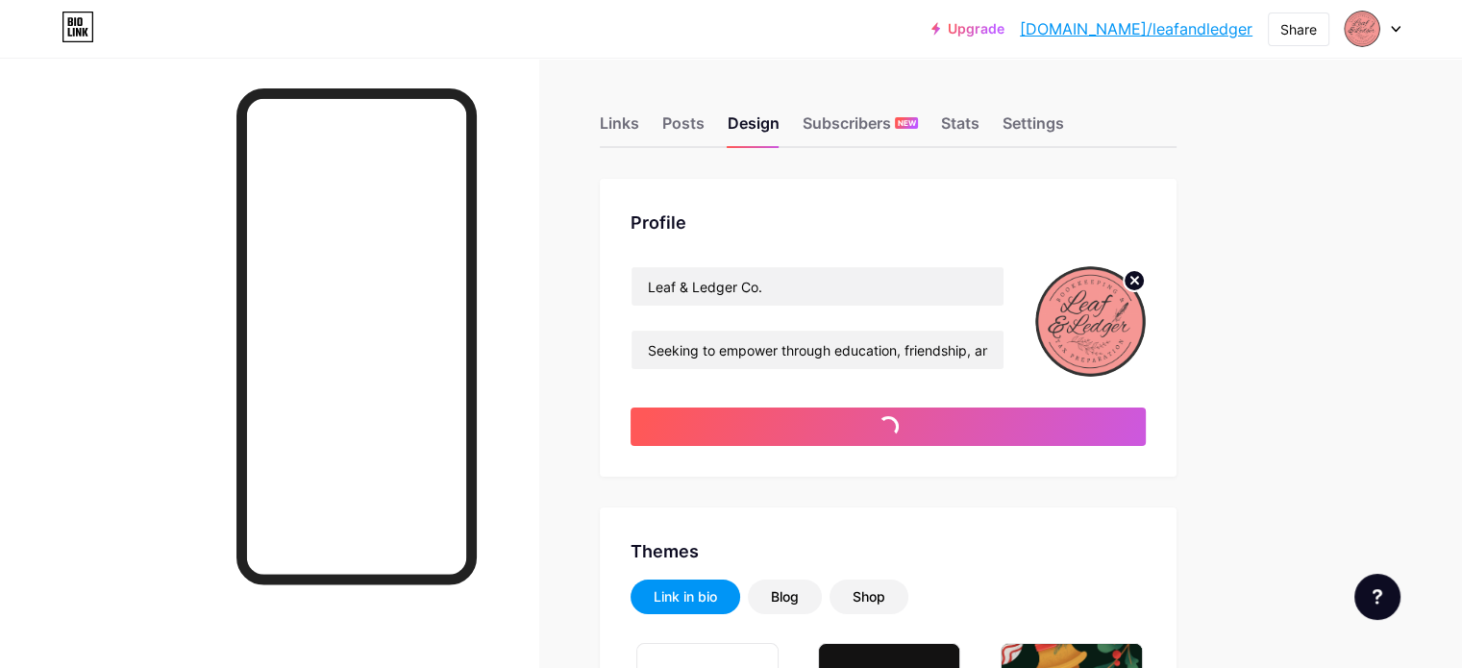
type input "#9caf88"
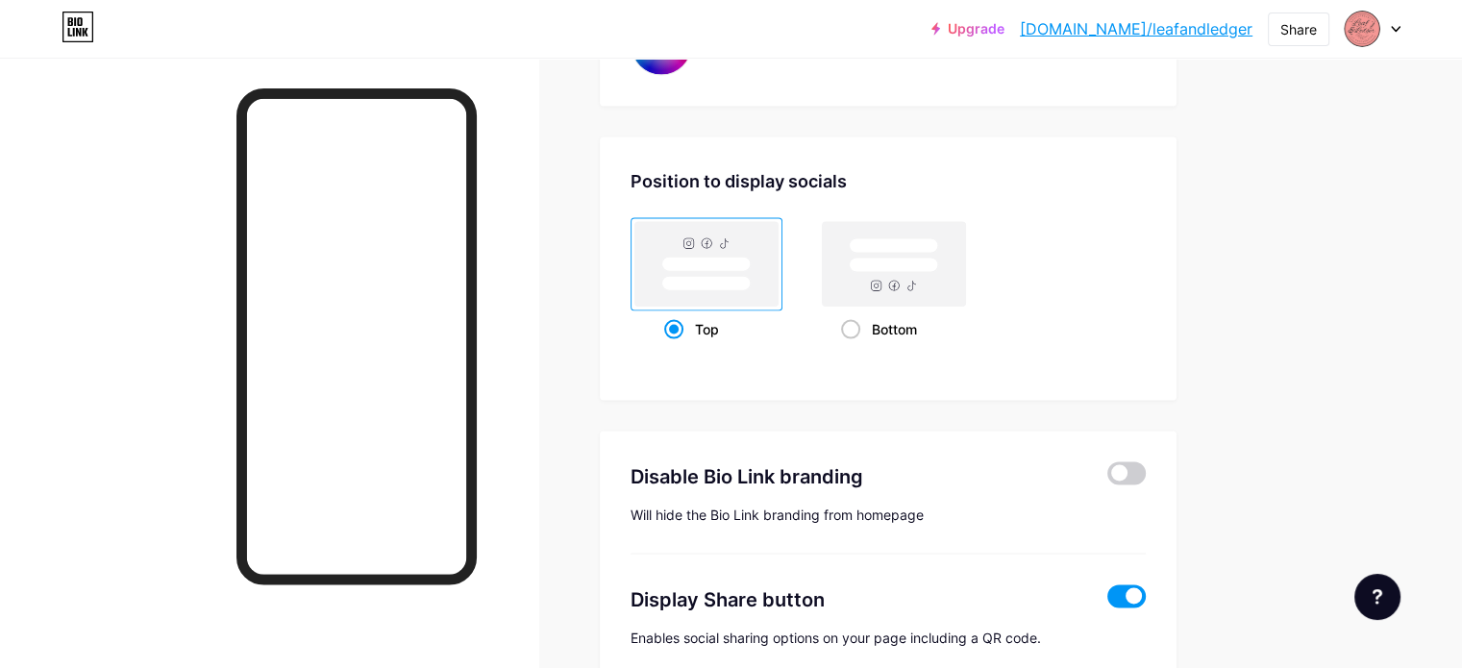
scroll to position [3819, 0]
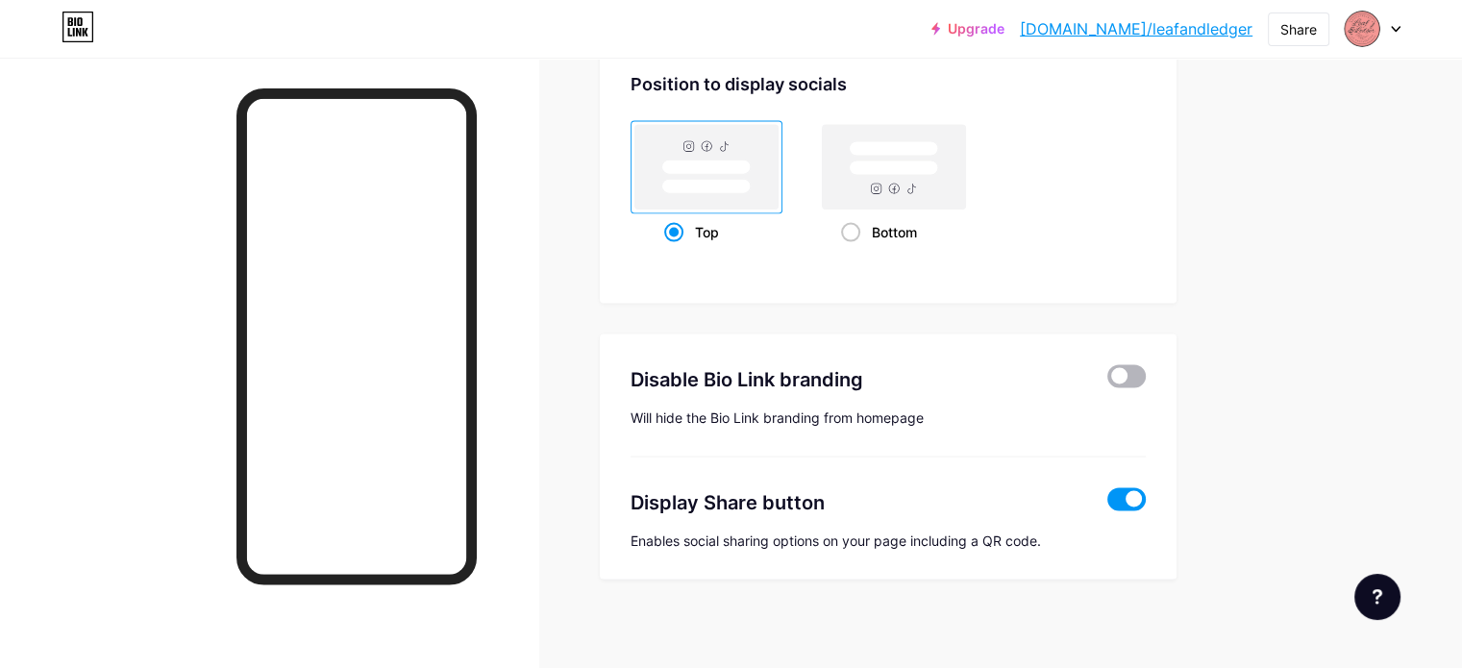
click at [1146, 367] on span at bounding box center [1126, 376] width 38 height 23
click at [1107, 382] on input "checkbox" at bounding box center [1107, 382] width 0 height 0
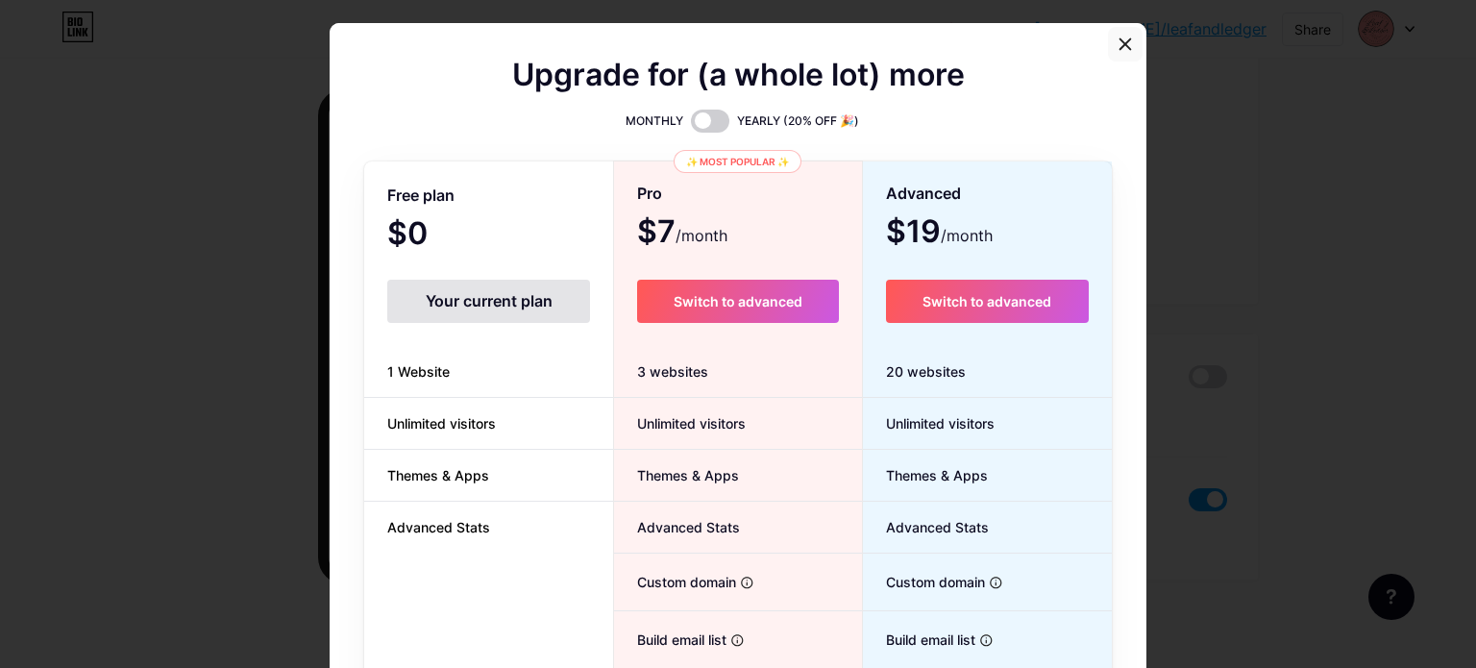
click at [1121, 47] on icon at bounding box center [1126, 43] width 11 height 11
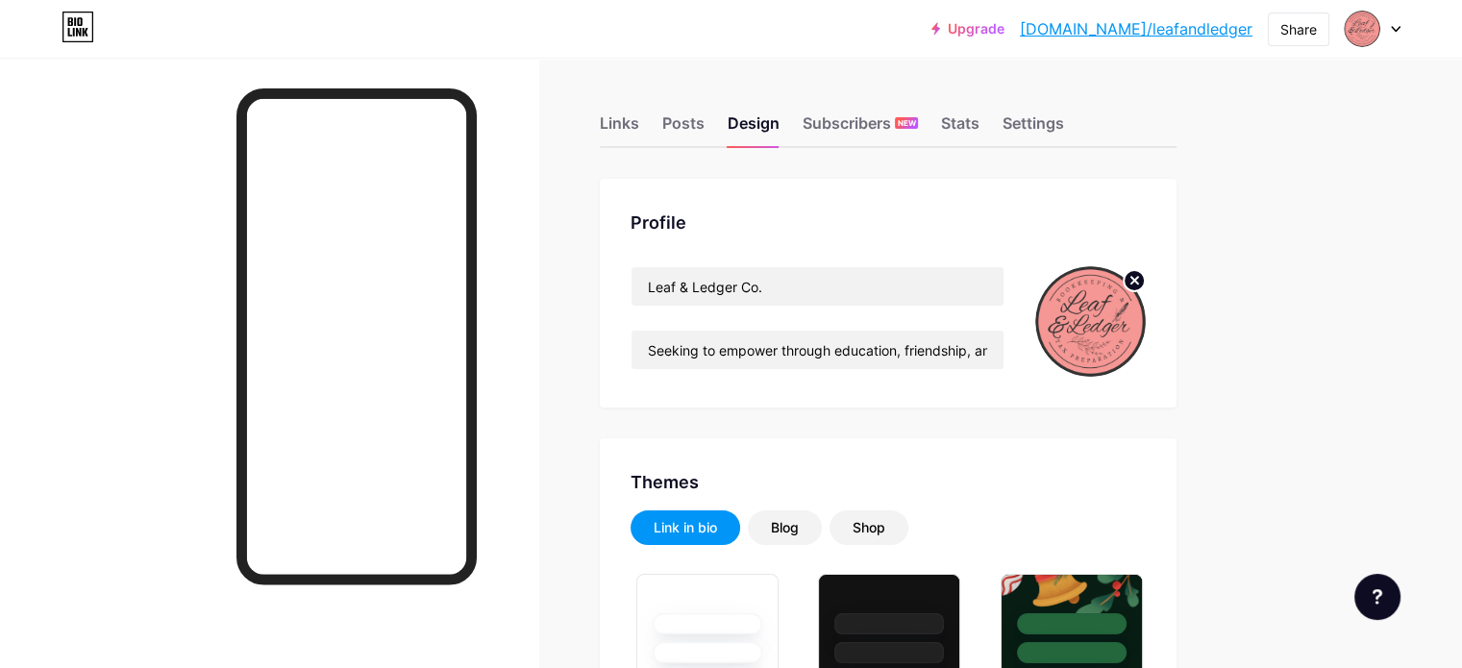
scroll to position [0, 0]
click at [883, 350] on input "Seeking to empower through education, friendship, and support. 🌿 | [PERSON_NAME…" at bounding box center [817, 350] width 372 height 38
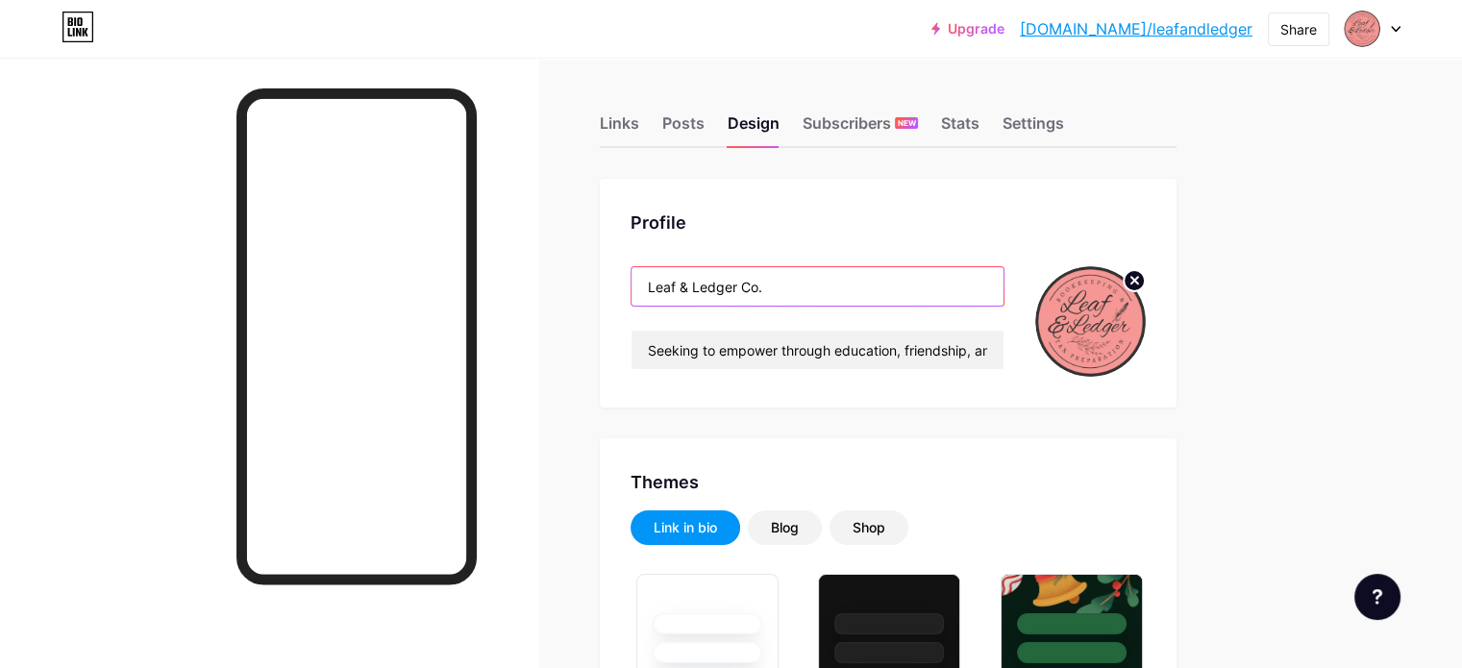
click at [927, 289] on input "Leaf & Ledger Co." at bounding box center [817, 286] width 372 height 38
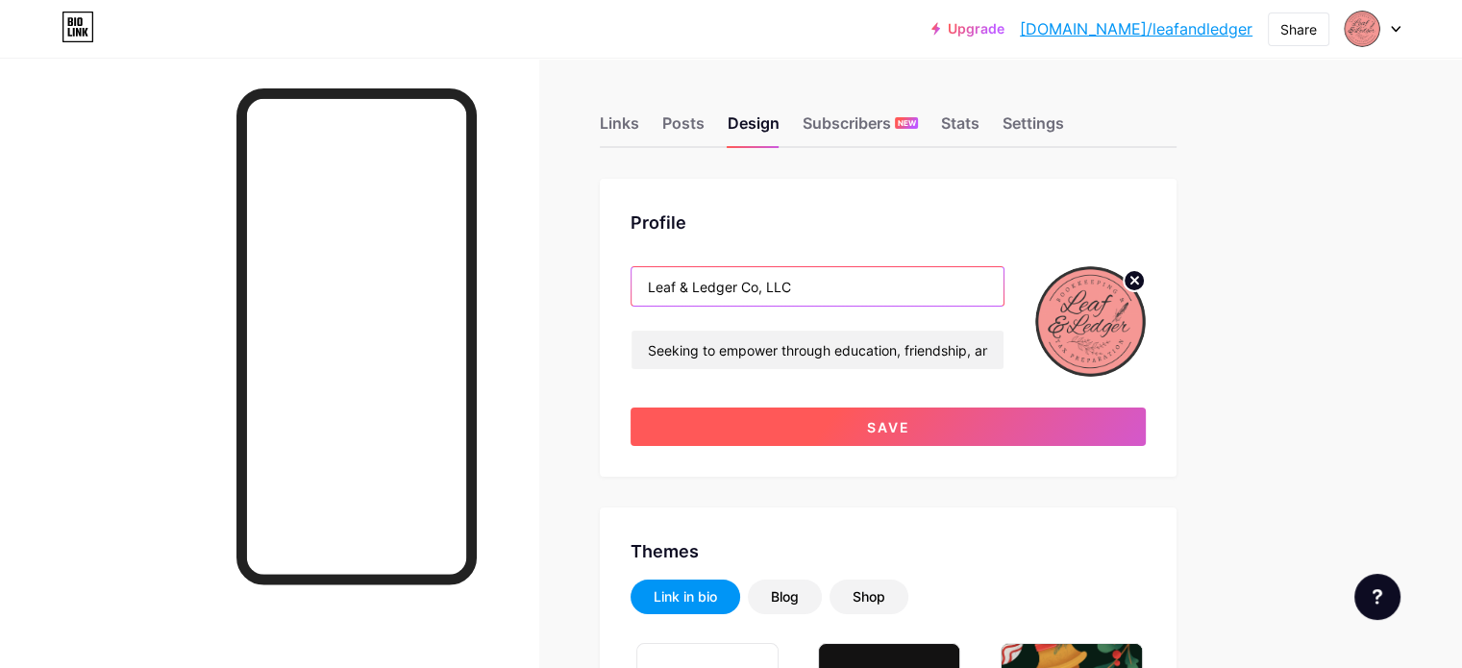
type input "Leaf & Ledger Co, LLC"
click at [983, 413] on button "Save" at bounding box center [888, 427] width 515 height 38
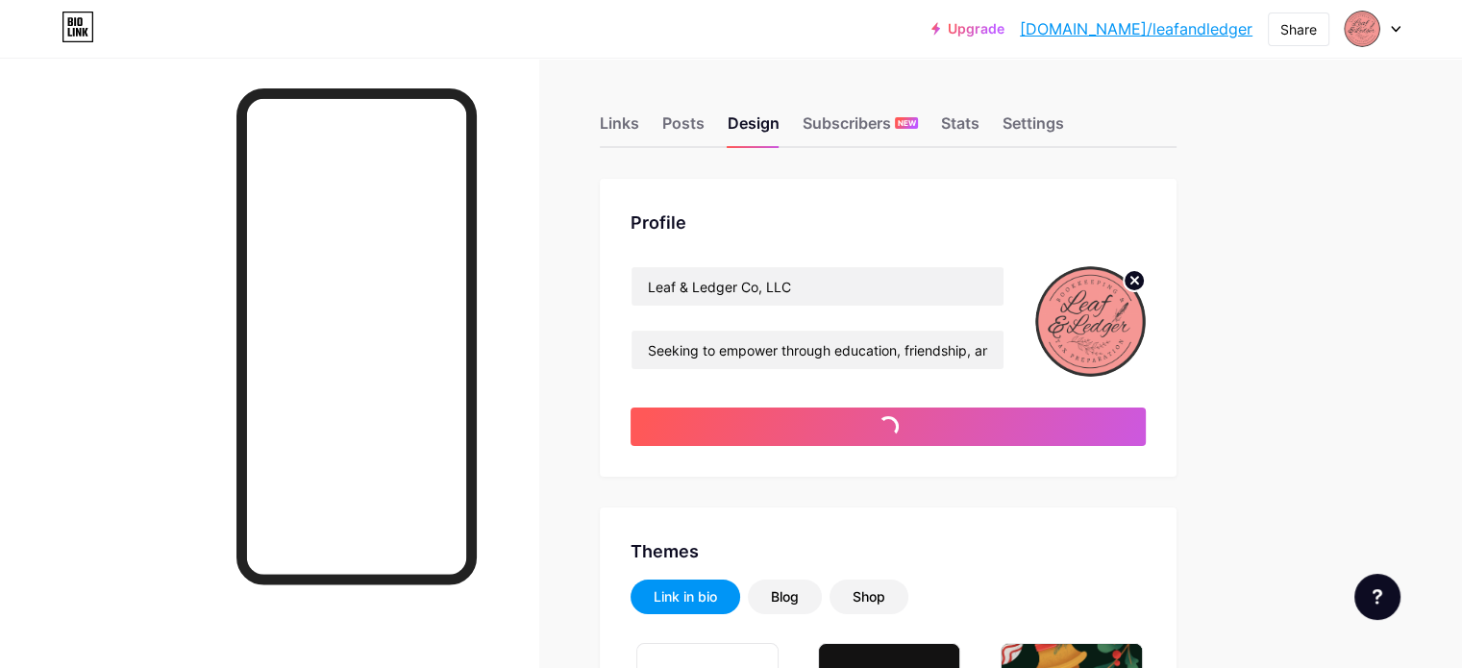
type input "#9caf88"
